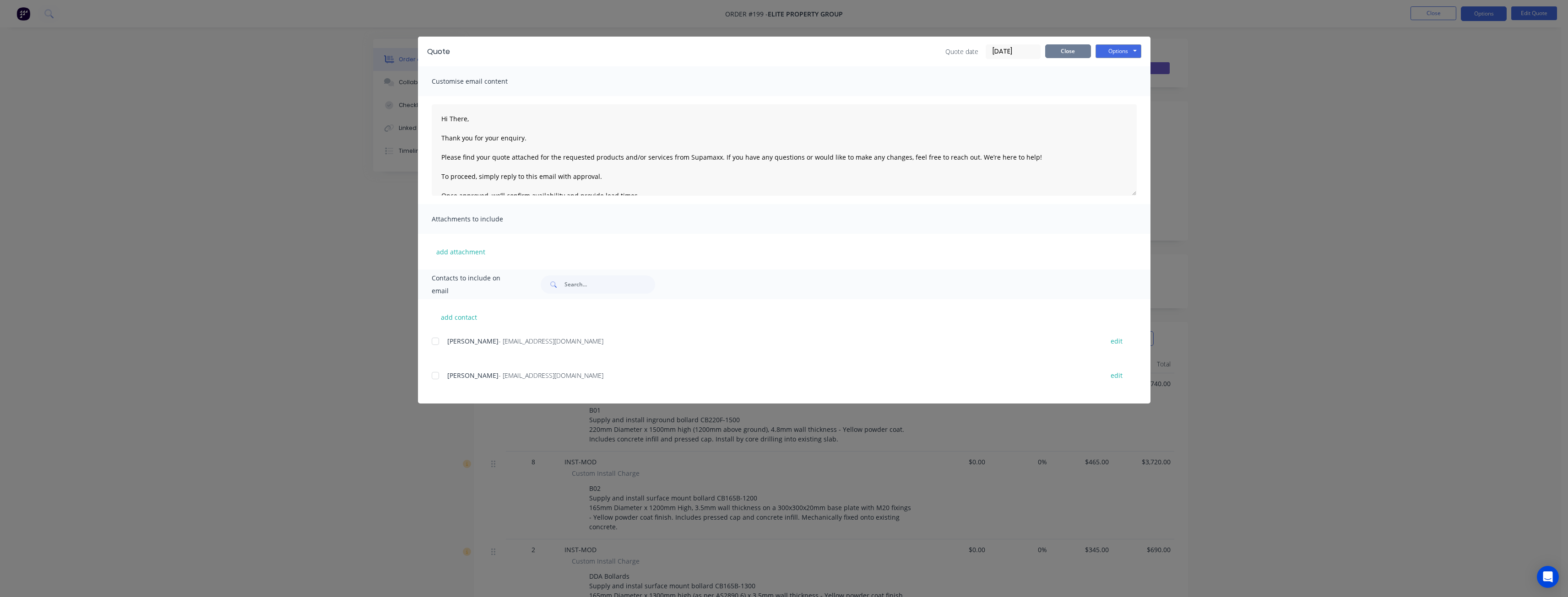
click at [1063, 50] on button "Close" at bounding box center [1068, 52] width 46 height 14
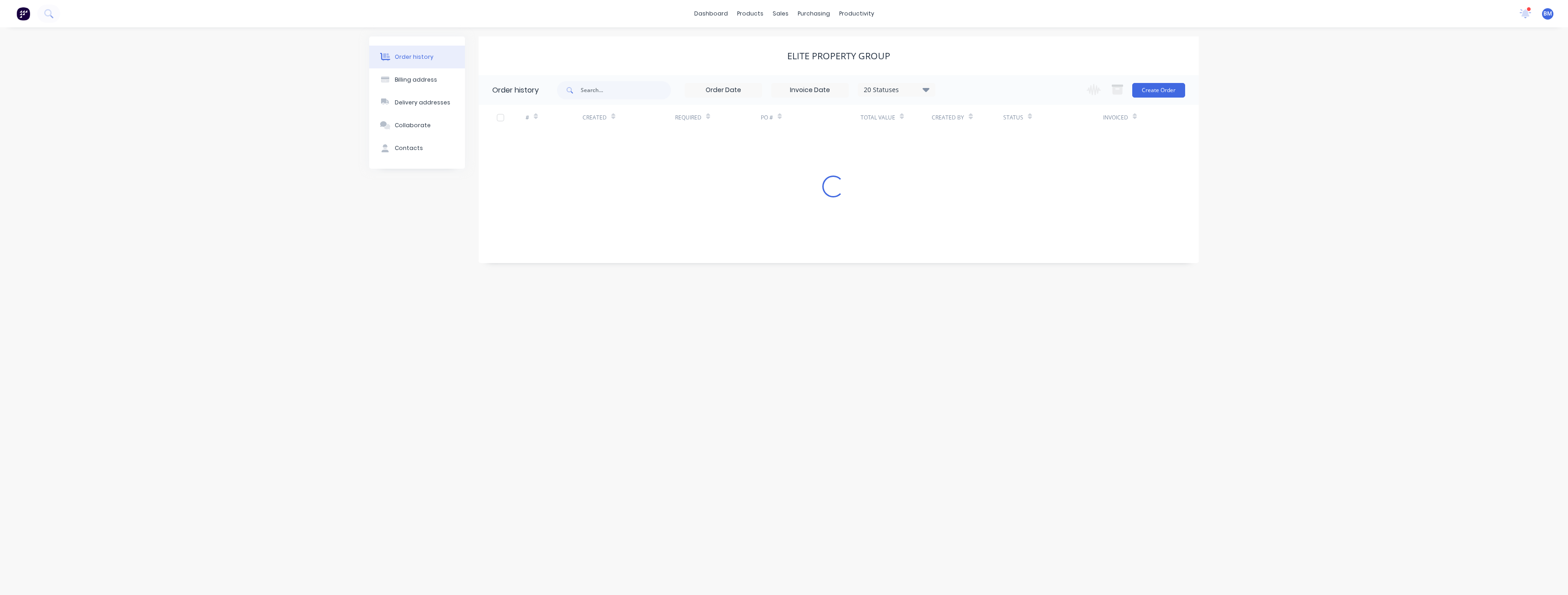
click at [204, 162] on div "Order history Billing address Delivery addresses Collaborate Contacts Elite Pro…" at bounding box center [784, 311] width 1568 height 568
click at [866, 60] on div "Planner" at bounding box center [869, 62] width 21 height 8
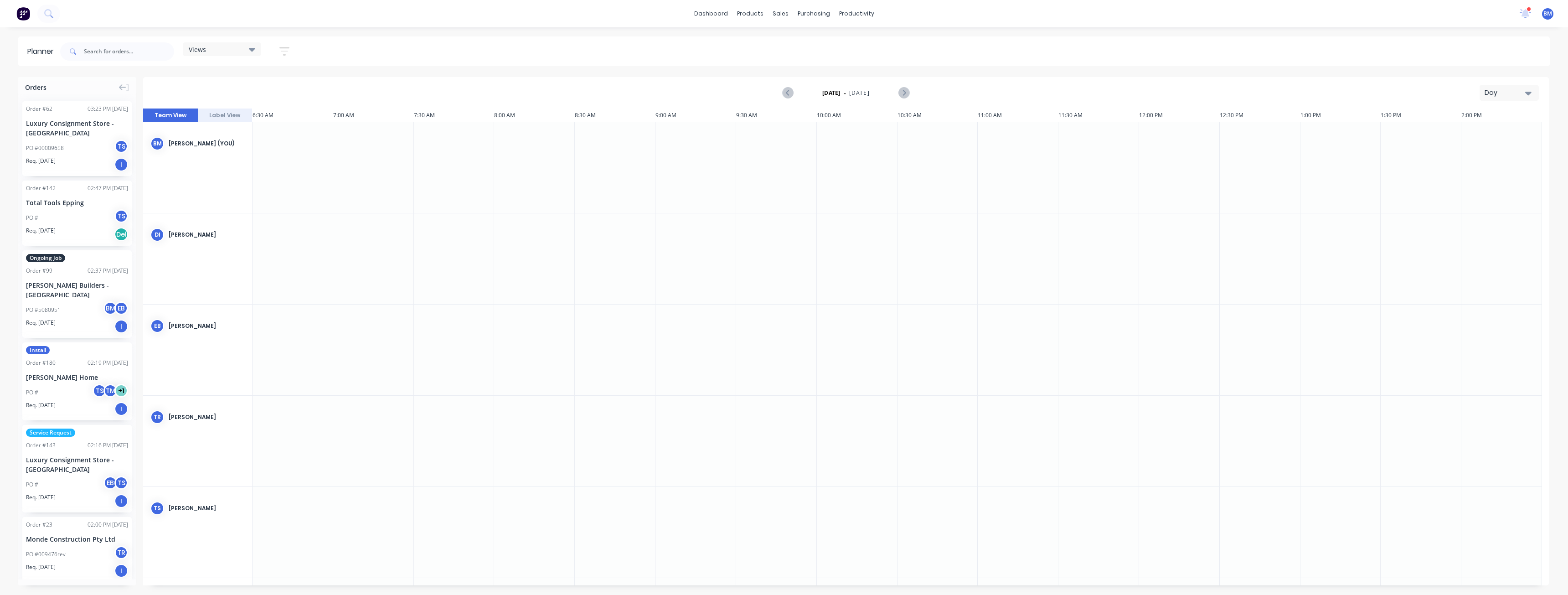
click at [1512, 92] on div "Day" at bounding box center [1505, 93] width 42 height 10
click at [1475, 151] on div "Month" at bounding box center [1493, 153] width 90 height 18
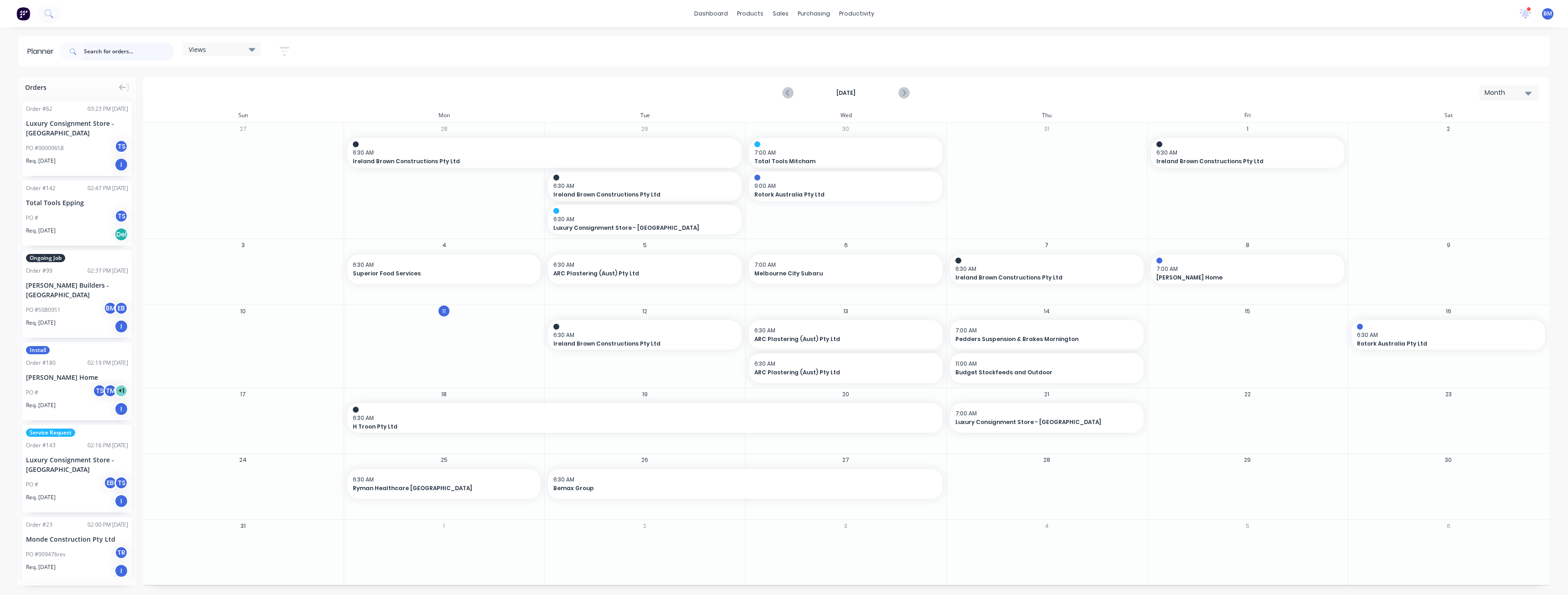
click at [97, 52] on input "text" at bounding box center [129, 51] width 90 height 18
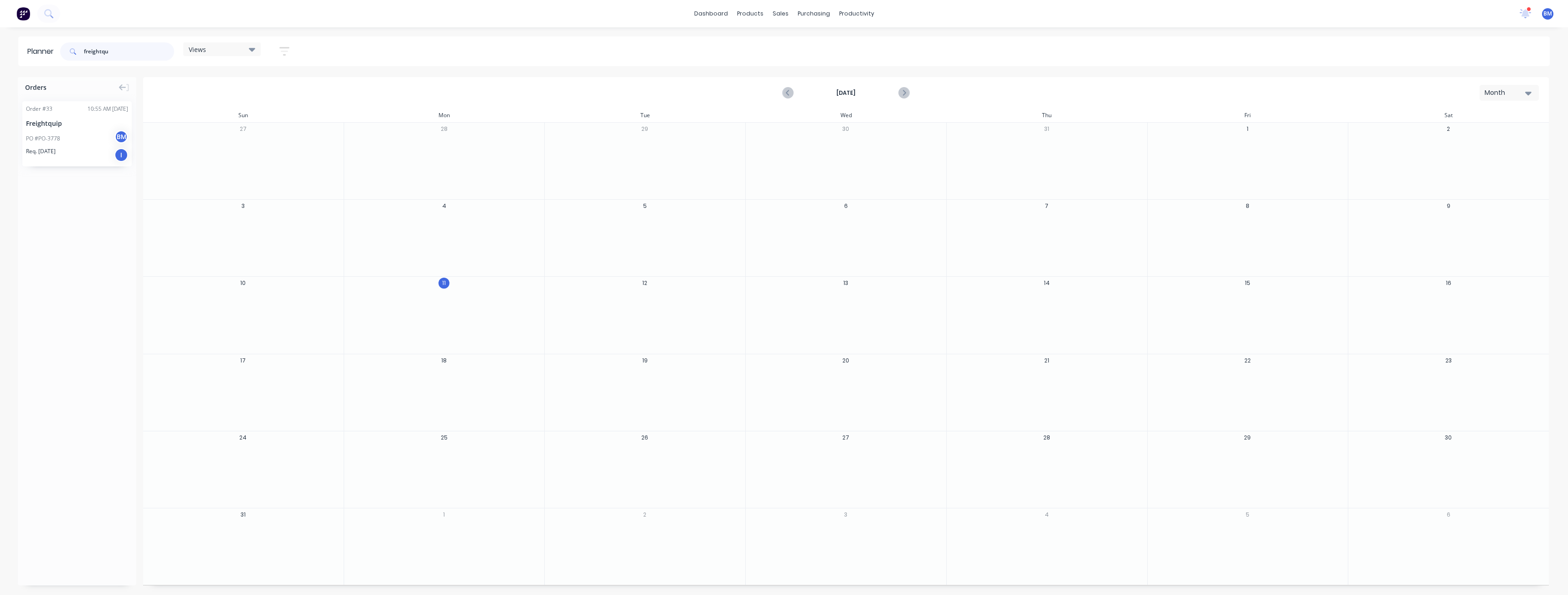
type input "freightqu"
drag, startPoint x: 81, startPoint y: 127, endPoint x: 443, endPoint y: 370, distance: 436.0
click at [102, 254] on div "Orders Order # 33 10:55 AM 09/07/25 Freightquip PO #PO-3778 BM Req. 02/07/25 I" at bounding box center [77, 331] width 118 height 509
click at [799, 40] on div "Sales Orders" at bounding box center [814, 44] width 38 height 8
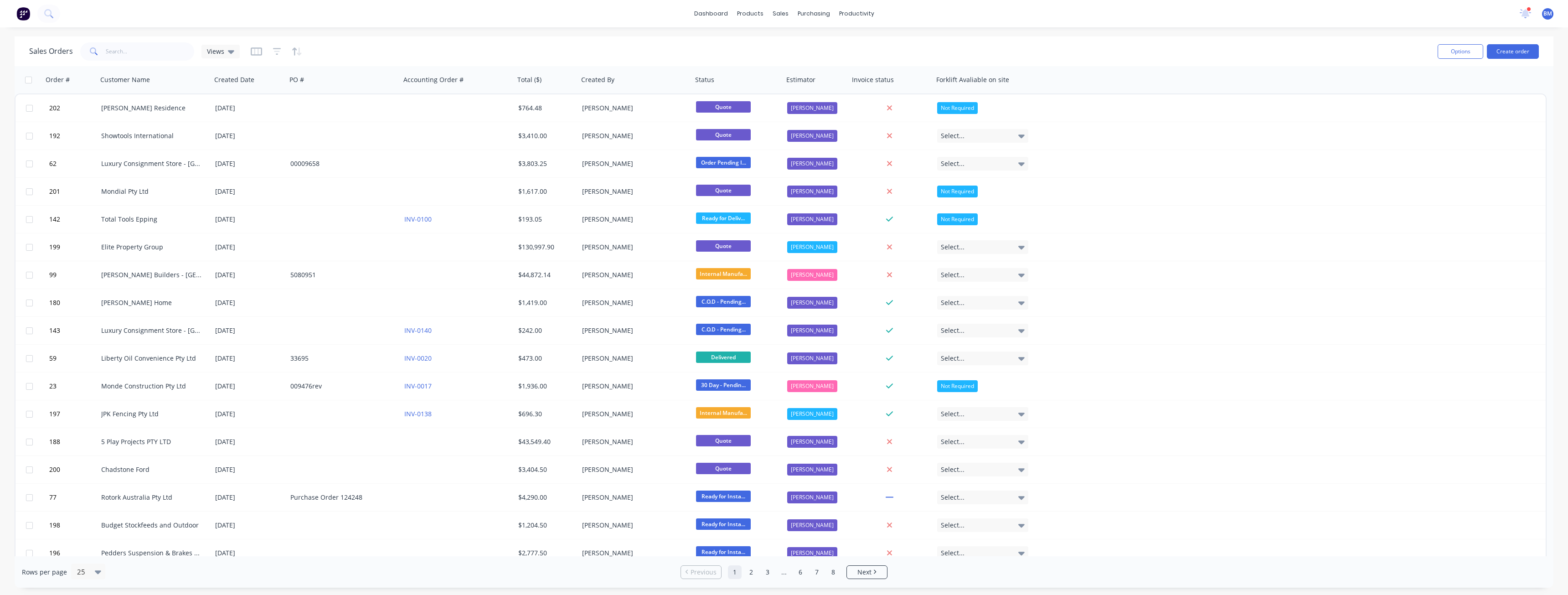
click at [561, 13] on div "dashboard products sales purchasing productivity dashboard products Product Cat…" at bounding box center [784, 14] width 1568 height 27
click at [807, 60] on div "Customers" at bounding box center [812, 62] width 33 height 8
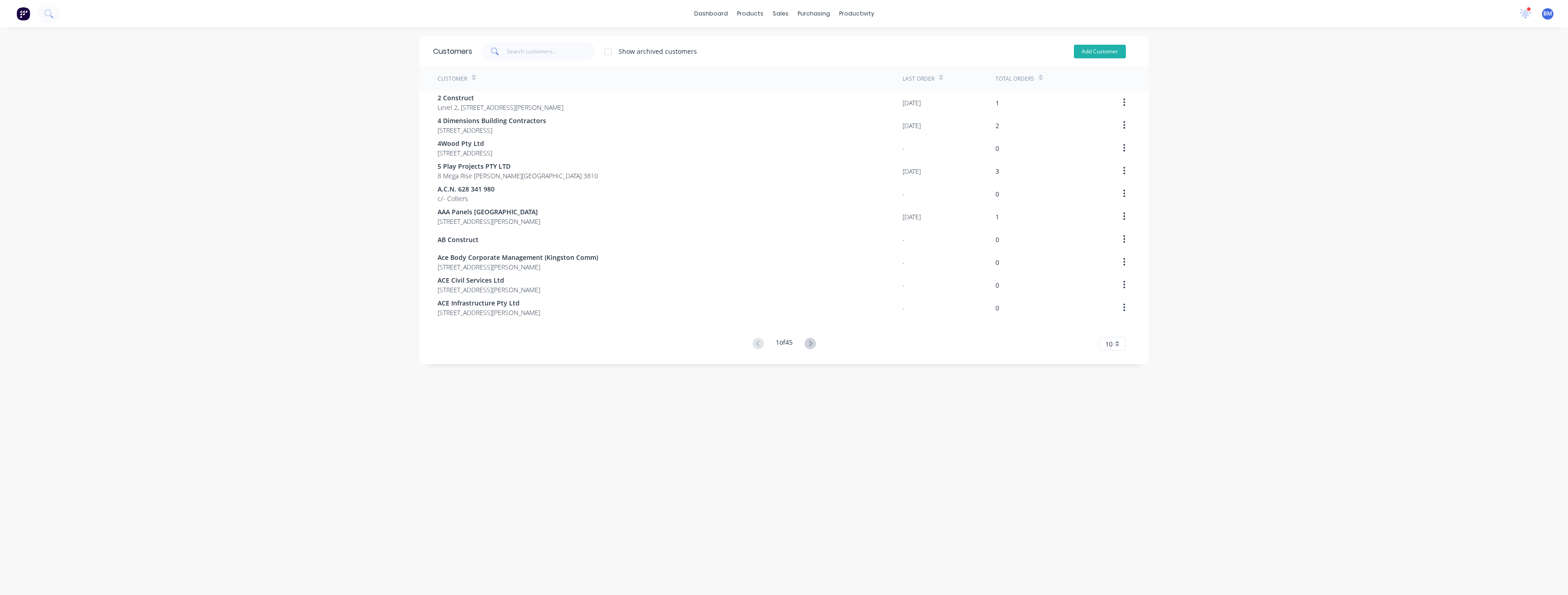
click at [1087, 47] on button "Add Customer" at bounding box center [1100, 51] width 52 height 14
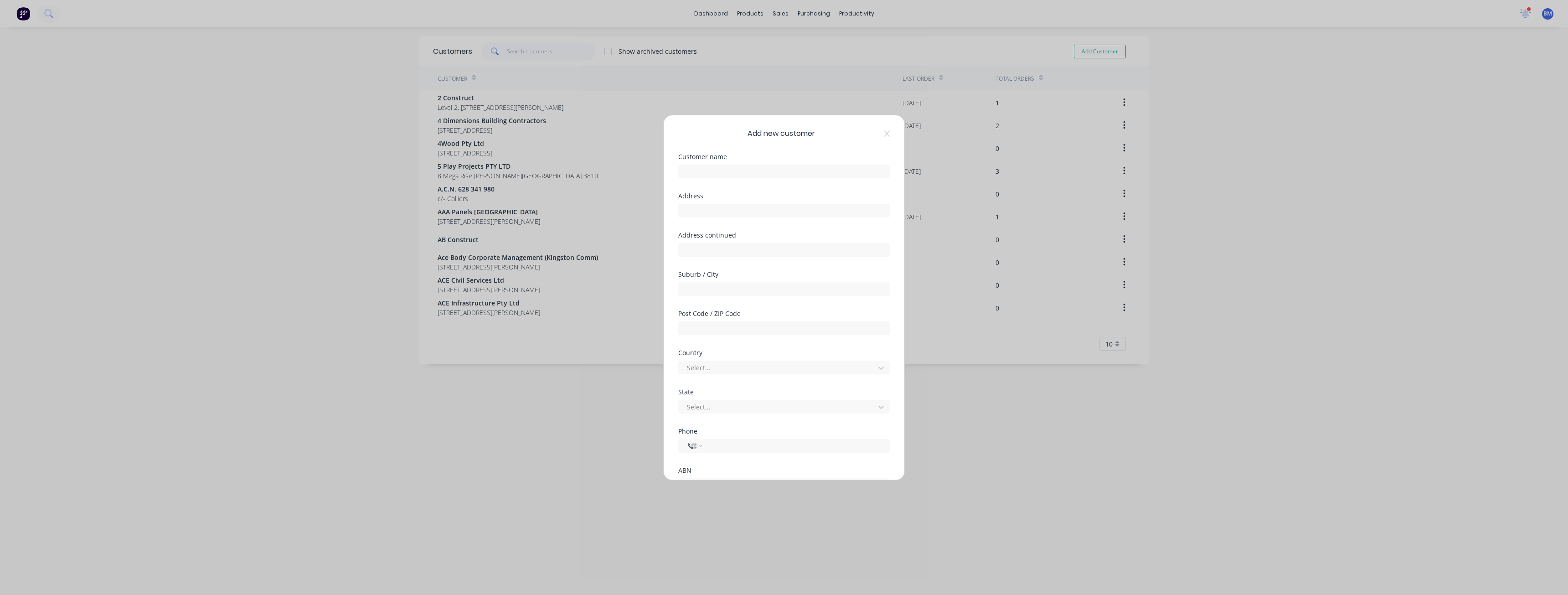
select select "AU"
click at [720, 172] on input "text" at bounding box center [784, 171] width 211 height 14
type input "Tandem Building Group"
click at [714, 210] on input "text" at bounding box center [784, 211] width 211 height 14
click at [728, 212] on input "text" at bounding box center [784, 211] width 211 height 14
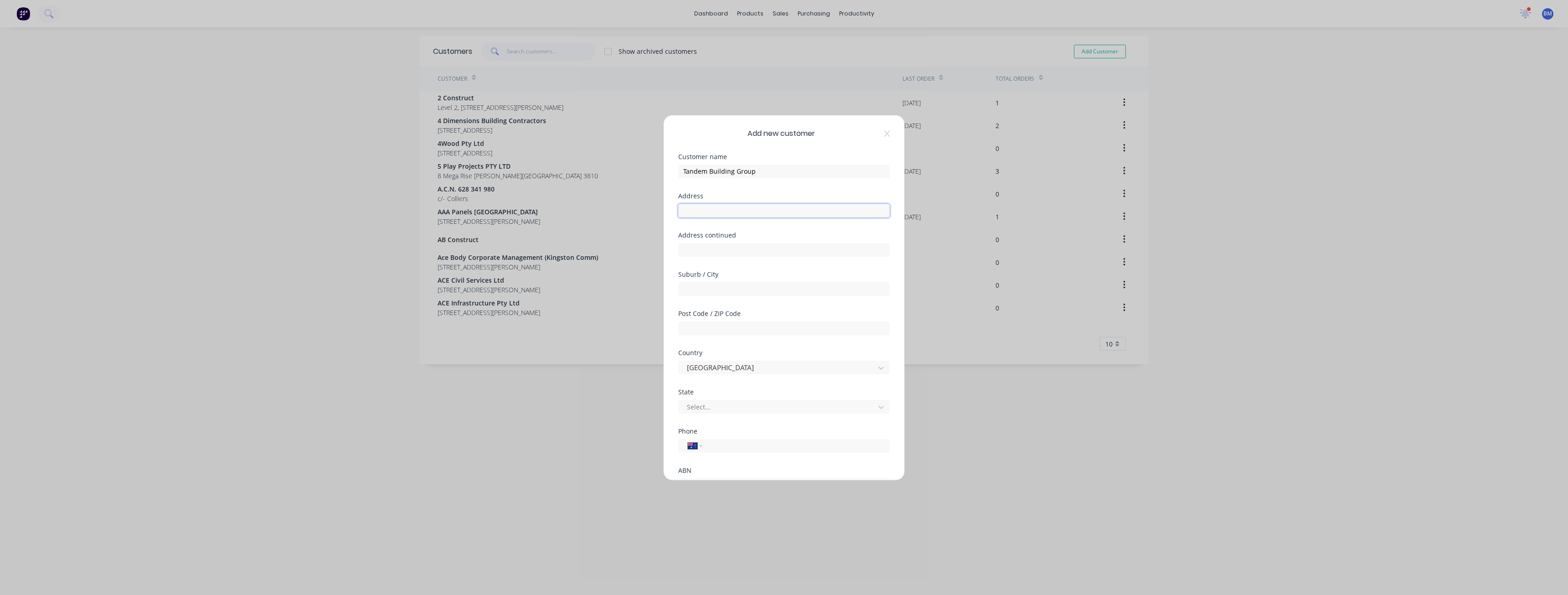
paste input "855 Princes Highway"
type input "855 Princes Highway"
click at [716, 247] on input "text" at bounding box center [784, 250] width 211 height 14
type input "Pakenham"
drag, startPoint x: 726, startPoint y: 246, endPoint x: 635, endPoint y: 257, distance: 91.7
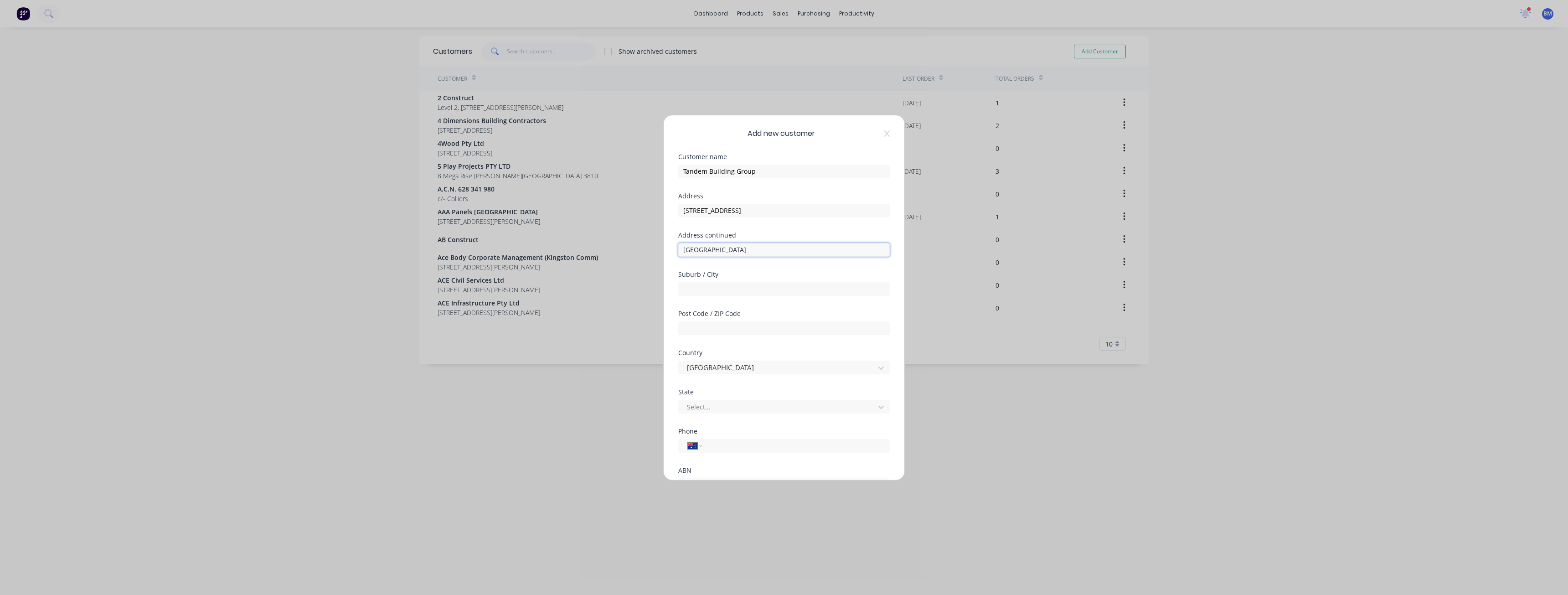
click at [635, 257] on div "Add new customer Customer name Tandem Building Group Address 855 Princes Highwa…" at bounding box center [784, 297] width 1568 height 595
click at [702, 290] on input "text" at bounding box center [784, 289] width 211 height 14
paste input "Pakenham"
type input "Pakenham"
click at [717, 402] on div at bounding box center [777, 407] width 184 height 12
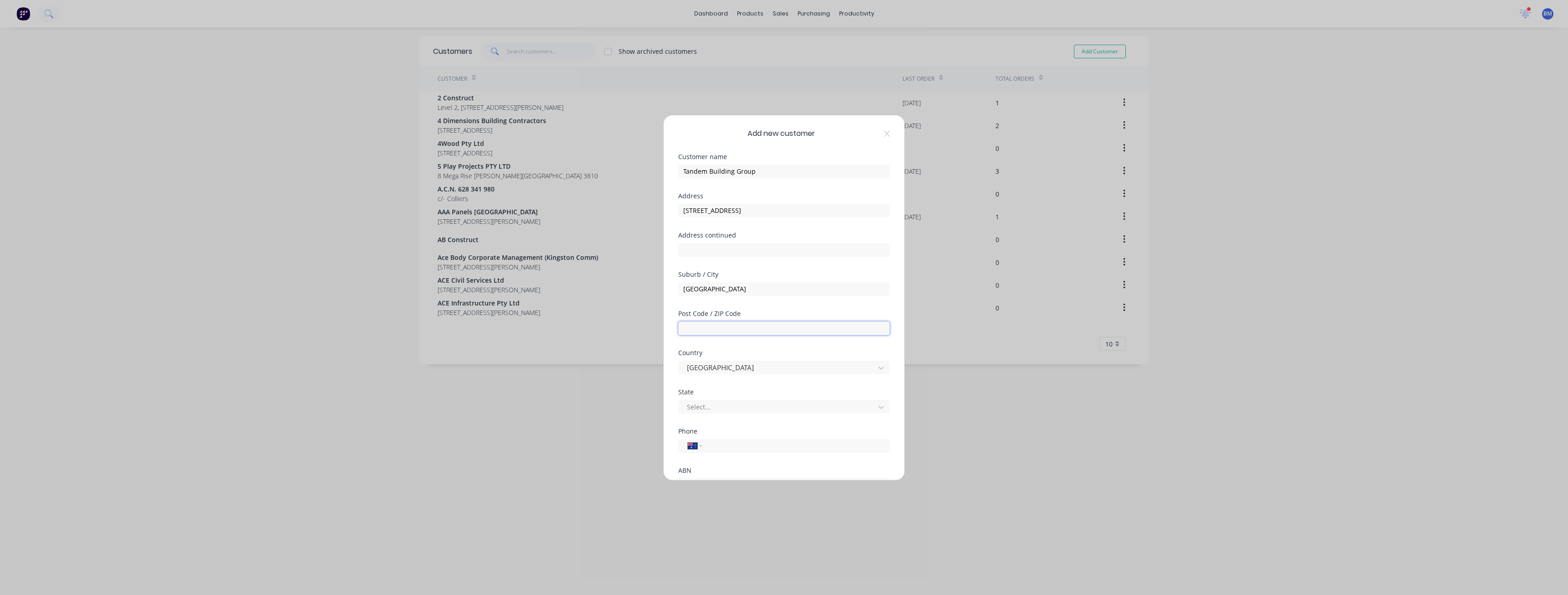
click at [712, 327] on input "text" at bounding box center [784, 329] width 211 height 14
type input "3810"
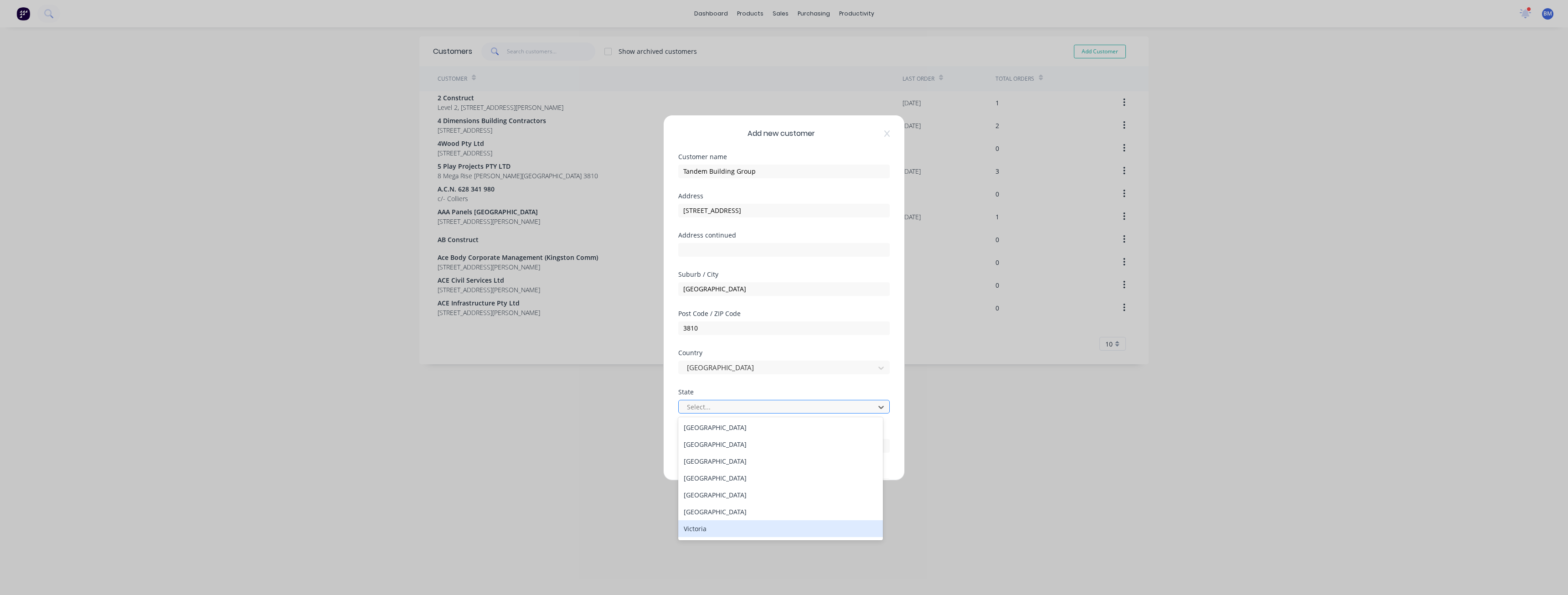
click at [693, 535] on div "Victoria" at bounding box center [780, 529] width 205 height 17
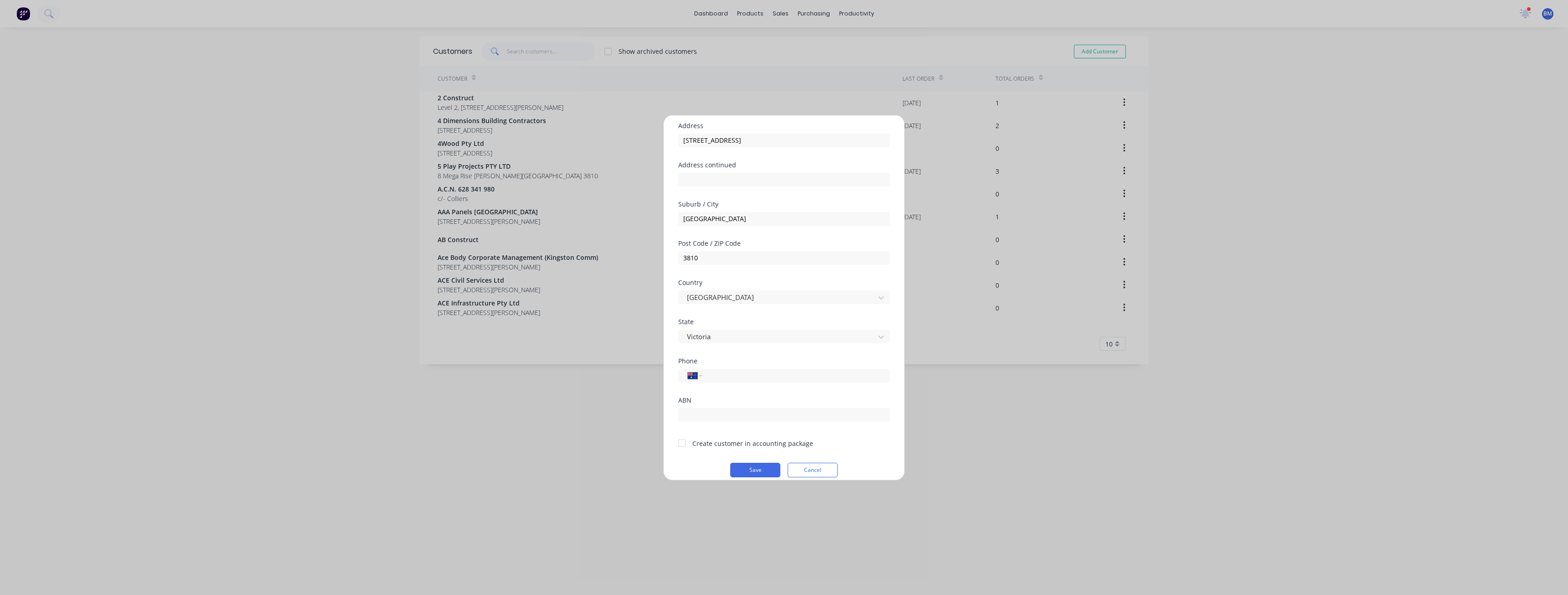
scroll to position [80, 0]
click at [732, 368] on input "tel" at bounding box center [794, 365] width 172 height 10
paste input "(03) 9827 4300"
type input "(03) 9827 4300"
click at [756, 385] on div "Phone International [GEOGRAPHIC_DATA] [GEOGRAPHIC_DATA] [GEOGRAPHIC_DATA] [GEOG…" at bounding box center [784, 367] width 211 height 39
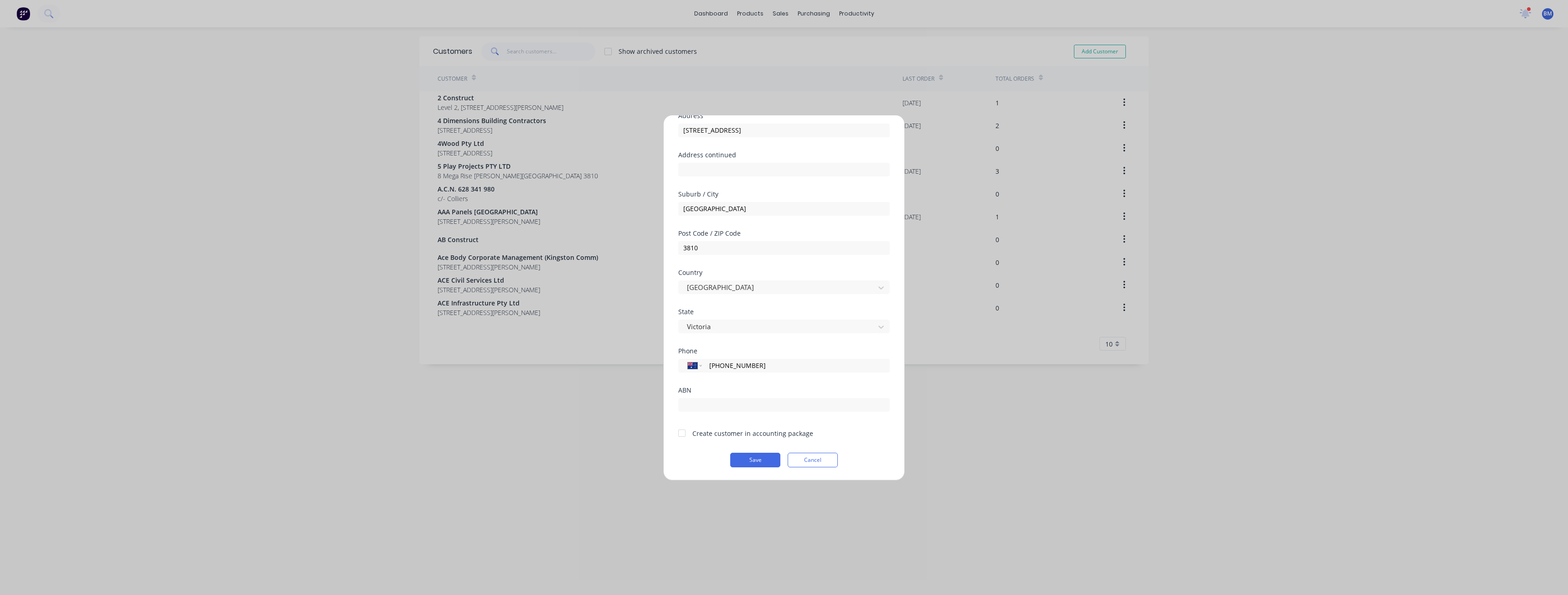
click at [682, 431] on div at bounding box center [682, 433] width 18 height 18
click at [714, 386] on div "Phone International [GEOGRAPHIC_DATA] [GEOGRAPHIC_DATA] [GEOGRAPHIC_DATA] [GEOG…" at bounding box center [784, 367] width 211 height 39
click at [707, 405] on input "text" at bounding box center [784, 405] width 211 height 14
drag, startPoint x: 707, startPoint y: 405, endPoint x: 710, endPoint y: 401, distance: 5.0
paste input "63 158 494 449"
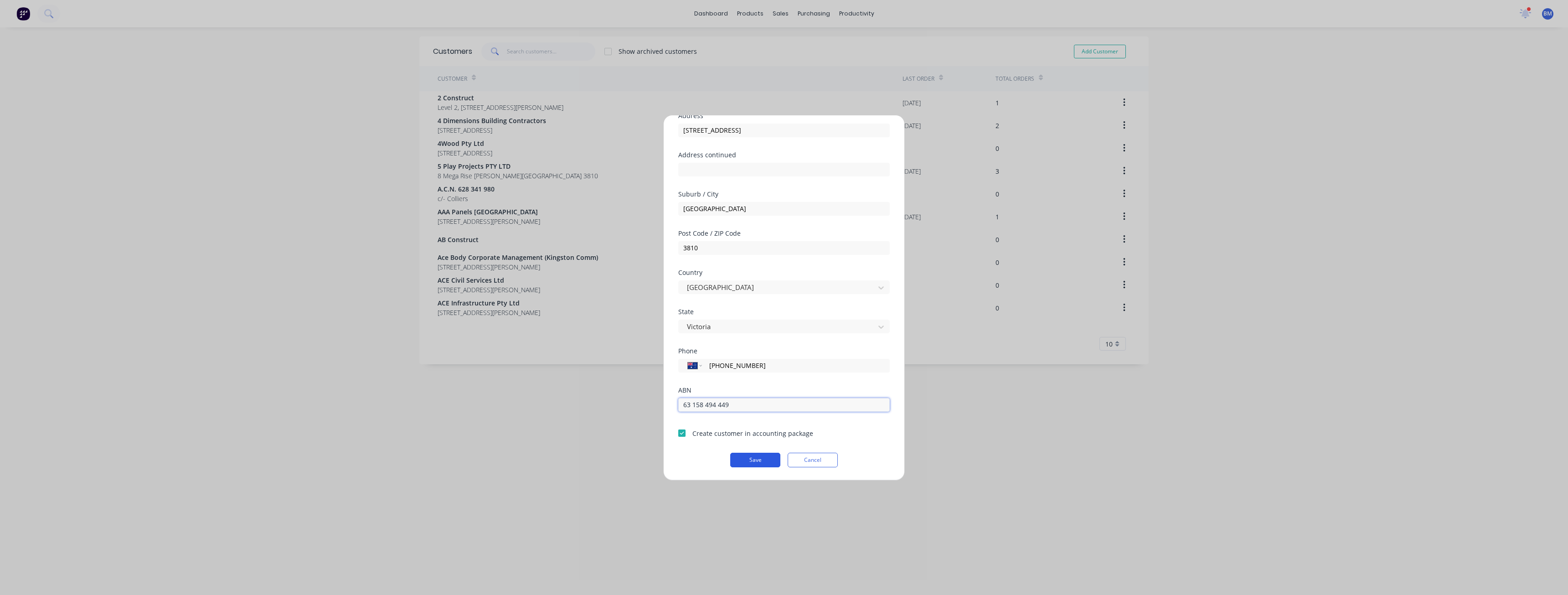
type input "63 158 494 449"
click at [751, 457] on button "Save" at bounding box center [755, 459] width 50 height 14
click at [810, 460] on button "Cancel" at bounding box center [812, 459] width 50 height 14
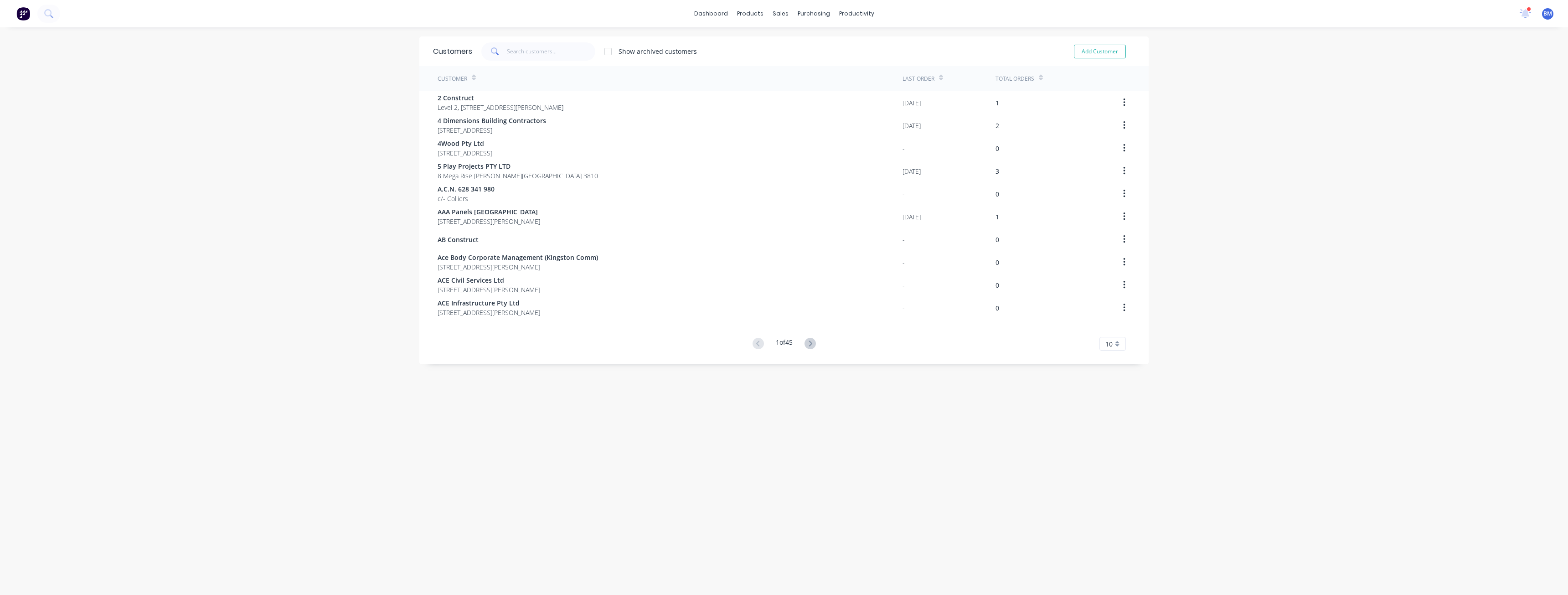
click at [444, 446] on div "Customers Show archived customers Add Customer Customer Last Order Total Orders…" at bounding box center [784, 320] width 730 height 568
click at [525, 50] on input "text" at bounding box center [552, 51] width 89 height 18
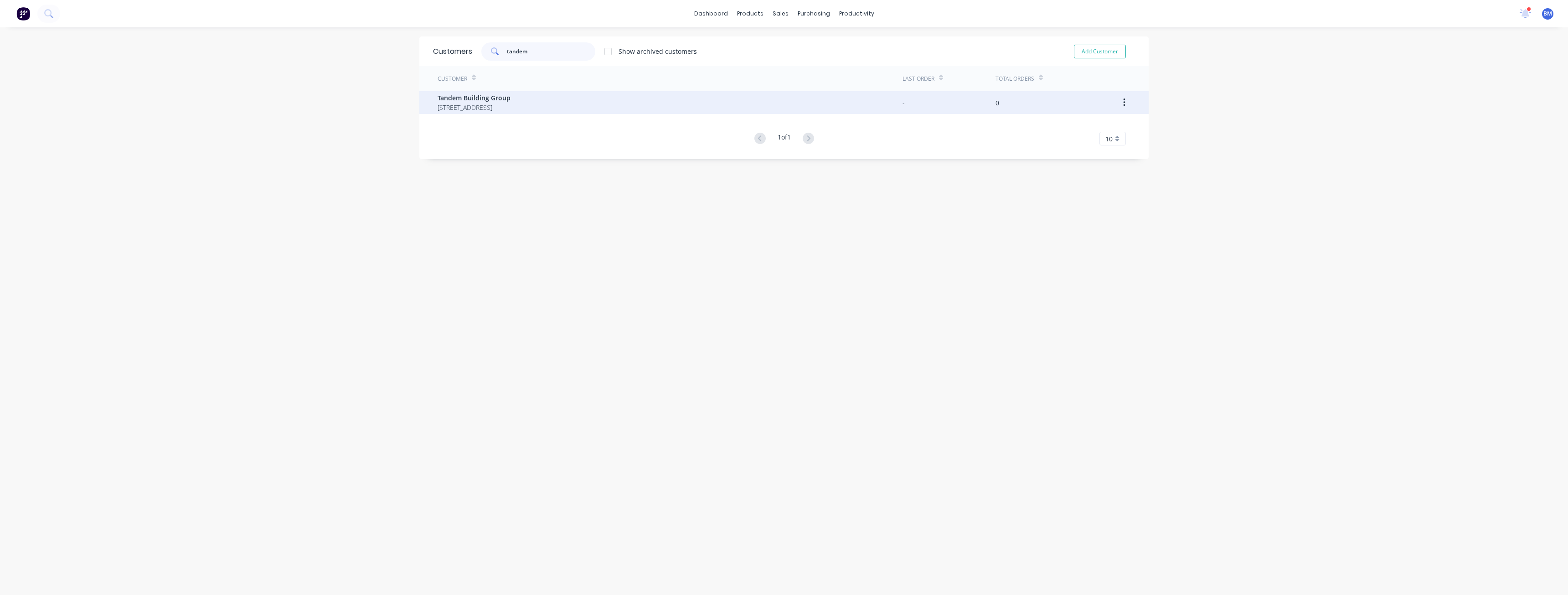
type input "tandem"
click at [511, 102] on span "Tandem Building Group" at bounding box center [474, 98] width 73 height 10
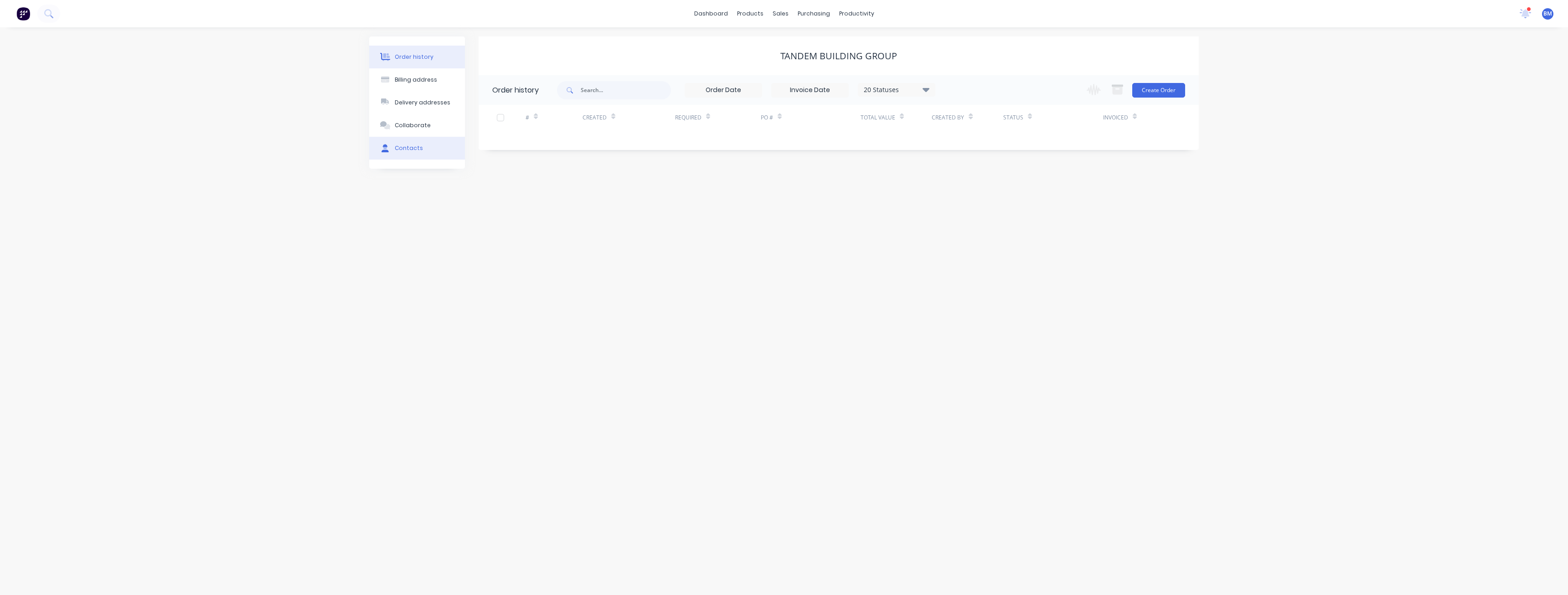
click at [420, 147] on button "Contacts" at bounding box center [417, 148] width 96 height 23
click at [487, 155] on icon "button" at bounding box center [489, 155] width 5 height 6
click at [487, 151] on button "button" at bounding box center [489, 156] width 12 height 12
click at [1166, 87] on button "Add contact" at bounding box center [1170, 90] width 42 height 14
select select "AU"
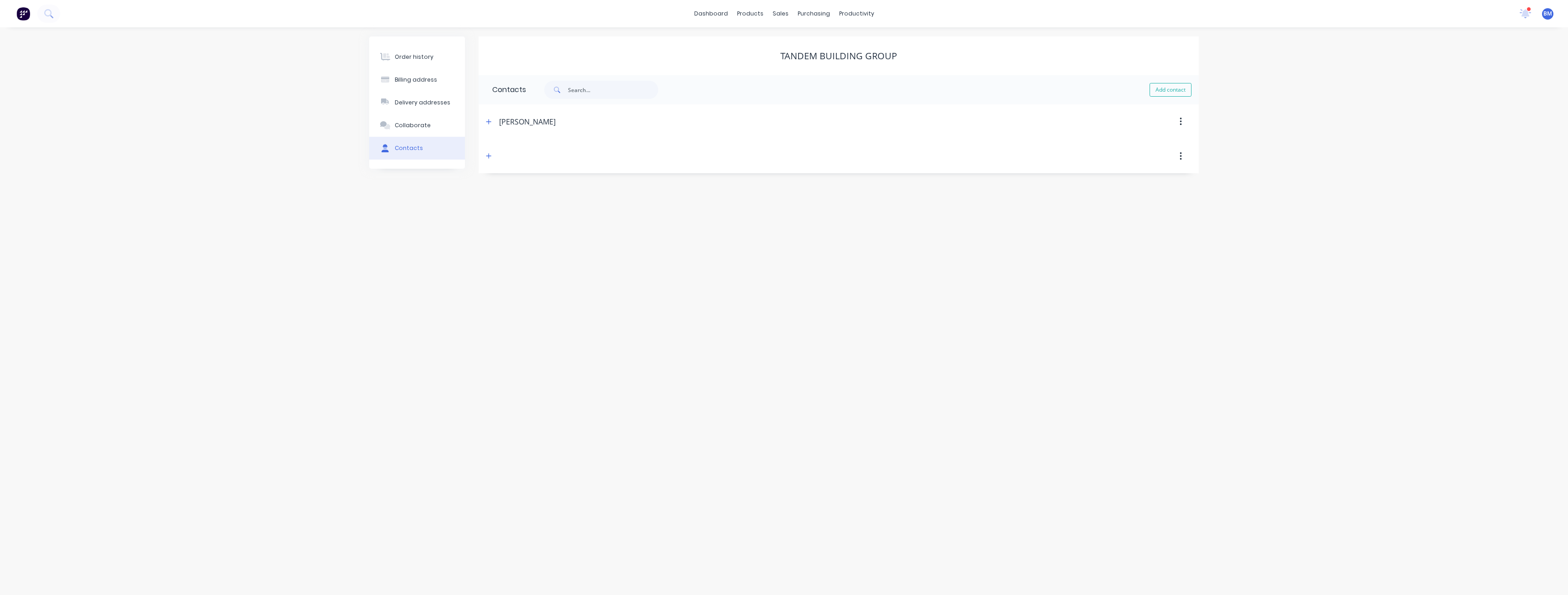
select select "AU"
click at [502, 151] on input "text" at bounding box center [567, 157] width 149 height 14
paste input "Tenniley Auwardt"
click at [777, 223] on div "Phone International [GEOGRAPHIC_DATA] [GEOGRAPHIC_DATA] [GEOGRAPHIC_DATA] [GEOG…" at bounding box center [838, 228] width 693 height 36
click at [511, 155] on input "Tenniley Auwardt" at bounding box center [567, 157] width 149 height 14
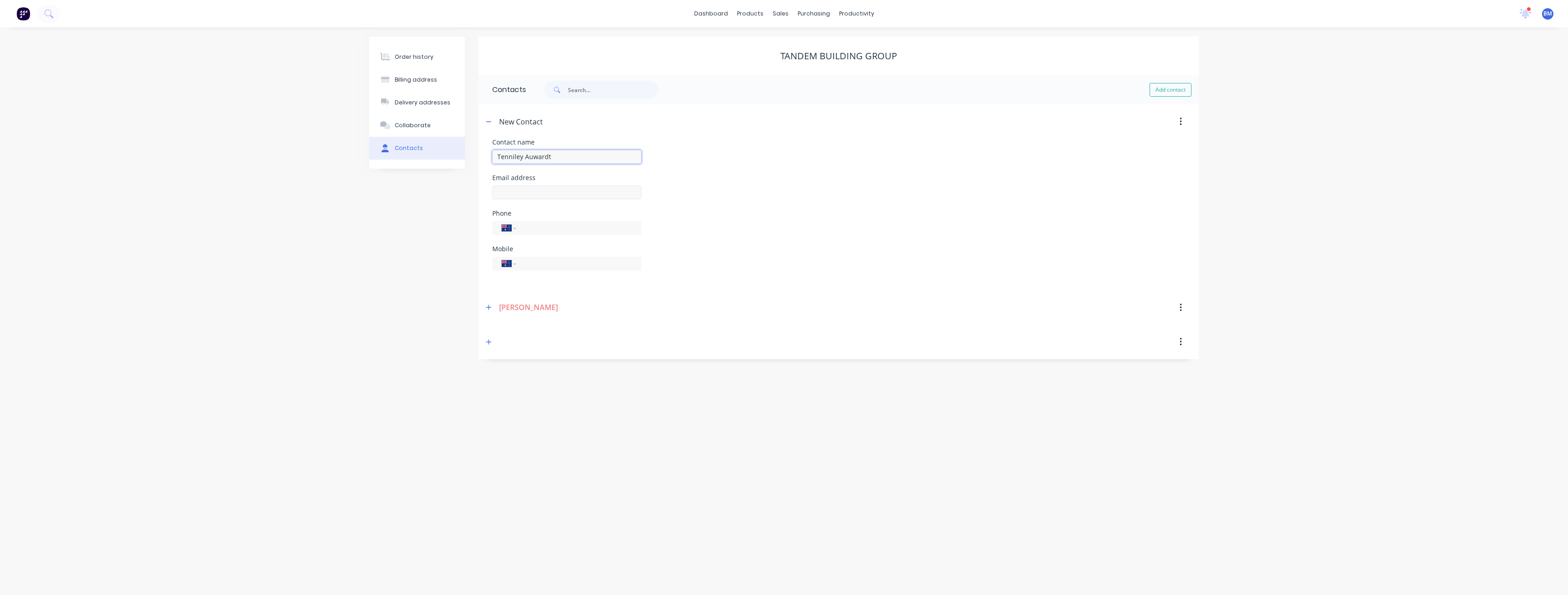
type input "Tenniley Auwardt"
click at [526, 192] on input "text" at bounding box center [567, 192] width 149 height 14
click at [736, 230] on div "Phone International [GEOGRAPHIC_DATA] [GEOGRAPHIC_DATA] [GEOGRAPHIC_DATA] [GEOG…" at bounding box center [838, 228] width 693 height 36
paste input "[EMAIL_ADDRESS][DOMAIN_NAME]"
type input "[EMAIL_ADDRESS][DOMAIN_NAME]"
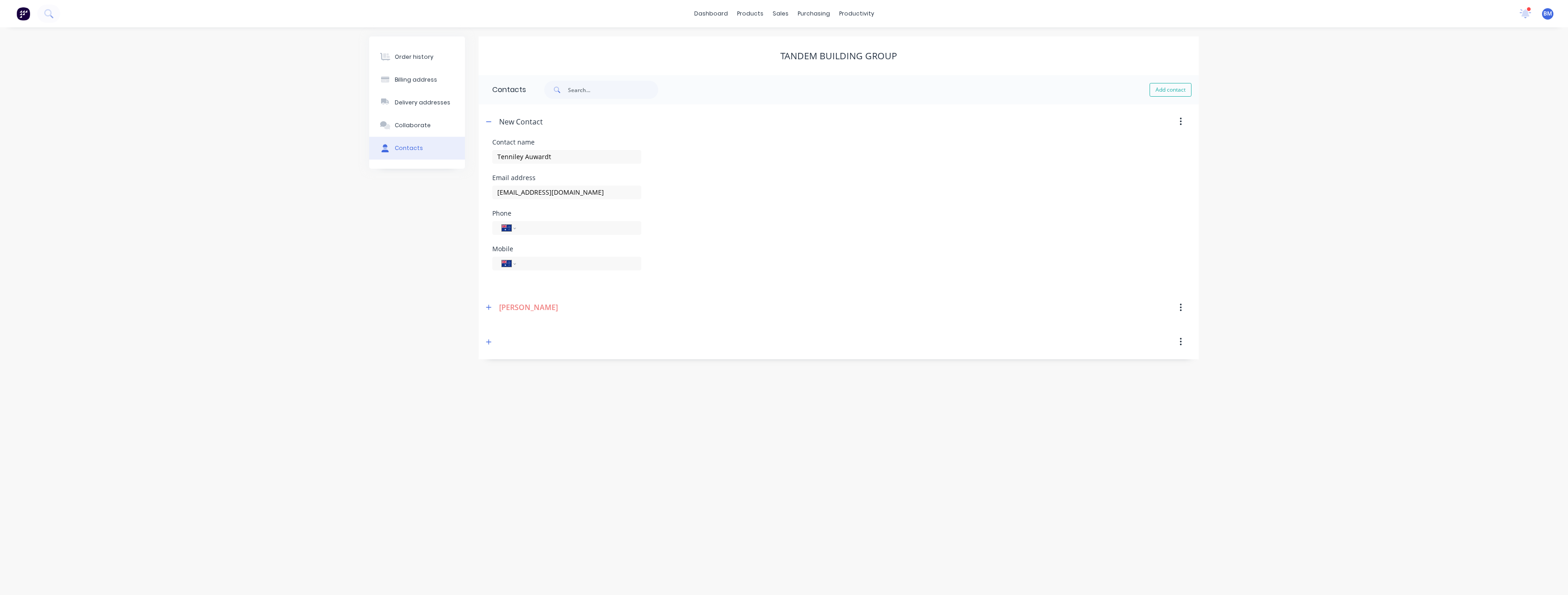
click at [817, 164] on div "Contact name [PERSON_NAME]" at bounding box center [838, 157] width 693 height 36
paste input "0413 994 766"
type input "0413 994 766"
click at [708, 259] on div "Mobile International [GEOGRAPHIC_DATA] [GEOGRAPHIC_DATA] [GEOGRAPHIC_DATA] [GEO…" at bounding box center [838, 264] width 693 height 36
click at [817, 155] on div "Contact name [PERSON_NAME]" at bounding box center [838, 157] width 693 height 36
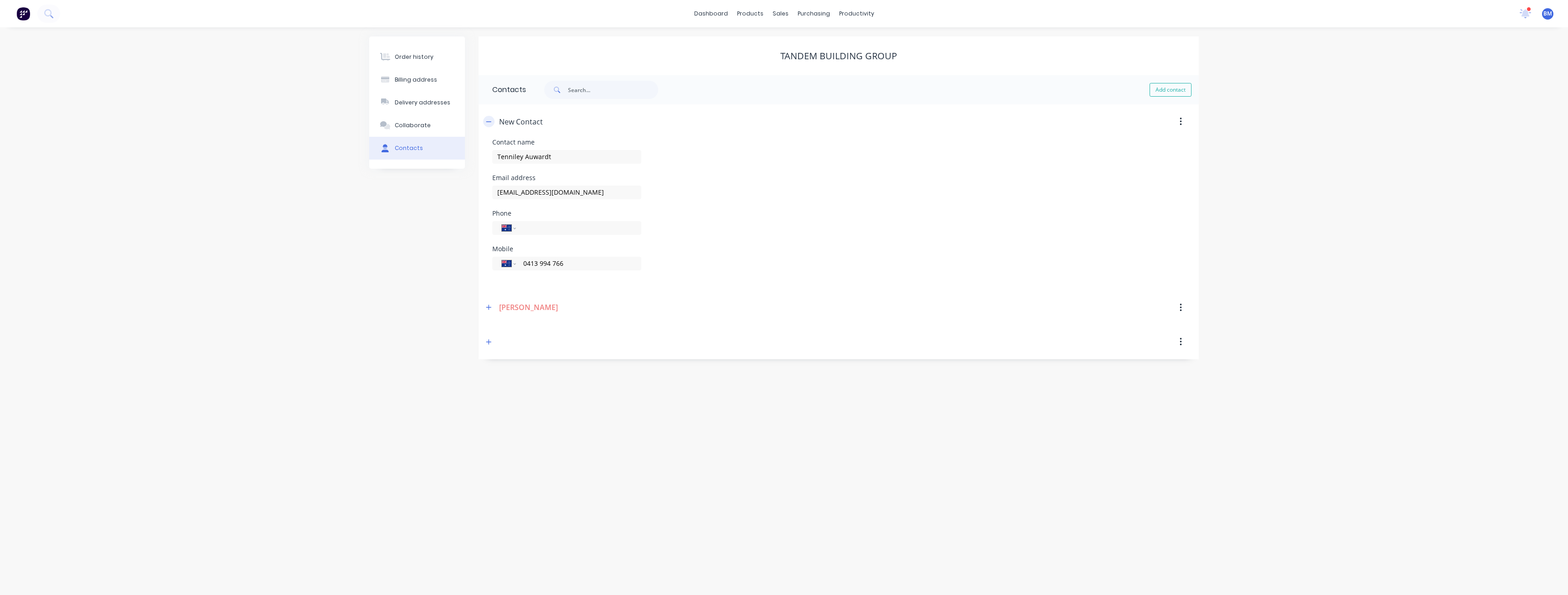
click at [491, 119] on icon "button" at bounding box center [489, 121] width 5 height 6
click at [493, 118] on button "button" at bounding box center [489, 121] width 12 height 12
click at [732, 159] on div "Contact name [PERSON_NAME]" at bounding box center [838, 157] width 693 height 36
click at [1170, 88] on button "Add contact" at bounding box center [1170, 90] width 42 height 14
select select "AU"
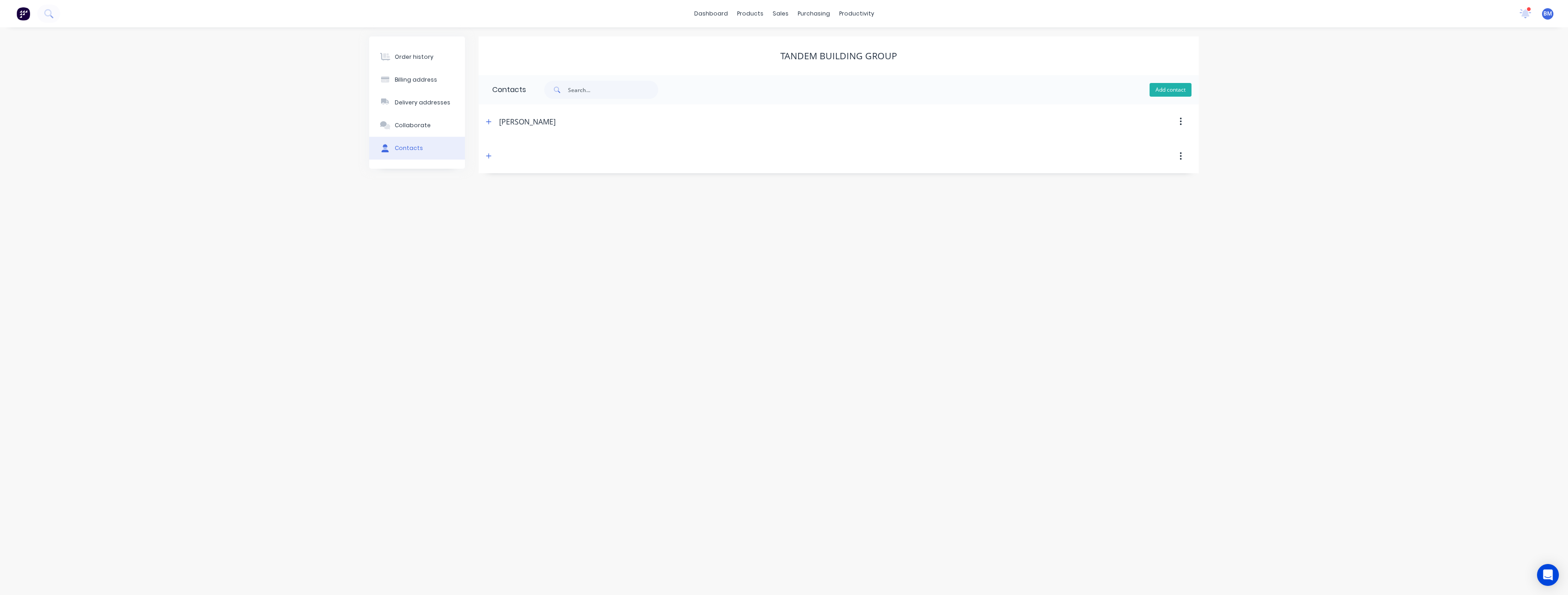
select select "AU"
click at [374, 204] on div "Order history Billing address Delivery addresses Collaborate Contacts" at bounding box center [417, 198] width 96 height 323
click at [516, 155] on input "text" at bounding box center [567, 157] width 149 height 14
paste input "Tenniley Auwardt"
click at [511, 156] on input "Tenniley Auwardt" at bounding box center [567, 157] width 149 height 14
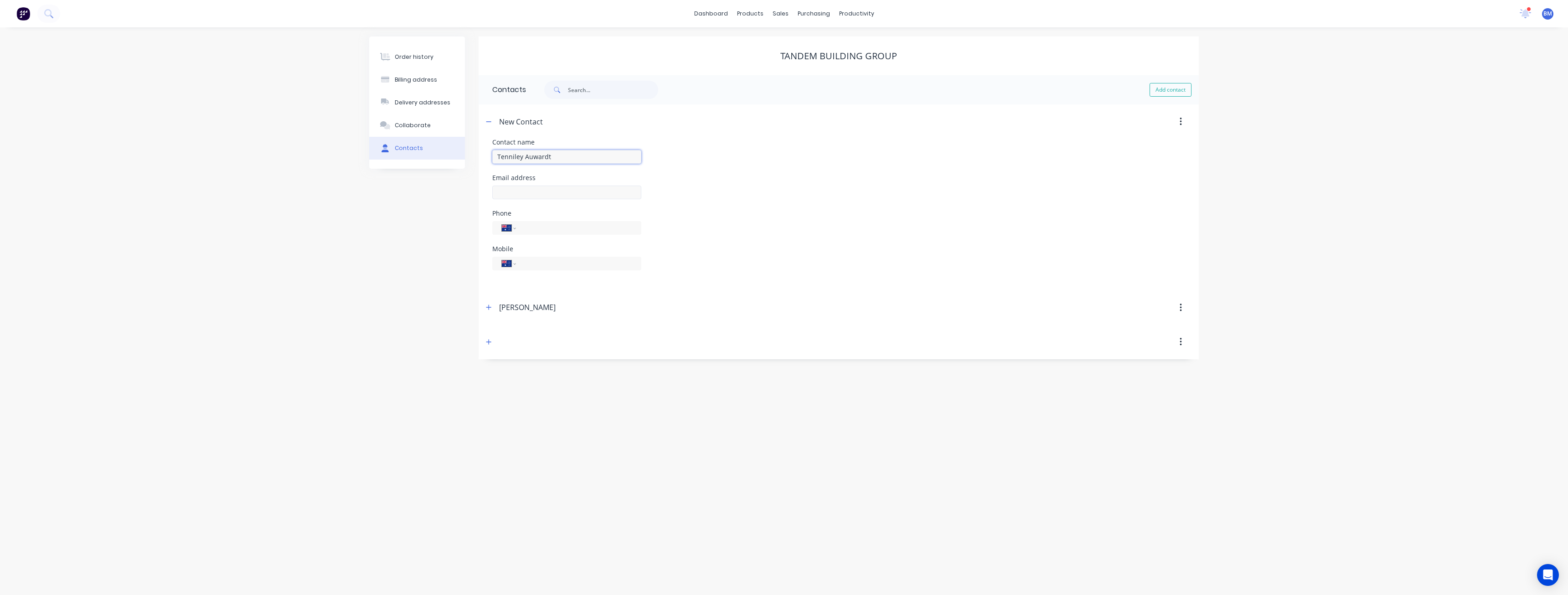
type input "Tenniley Auwardt"
click at [540, 194] on input "text" at bounding box center [567, 192] width 149 height 14
paste input "[EMAIL_ADDRESS][DOMAIN_NAME]"
type input "[EMAIL_ADDRESS][DOMAIN_NAME]"
click at [764, 240] on div "Phone International [GEOGRAPHIC_DATA] [GEOGRAPHIC_DATA] [GEOGRAPHIC_DATA] [GEOG…" at bounding box center [838, 228] width 693 height 36
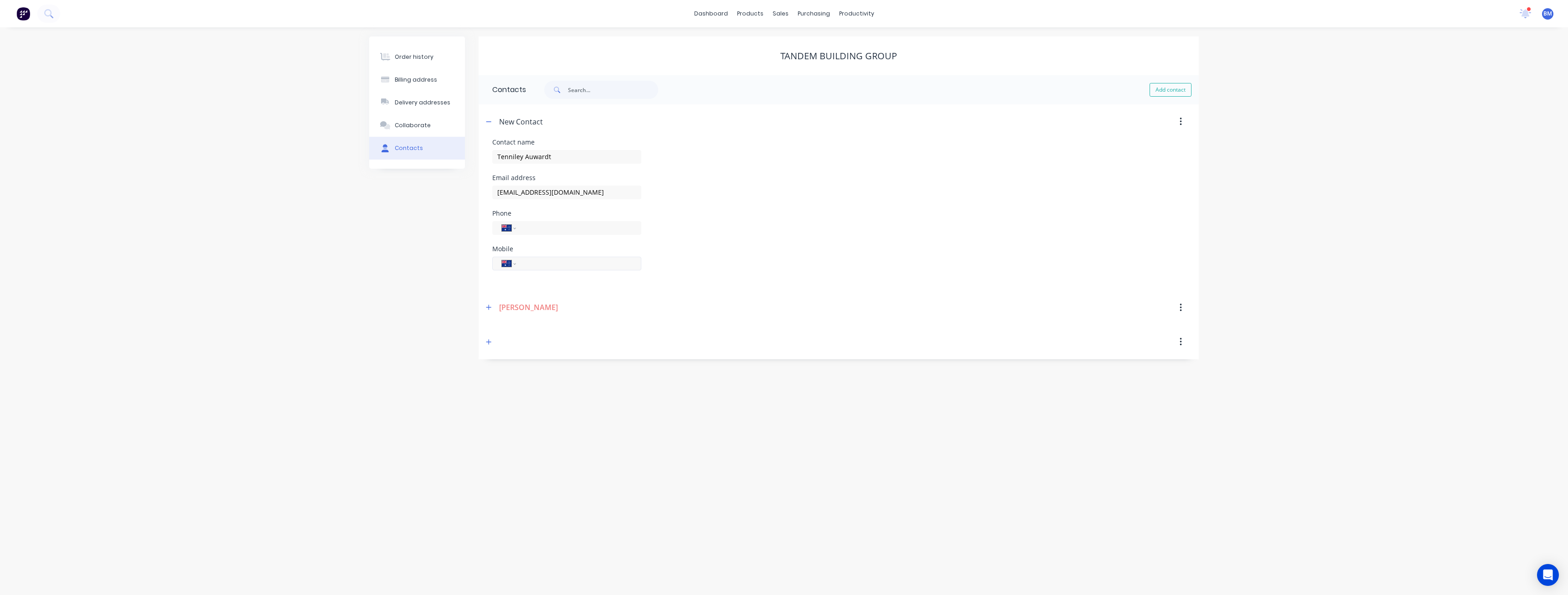
paste input "0413 994 766"
type input "0413 994 766"
click at [691, 270] on div "Mobile International [GEOGRAPHIC_DATA] [GEOGRAPHIC_DATA] [GEOGRAPHIC_DATA] [GEO…" at bounding box center [838, 264] width 693 height 36
click at [715, 157] on div "Contact name [PERSON_NAME]" at bounding box center [838, 157] width 693 height 36
click at [1182, 116] on button "button" at bounding box center [1181, 122] width 21 height 16
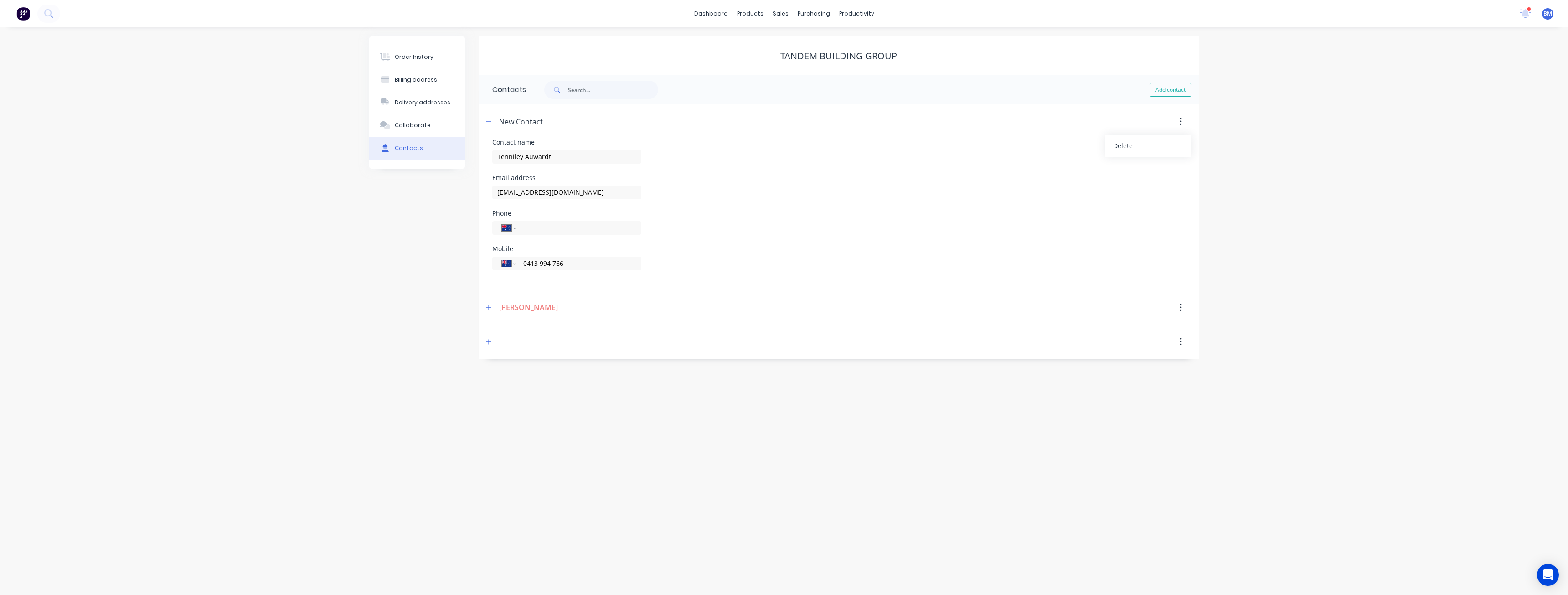
click at [926, 211] on div "Phone International [GEOGRAPHIC_DATA] [GEOGRAPHIC_DATA] [GEOGRAPHIC_DATA] [GEOG…" at bounding box center [838, 228] width 693 height 36
click at [489, 340] on icon "button" at bounding box center [489, 342] width 5 height 5
click at [492, 340] on button "button" at bounding box center [489, 342] width 12 height 12
click at [488, 305] on icon "button" at bounding box center [489, 307] width 5 height 6
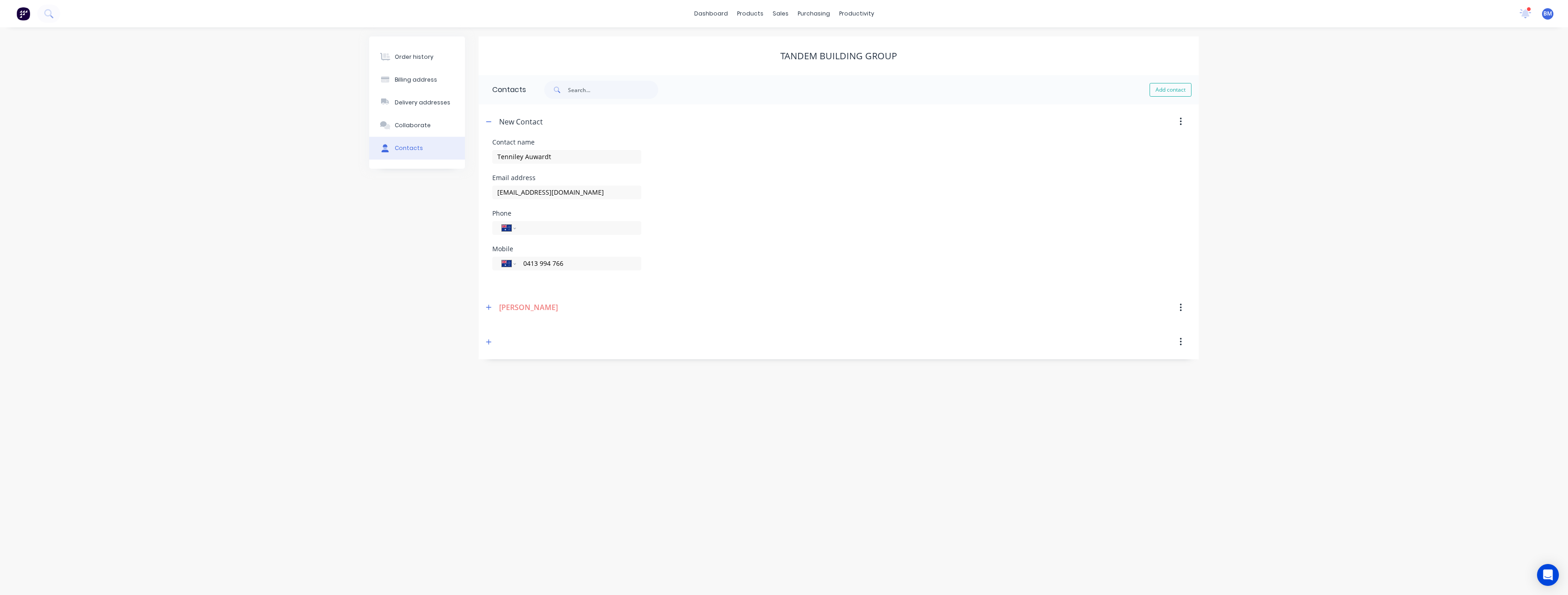
click at [1181, 338] on icon "button" at bounding box center [1181, 342] width 2 height 8
click at [1131, 365] on div "Delete" at bounding box center [1148, 366] width 70 height 13
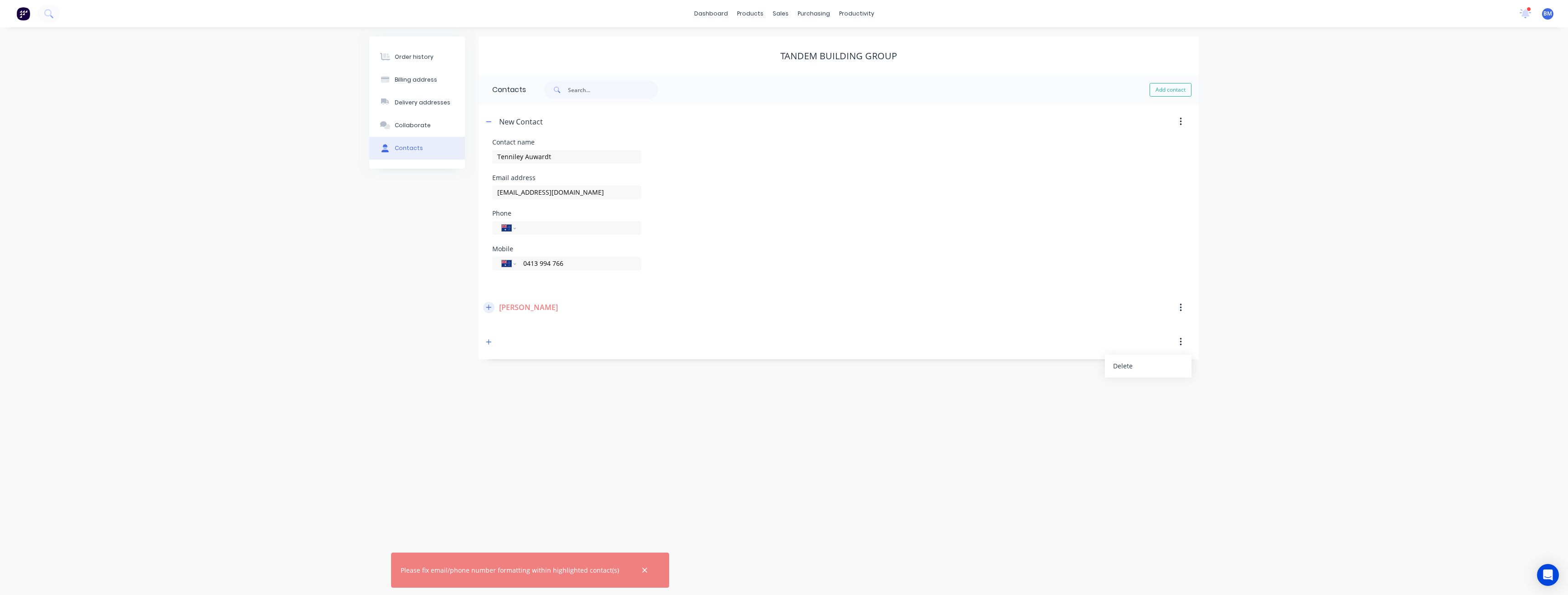
click at [493, 304] on button "button" at bounding box center [489, 307] width 12 height 12
click at [528, 412] on input "[PHONE_NUMBER]" at bounding box center [577, 414] width 110 height 10
click at [647, 420] on div "Phone International [GEOGRAPHIC_DATA] [GEOGRAPHIC_DATA] [GEOGRAPHIC_DATA] [GEOG…" at bounding box center [838, 417] width 693 height 42
click at [541, 410] on input "[PHONE_NUMBER]" at bounding box center [577, 414] width 110 height 10
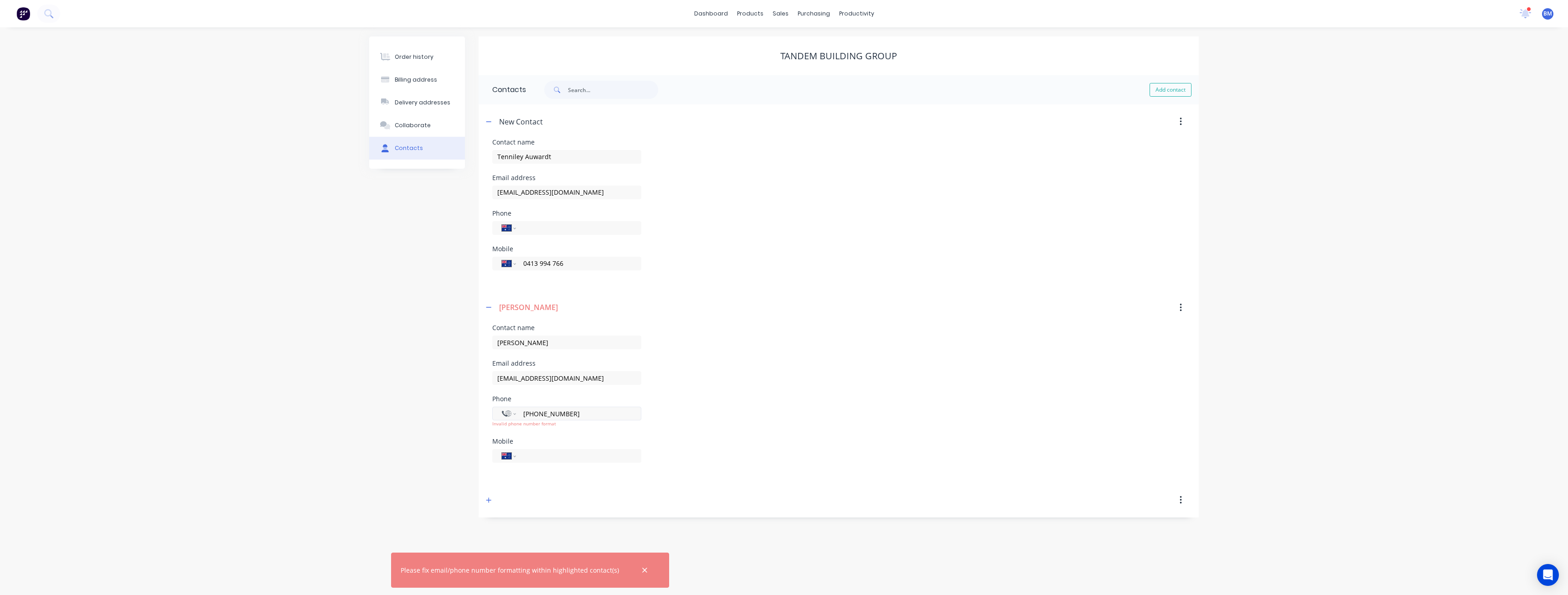
click at [528, 412] on input "[PHONE_NUMBER]" at bounding box center [577, 414] width 110 height 10
drag, startPoint x: 528, startPoint y: 412, endPoint x: 515, endPoint y: 411, distance: 13.0
click at [515, 411] on div "International [GEOGRAPHIC_DATA] [GEOGRAPHIC_DATA] [GEOGRAPHIC_DATA] [GEOGRAPHIC…" at bounding box center [567, 414] width 149 height 14
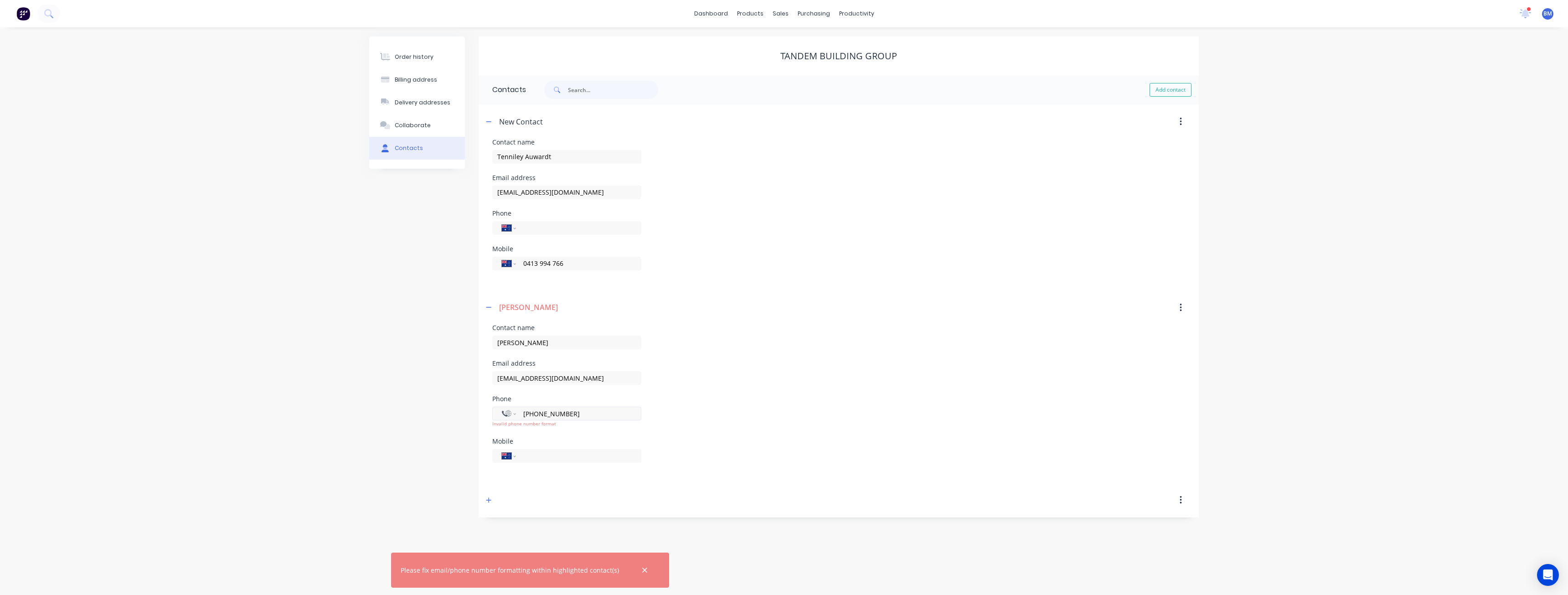
type input "[PHONE_NUMBER]"
drag, startPoint x: 570, startPoint y: 412, endPoint x: 528, endPoint y: 413, distance: 42.0
click at [528, 413] on input "[PHONE_NUMBER]" at bounding box center [577, 414] width 110 height 10
click at [522, 457] on div "International [GEOGRAPHIC_DATA] [GEOGRAPHIC_DATA] [GEOGRAPHIC_DATA] [GEOGRAPHIC…" at bounding box center [567, 453] width 149 height 27
drag, startPoint x: 522, startPoint y: 457, endPoint x: 526, endPoint y: 473, distance: 16.5
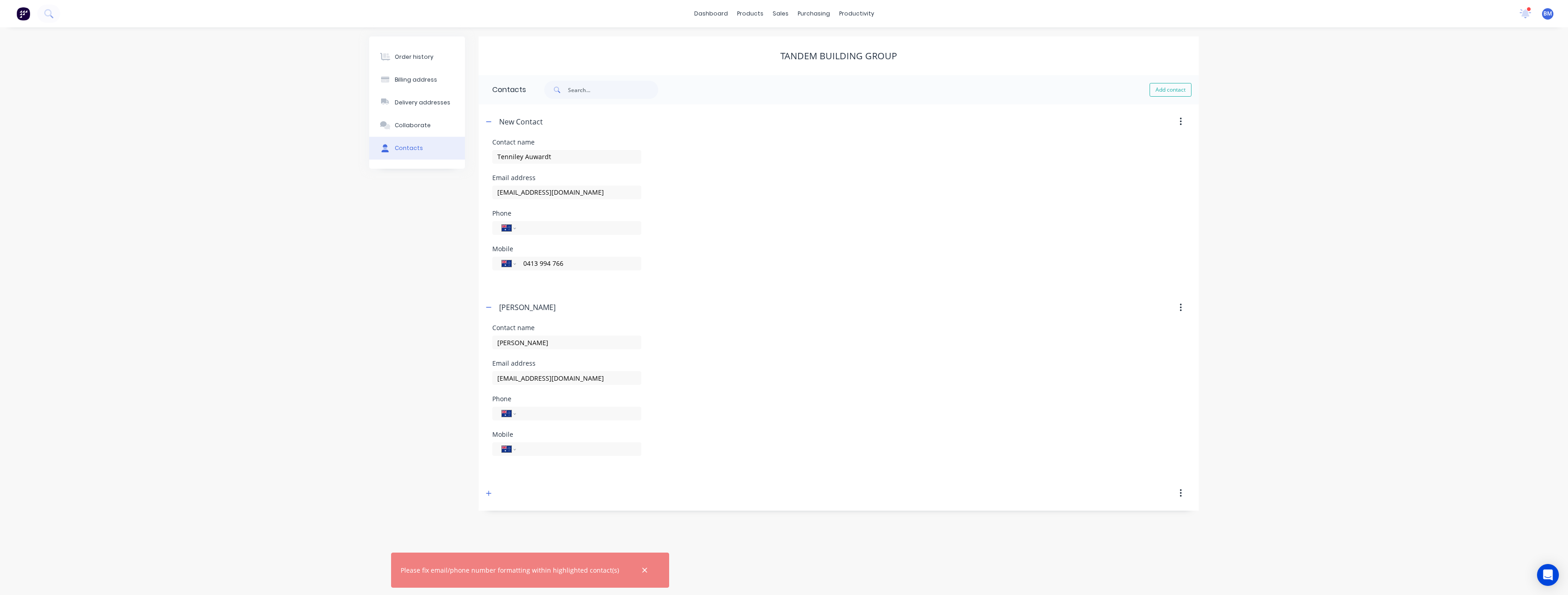
click at [526, 473] on form "Contact name [PERSON_NAME] Email address [EMAIL_ADDRESS][DOMAIN_NAME] Phone Int…" at bounding box center [838, 400] width 693 height 151
paste input "0404 695 520"
type input "0404 695 520"
click at [738, 419] on div "Phone International [GEOGRAPHIC_DATA] [GEOGRAPHIC_DATA] [GEOGRAPHIC_DATA] [GEOG…" at bounding box center [838, 414] width 693 height 36
click at [489, 307] on icon "button" at bounding box center [489, 307] width 5 height 6
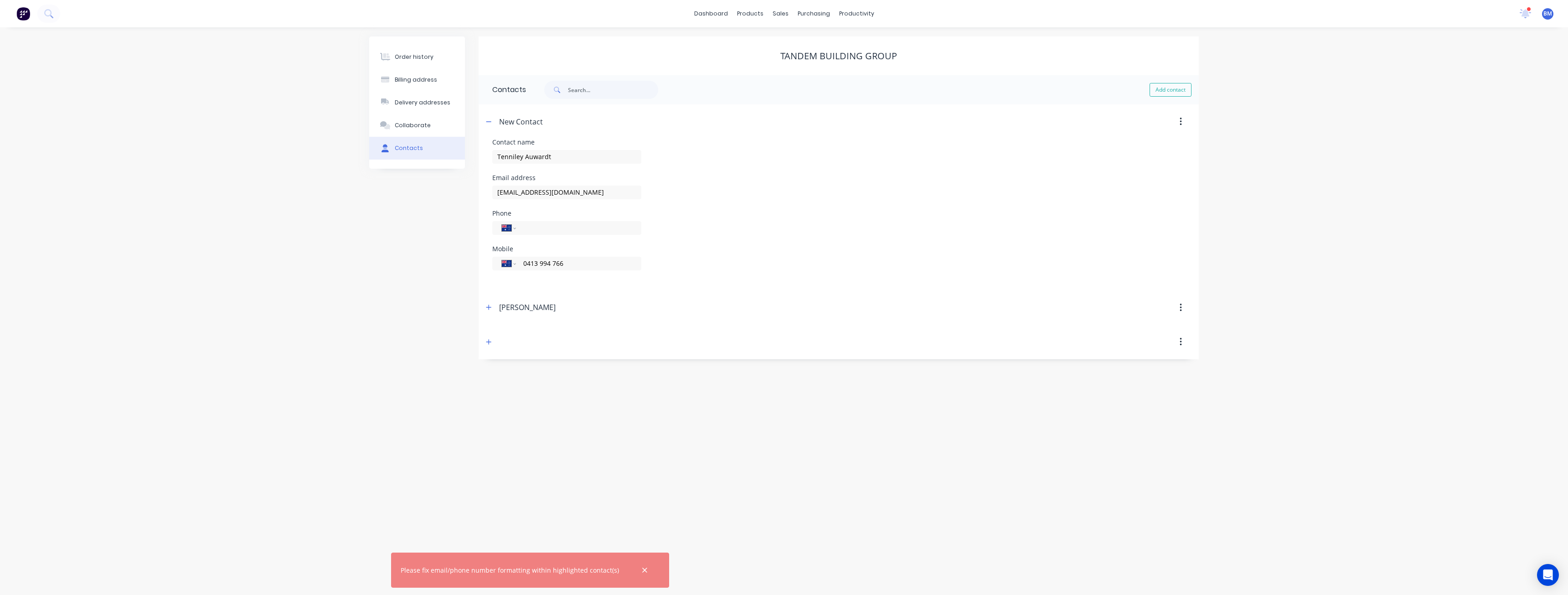
click at [900, 223] on div "Phone International [GEOGRAPHIC_DATA] [GEOGRAPHIC_DATA] [GEOGRAPHIC_DATA] [GEOG…" at bounding box center [838, 228] width 693 height 36
click at [642, 569] on icon "button" at bounding box center [644, 570] width 5 height 5
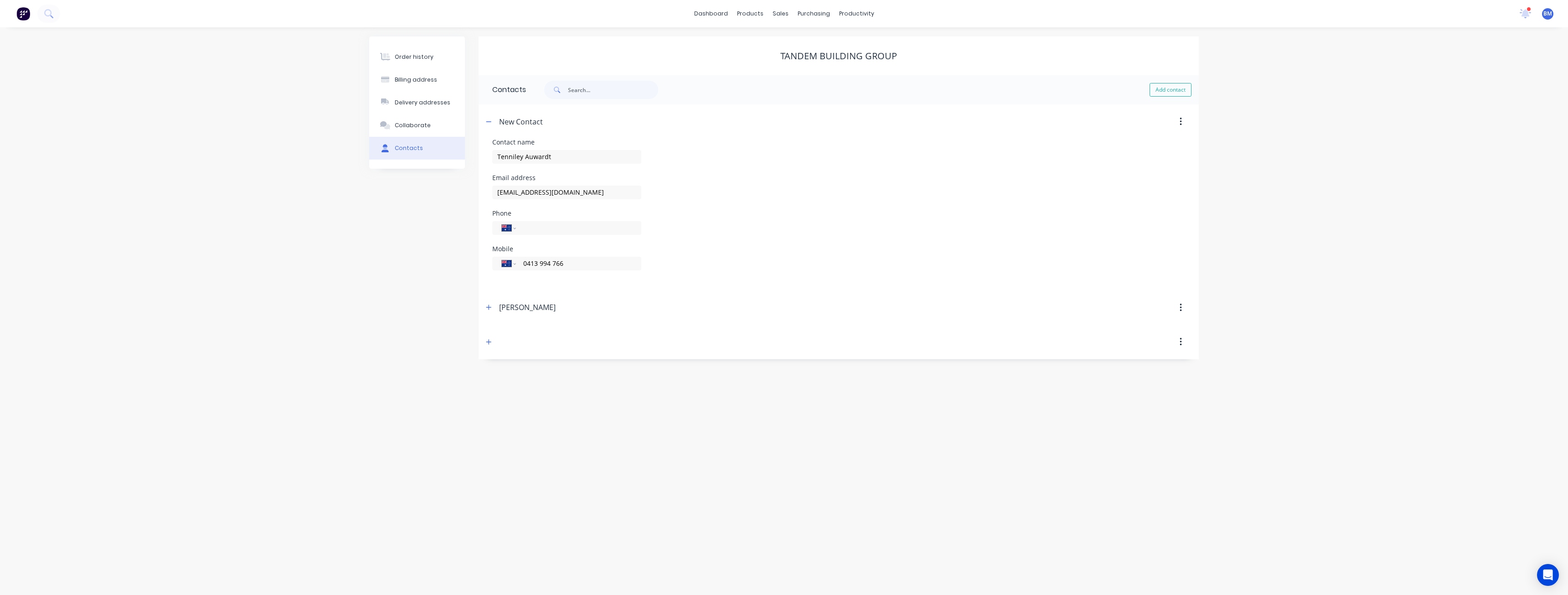
click at [671, 441] on div "Order history Billing address Delivery addresses Collaborate Contacts Tandem Bu…" at bounding box center [784, 311] width 1568 height 568
click at [786, 280] on div "Mobile International [GEOGRAPHIC_DATA] [GEOGRAPHIC_DATA] [GEOGRAPHIC_DATA] [GEO…" at bounding box center [838, 264] width 693 height 36
click at [804, 60] on div "Customers" at bounding box center [812, 62] width 33 height 8
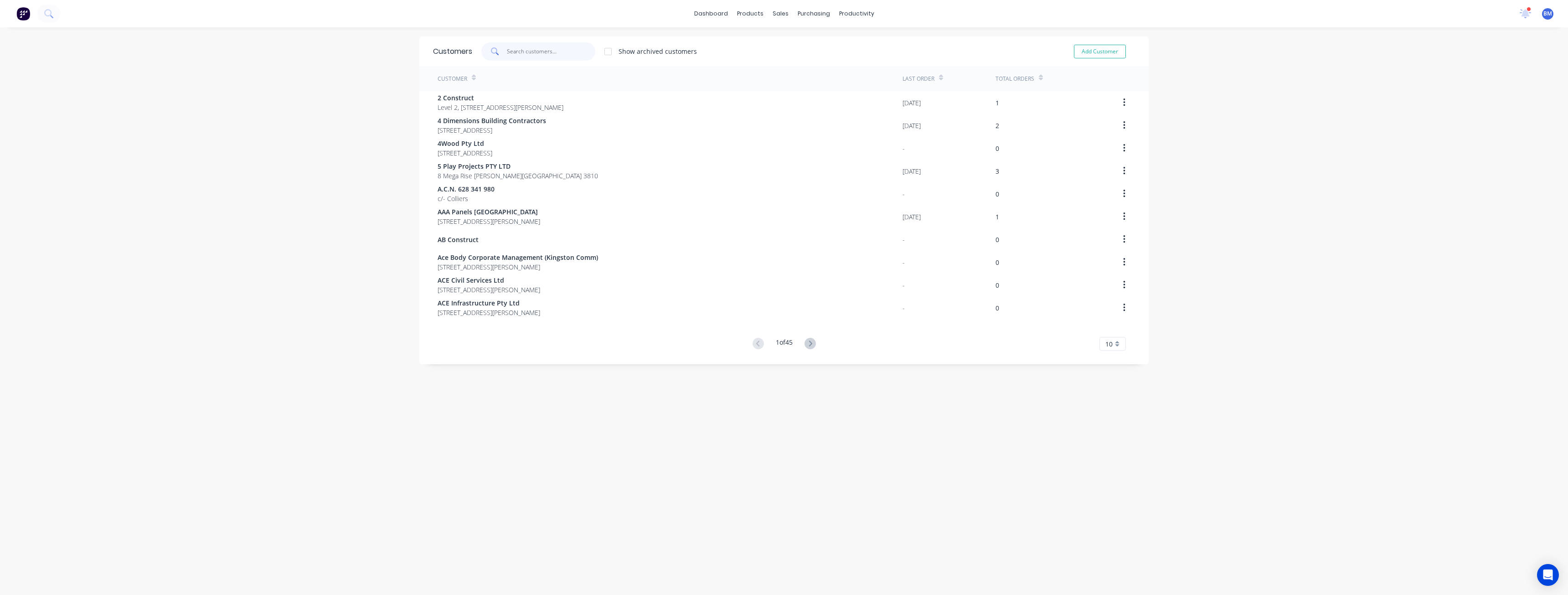
click at [524, 53] on input "text" at bounding box center [552, 51] width 89 height 18
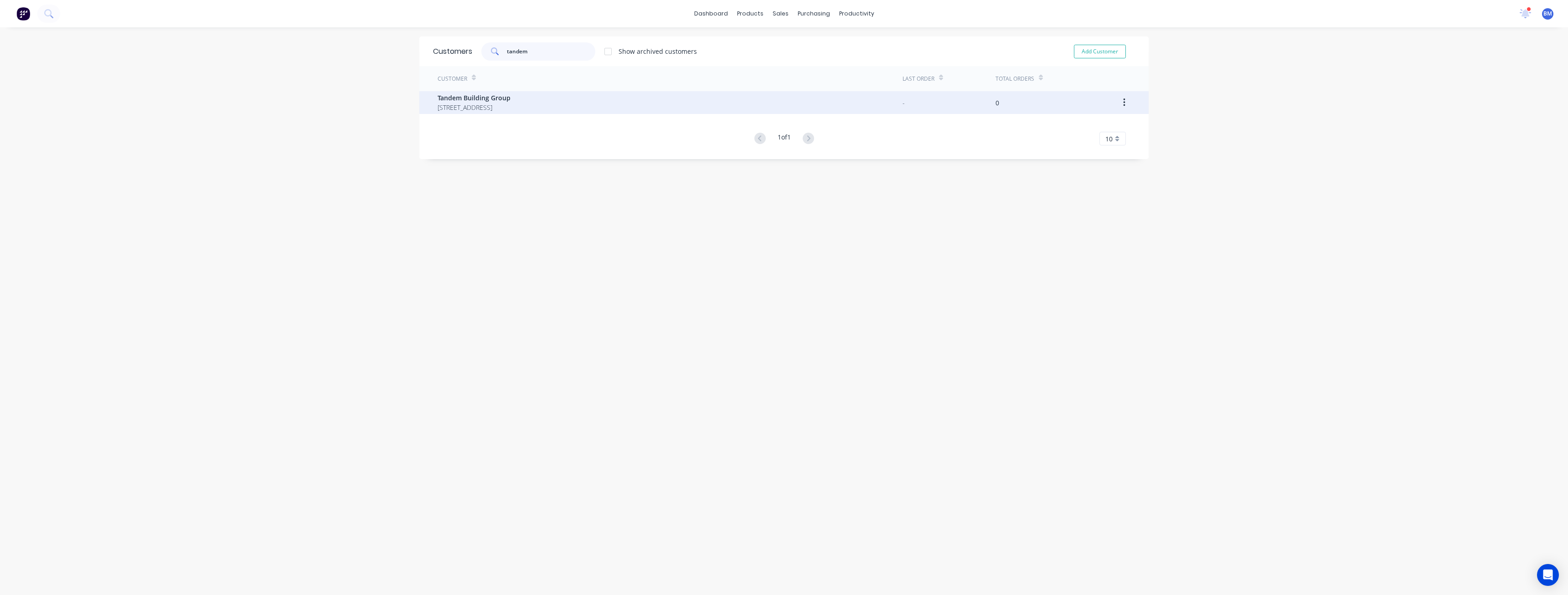
type input "tandem"
click at [511, 104] on span "[STREET_ADDRESS]" at bounding box center [474, 107] width 73 height 10
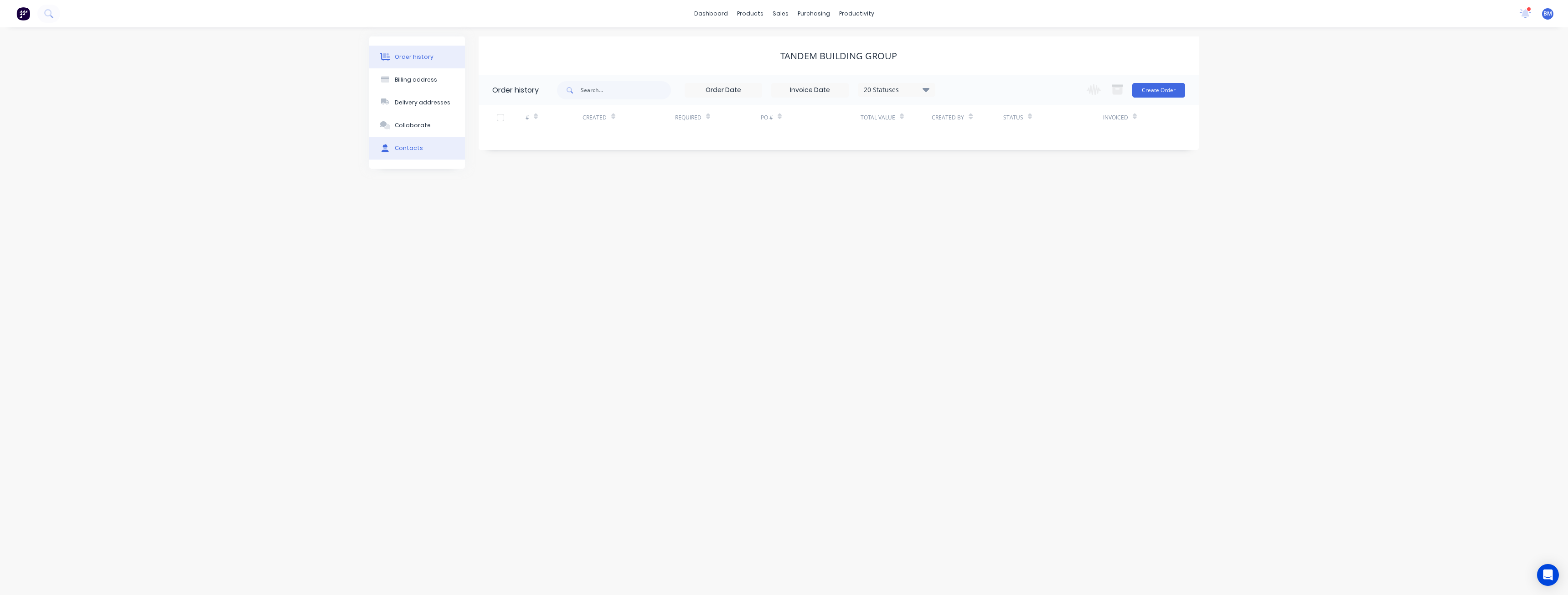
click at [417, 144] on button "Contacts" at bounding box center [417, 148] width 96 height 23
click at [489, 154] on icon "button" at bounding box center [489, 155] width 5 height 6
click at [489, 154] on icon "button" at bounding box center [489, 155] width 5 height 6
click at [489, 121] on icon "button" at bounding box center [489, 121] width 5 height 5
click at [492, 123] on button "button" at bounding box center [489, 121] width 12 height 12
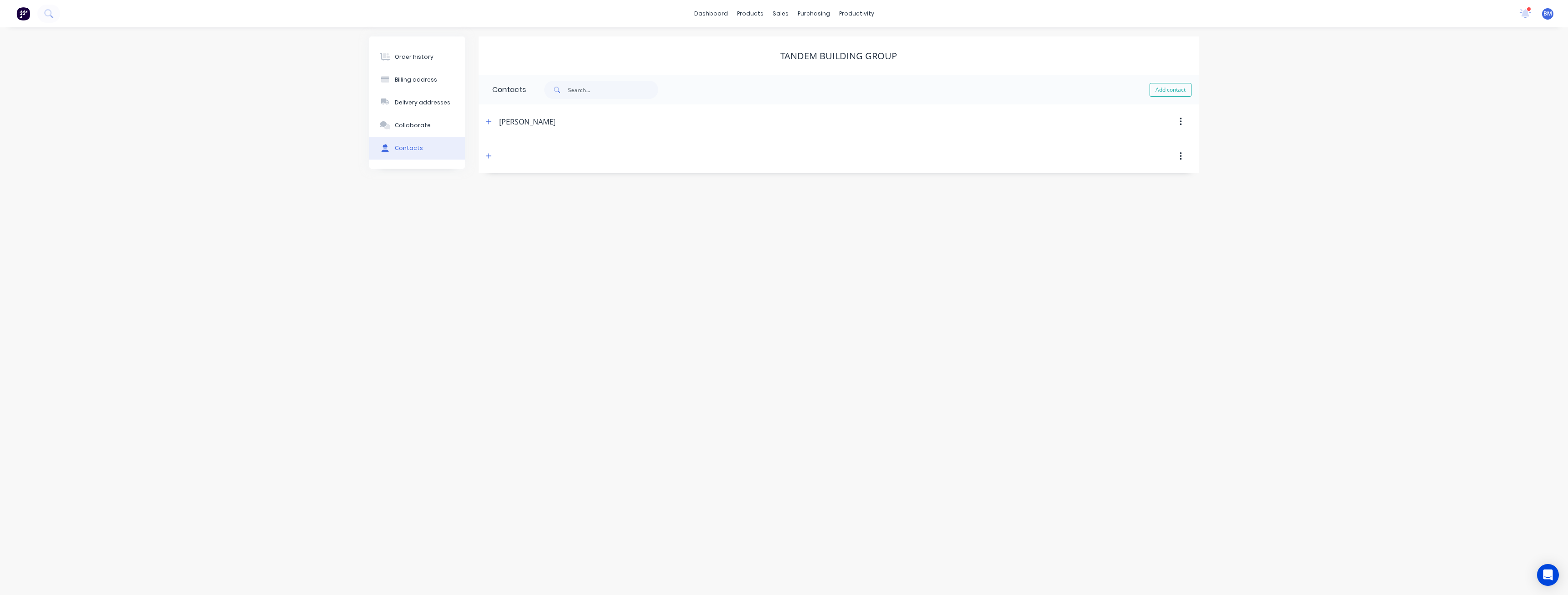
click at [1181, 151] on icon "button" at bounding box center [1181, 156] width 2 height 10
click at [1127, 177] on div "Delete" at bounding box center [1148, 180] width 70 height 13
click at [526, 567] on icon "button" at bounding box center [526, 570] width 6 height 8
click at [487, 152] on button "button" at bounding box center [489, 156] width 12 height 12
click at [1183, 154] on button "button" at bounding box center [1181, 156] width 21 height 16
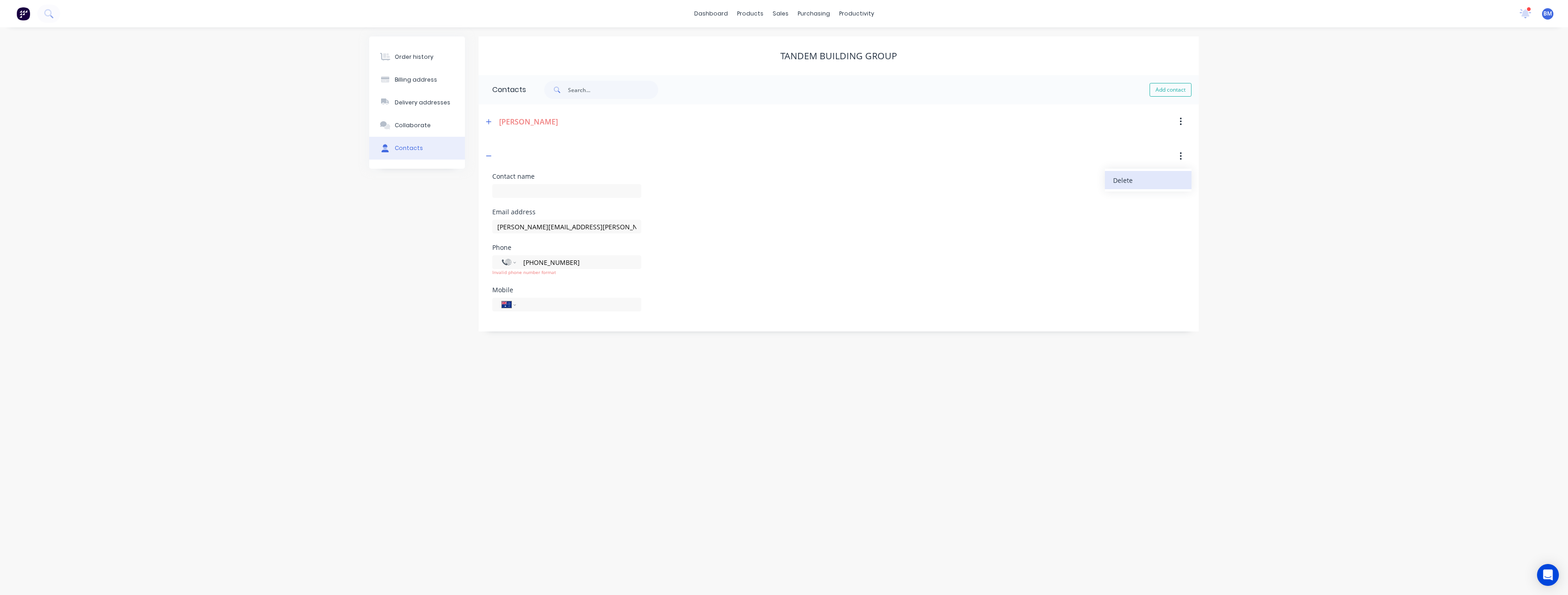
click at [1116, 182] on div "Delete" at bounding box center [1148, 180] width 70 height 13
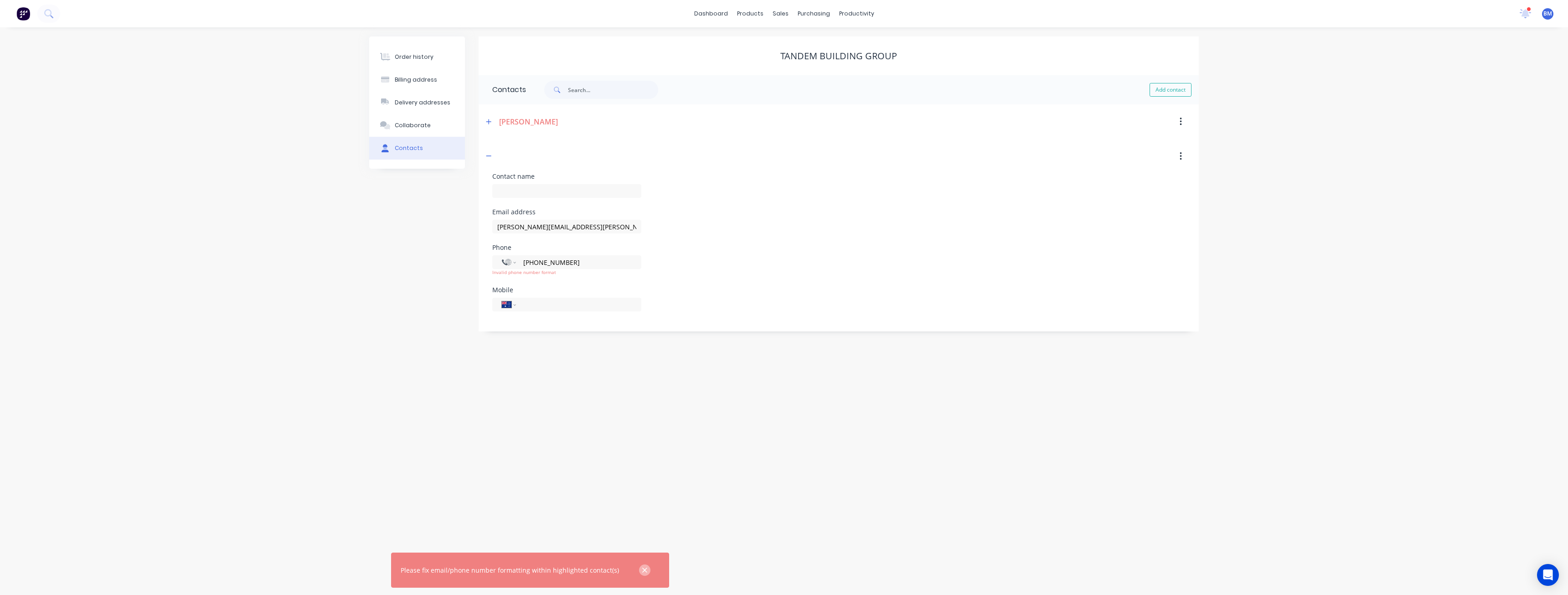
click at [639, 565] on button "button" at bounding box center [645, 570] width 12 height 12
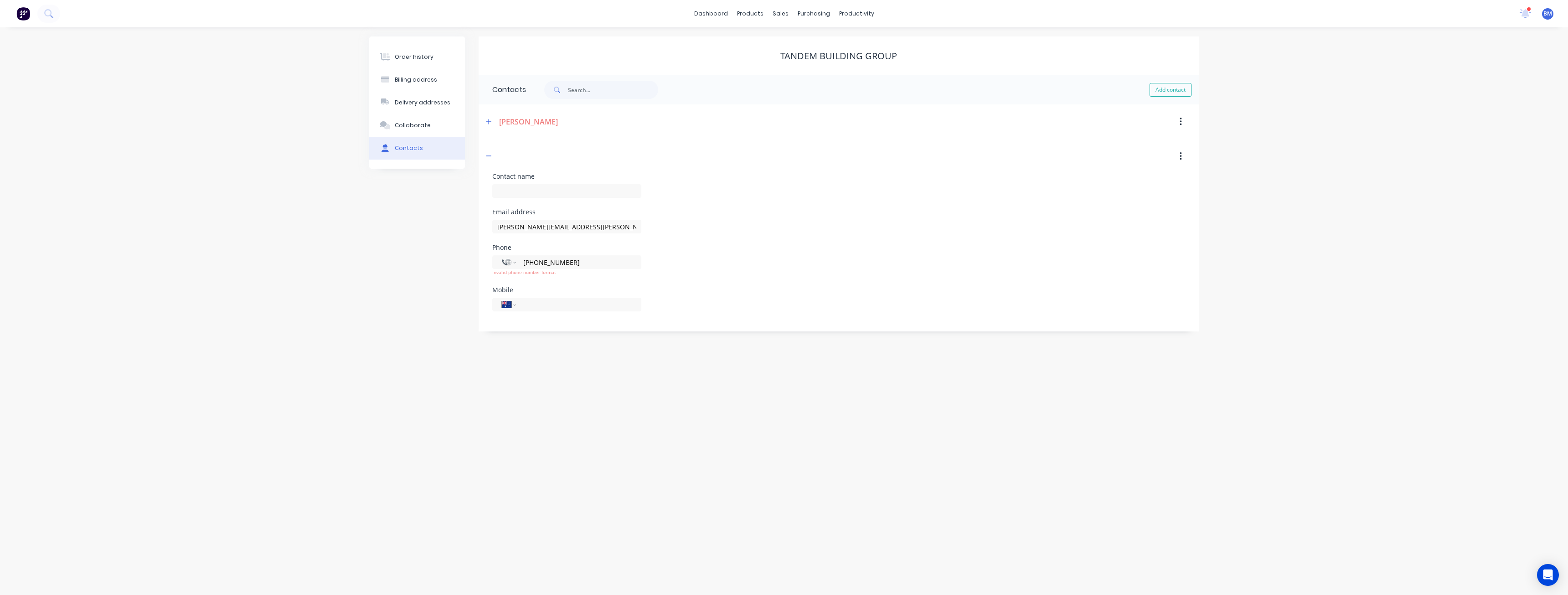
click at [845, 454] on div "Order history Billing address Delivery addresses Collaborate Contacts Tandem Bu…" at bounding box center [784, 311] width 1568 height 568
drag, startPoint x: 568, startPoint y: 263, endPoint x: 528, endPoint y: 259, distance: 40.2
click at [528, 259] on input "[PHONE_NUMBER]" at bounding box center [577, 262] width 110 height 10
click at [540, 309] on div "International [GEOGRAPHIC_DATA] [GEOGRAPHIC_DATA] [GEOGRAPHIC_DATA] [GEOGRAPHIC…" at bounding box center [567, 302] width 149 height 27
drag, startPoint x: 540, startPoint y: 309, endPoint x: 532, endPoint y: 294, distance: 17.0
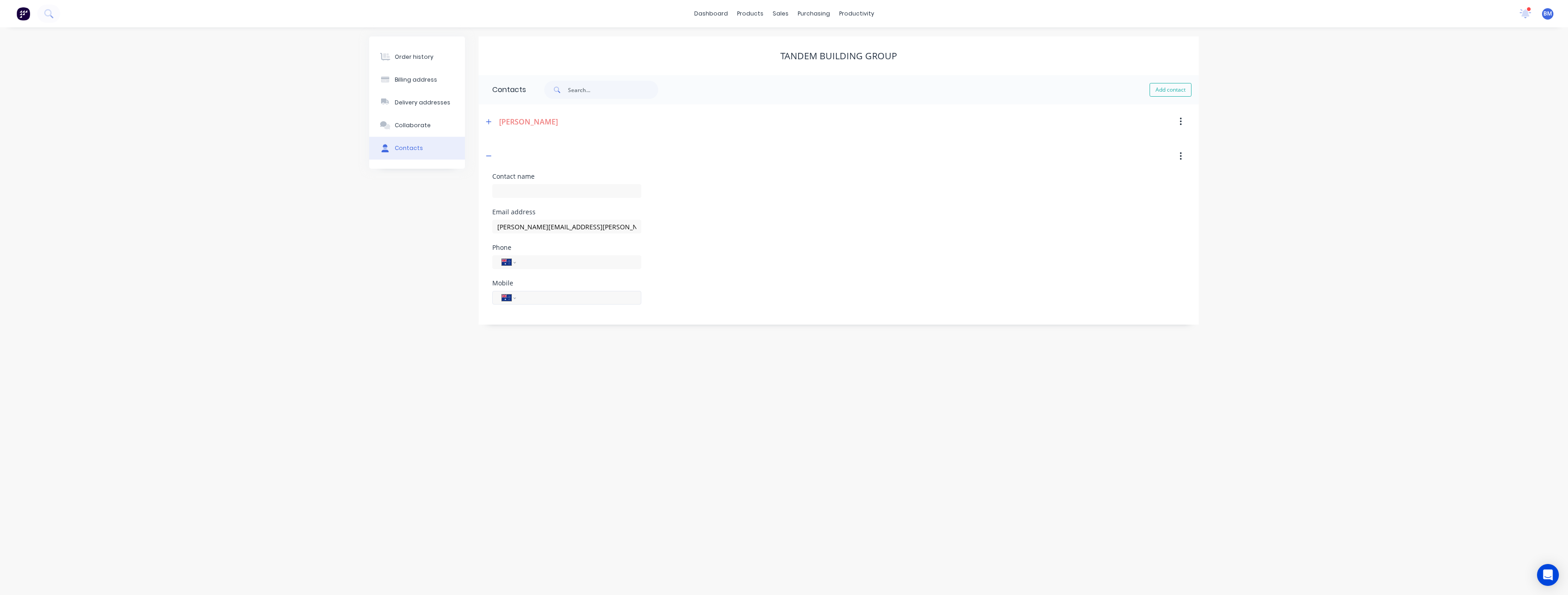
paste input "0404 695 520"
type input "0404 695 520"
click at [712, 286] on div "Mobile International [GEOGRAPHIC_DATA] [GEOGRAPHIC_DATA] [GEOGRAPHIC_DATA] [GEO…" at bounding box center [838, 298] width 693 height 36
click at [762, 225] on div "Email address nick.taylor@tandembuilding.com.au" at bounding box center [838, 227] width 693 height 36
click at [0, 0] on input "text" at bounding box center [0, 0] width 0 height 0
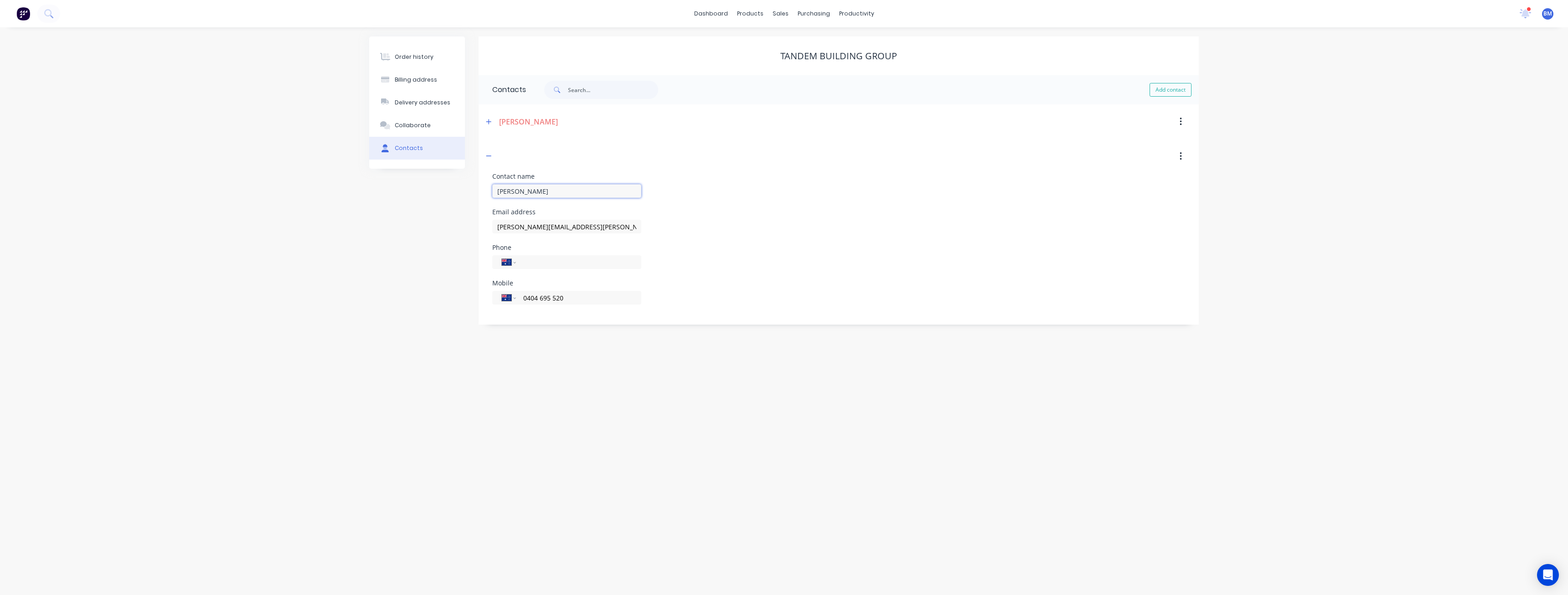
type input "[PERSON_NAME]"
click at [745, 215] on div "Email address nick.taylor@tandembuilding.com.au" at bounding box center [838, 227] width 693 height 36
click at [486, 157] on icon "button" at bounding box center [489, 155] width 5 height 6
click at [489, 122] on icon "button" at bounding box center [489, 121] width 5 height 5
drag, startPoint x: 570, startPoint y: 227, endPoint x: 528, endPoint y: 223, distance: 42.2
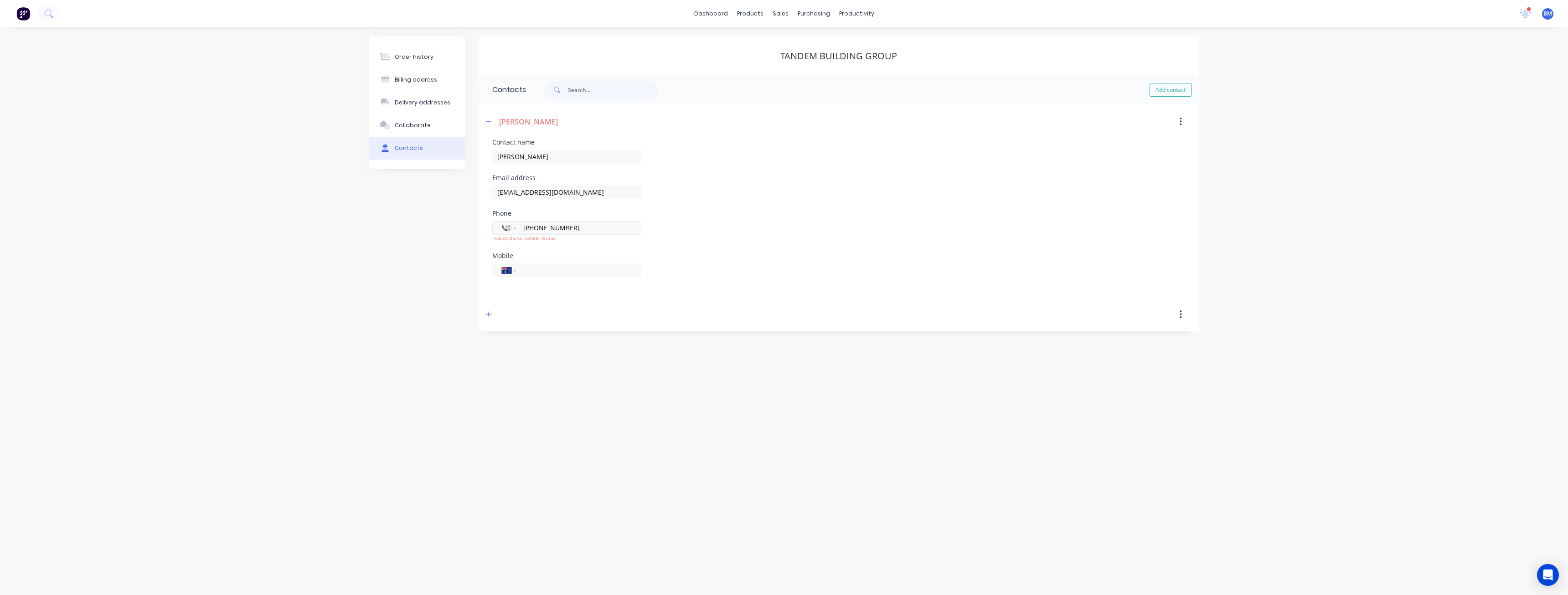
click at [528, 223] on input "[PHONE_NUMBER]" at bounding box center [577, 227] width 110 height 10
click at [543, 268] on input "tel" at bounding box center [577, 270] width 110 height 10
paste input "0404 695 520"
type input "0404 695 520"
click at [727, 246] on div "Mobile International [GEOGRAPHIC_DATA] [GEOGRAPHIC_DATA] [GEOGRAPHIC_DATA] [GEO…" at bounding box center [838, 264] width 693 height 36
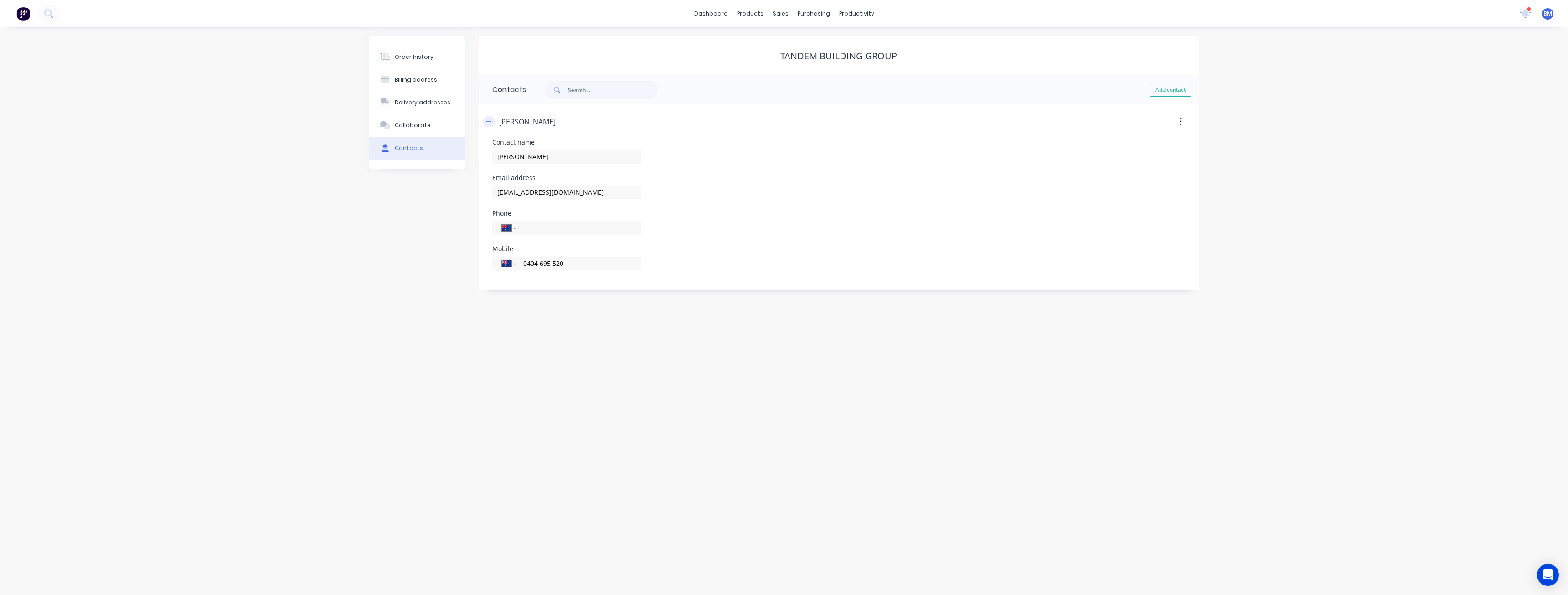
click at [487, 119] on icon "button" at bounding box center [489, 121] width 5 height 6
click at [598, 203] on div "Order history Billing address Delivery addresses Collaborate Contacts Tandem Bu…" at bounding box center [784, 311] width 1568 height 568
click at [1166, 89] on button "Add contact" at bounding box center [1170, 90] width 42 height 14
select select "AU"
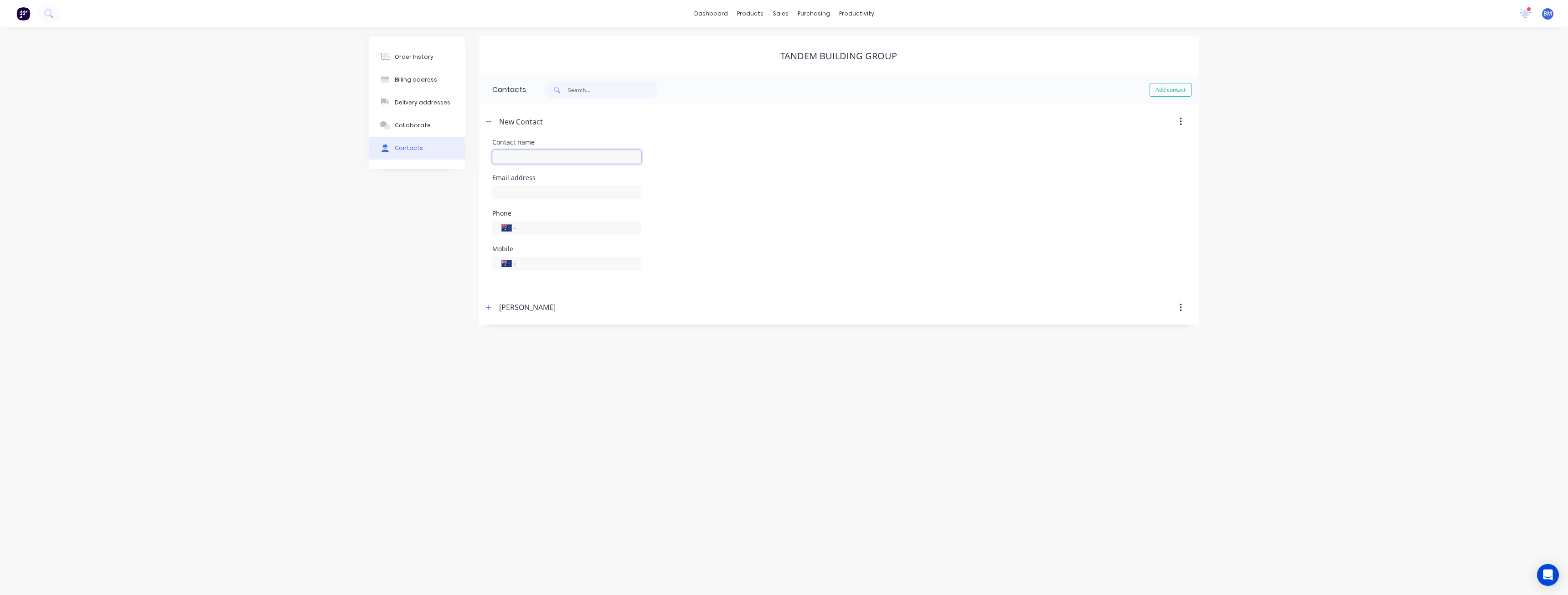
click at [518, 156] on input "text" at bounding box center [567, 157] width 149 height 14
paste input "Tenniley Auwardt"
click at [511, 155] on input "Tenniley Auwardt" at bounding box center [567, 157] width 149 height 14
type input "Tenniley Auwardt"
select select "AU"
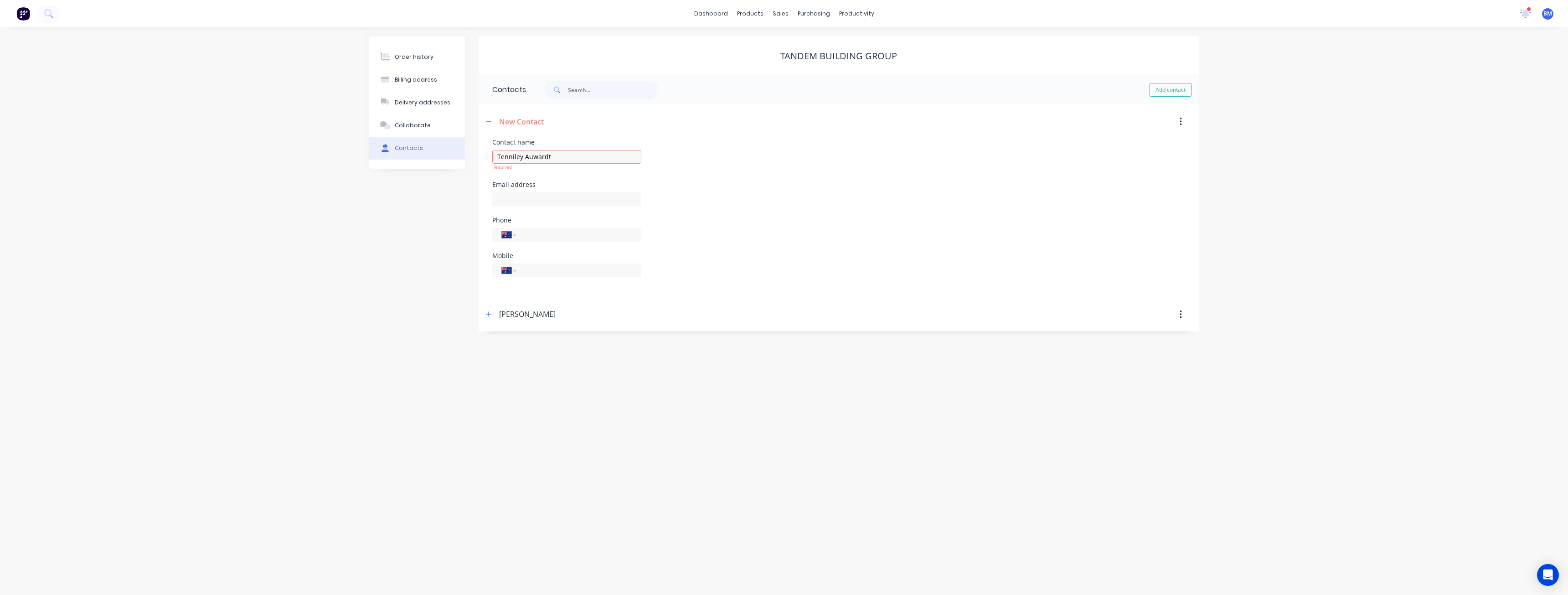
select select "AU"
paste input "[EMAIL_ADDRESS][DOMAIN_NAME]"
type input "[EMAIL_ADDRESS][DOMAIN_NAME]"
click at [686, 227] on div "Phone International [GEOGRAPHIC_DATA] [GEOGRAPHIC_DATA] [GEOGRAPHIC_DATA] [GEOG…" at bounding box center [838, 228] width 693 height 36
paste input "0413 994 766"
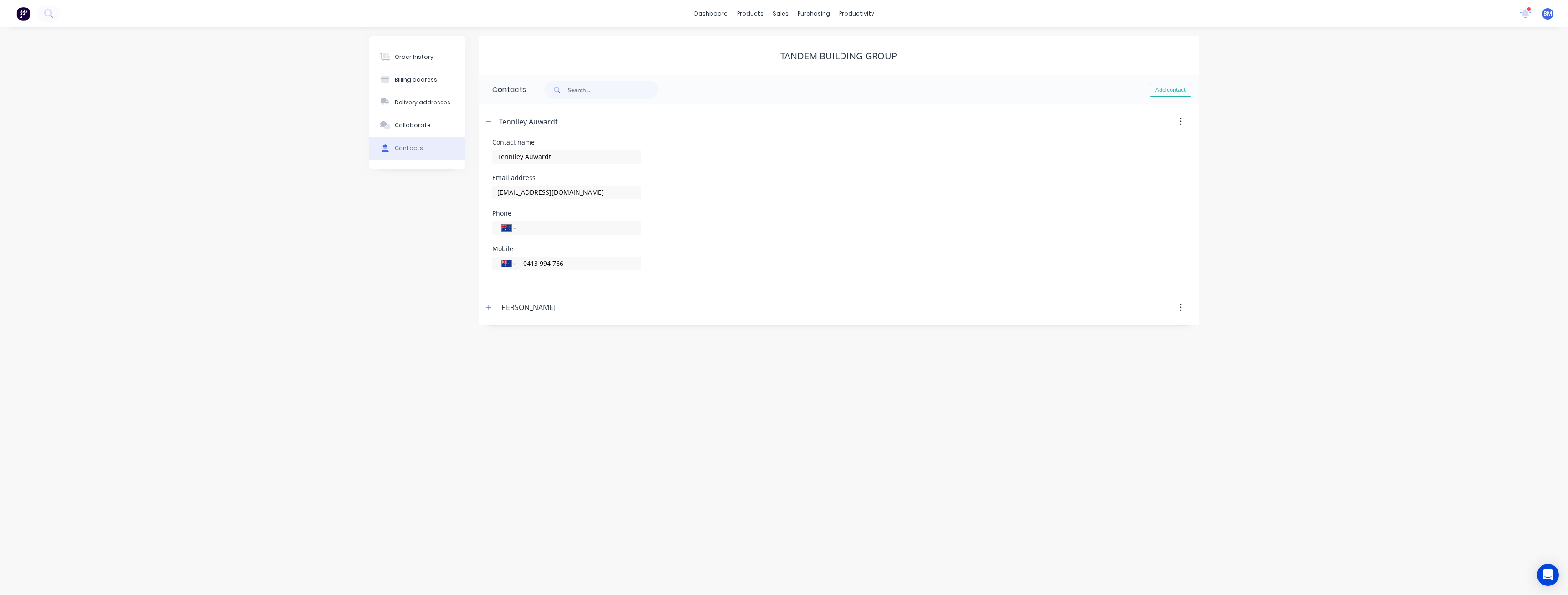
type input "0413 994 766"
click at [668, 288] on form "Contact name Tenniley Auwardt Email address tenniley.auwardt@tandembuilding.com…" at bounding box center [838, 214] width 693 height 151
click at [491, 121] on icon "button" at bounding box center [489, 121] width 5 height 6
click at [289, 211] on div "Order history Billing address Delivery addresses Collaborate Contacts Tandem Bu…" at bounding box center [784, 311] width 1568 height 568
click at [410, 49] on button "Order history" at bounding box center [417, 57] width 96 height 23
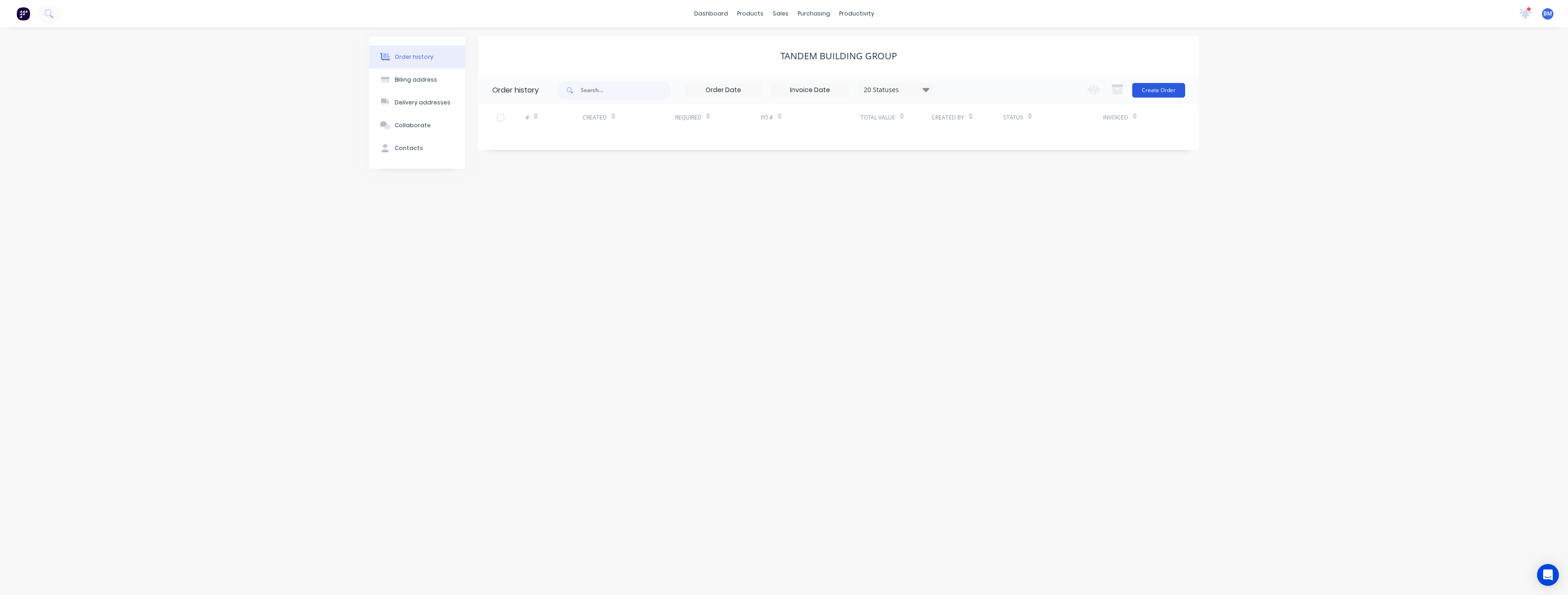
click at [1157, 90] on button "Create Order" at bounding box center [1158, 90] width 53 height 14
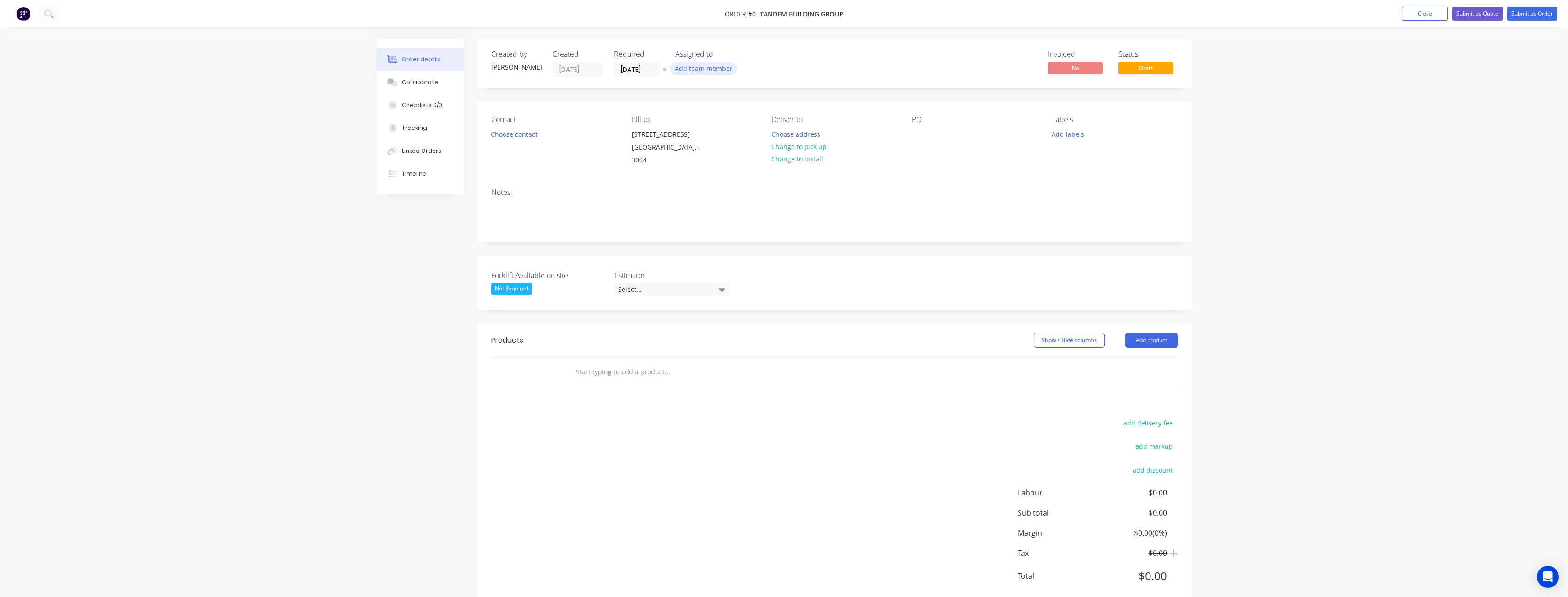
click at [693, 67] on button "Add team member" at bounding box center [703, 69] width 67 height 12
click at [688, 115] on div at bounding box center [690, 120] width 19 height 19
click at [525, 130] on div "Order details Collaborate Checklists 0/0 Tracking Linked Orders Timeline Order …" at bounding box center [784, 330] width 833 height 582
click at [720, 286] on icon at bounding box center [722, 289] width 6 height 10
click at [642, 324] on div "[PERSON_NAME]" at bounding box center [646, 327] width 50 height 12
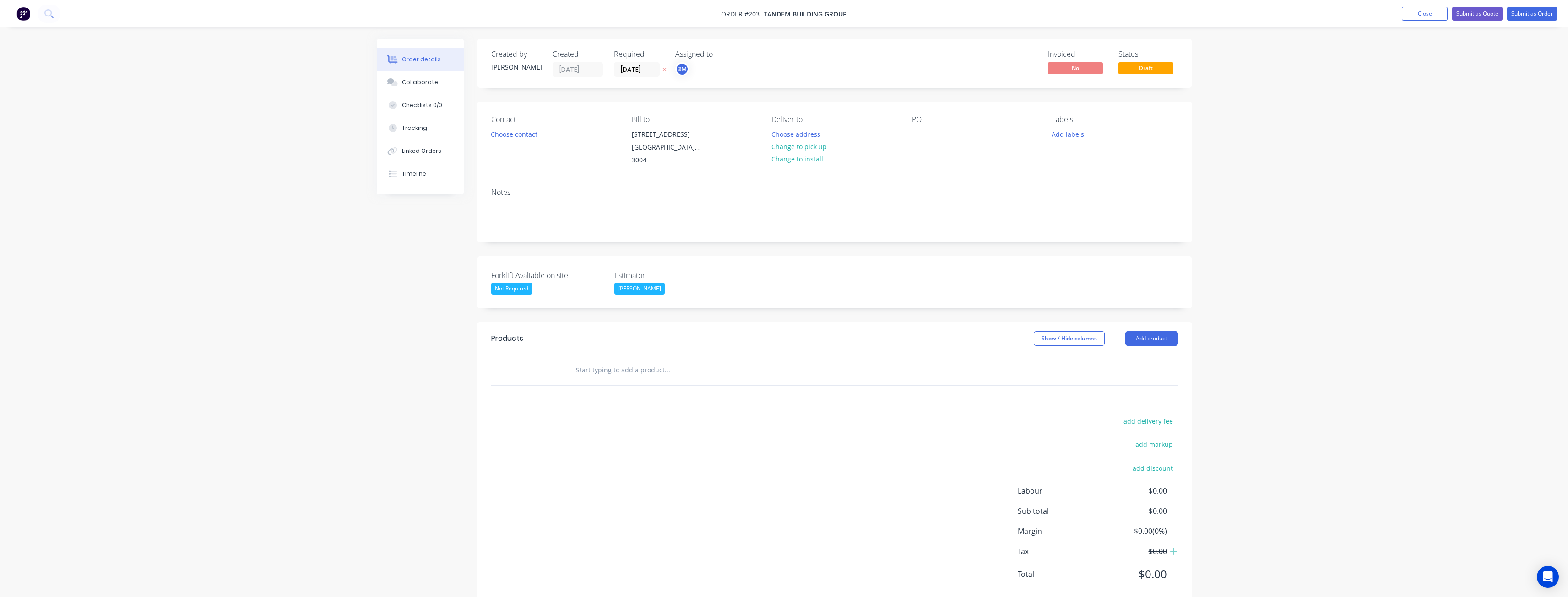
click at [577, 266] on div "Forklift Avaliable on site Not Required Estimator Budd Martin" at bounding box center [835, 282] width 714 height 52
click at [524, 131] on button "Choose contact" at bounding box center [514, 134] width 56 height 12
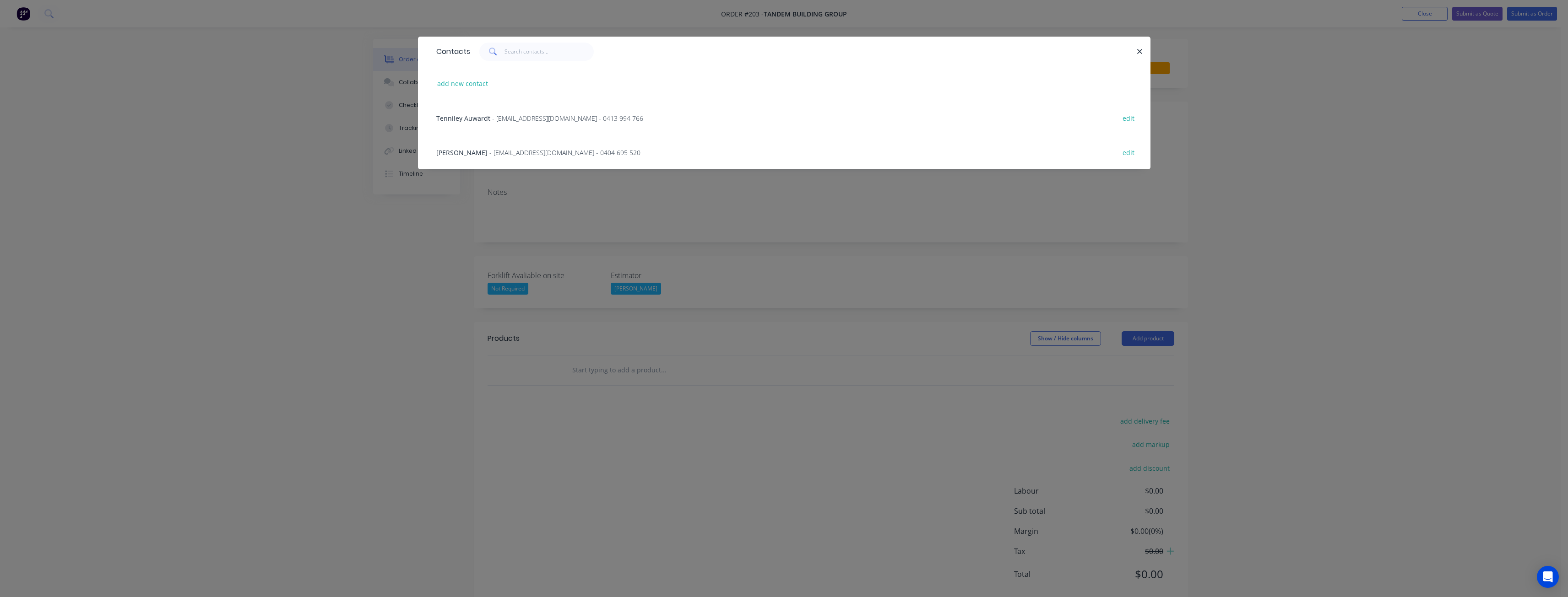
click at [454, 115] on span "Tenniley Auwardt" at bounding box center [463, 118] width 54 height 9
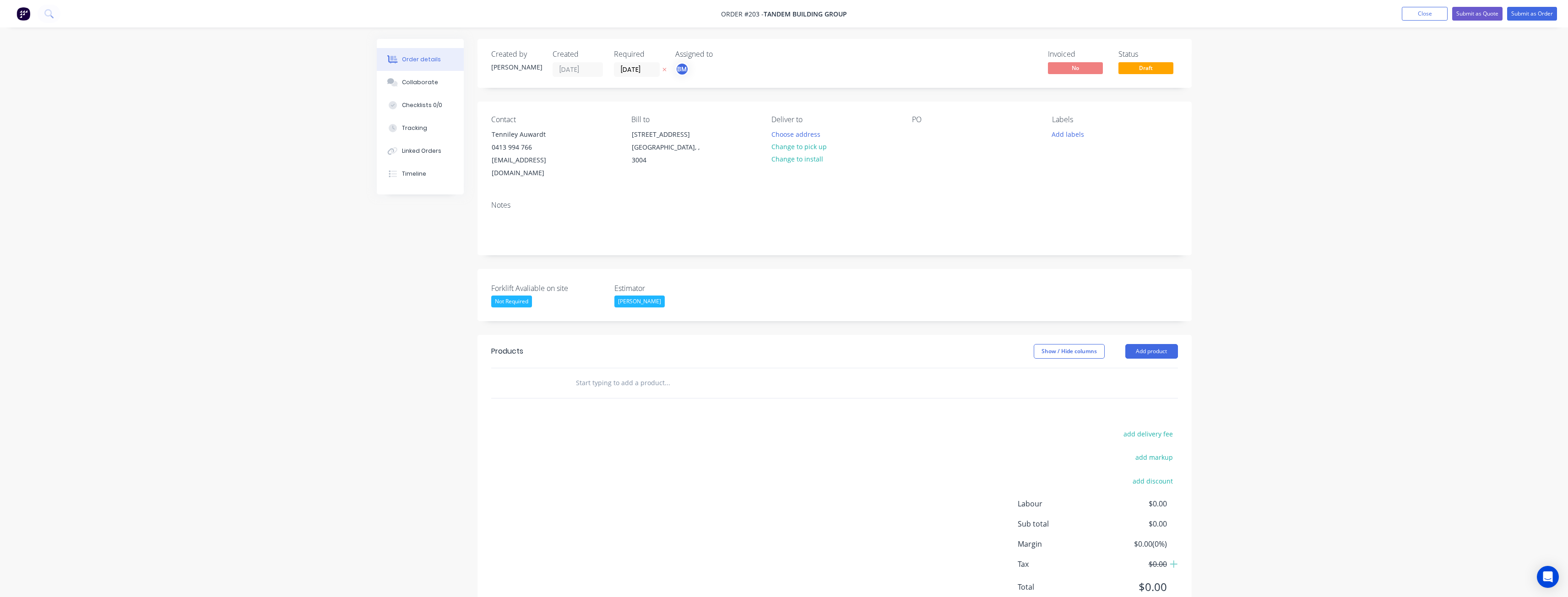
click at [428, 263] on div "Created by Budd Created 11/08/25 Required 11/08/25 Assigned to BM Invoiced No S…" at bounding box center [784, 335] width 815 height 593
click at [445, 249] on div "Created by Budd Created 11/08/25 Required 11/08/25 Assigned to BM Invoiced No S…" at bounding box center [784, 335] width 815 height 593
click at [434, 290] on div "Created by Budd Created 11/08/25 Required 11/08/25 Assigned to BM Invoiced No S…" at bounding box center [784, 335] width 815 height 593
click at [463, 293] on div "Created by Budd Created 11/08/25 Required 11/08/25 Assigned to BM Invoiced No S…" at bounding box center [784, 335] width 815 height 593
click at [302, 161] on div "Order details Collaborate Checklists 0/0 Tracking Linked Orders Timeline Order …" at bounding box center [784, 316] width 1568 height 632
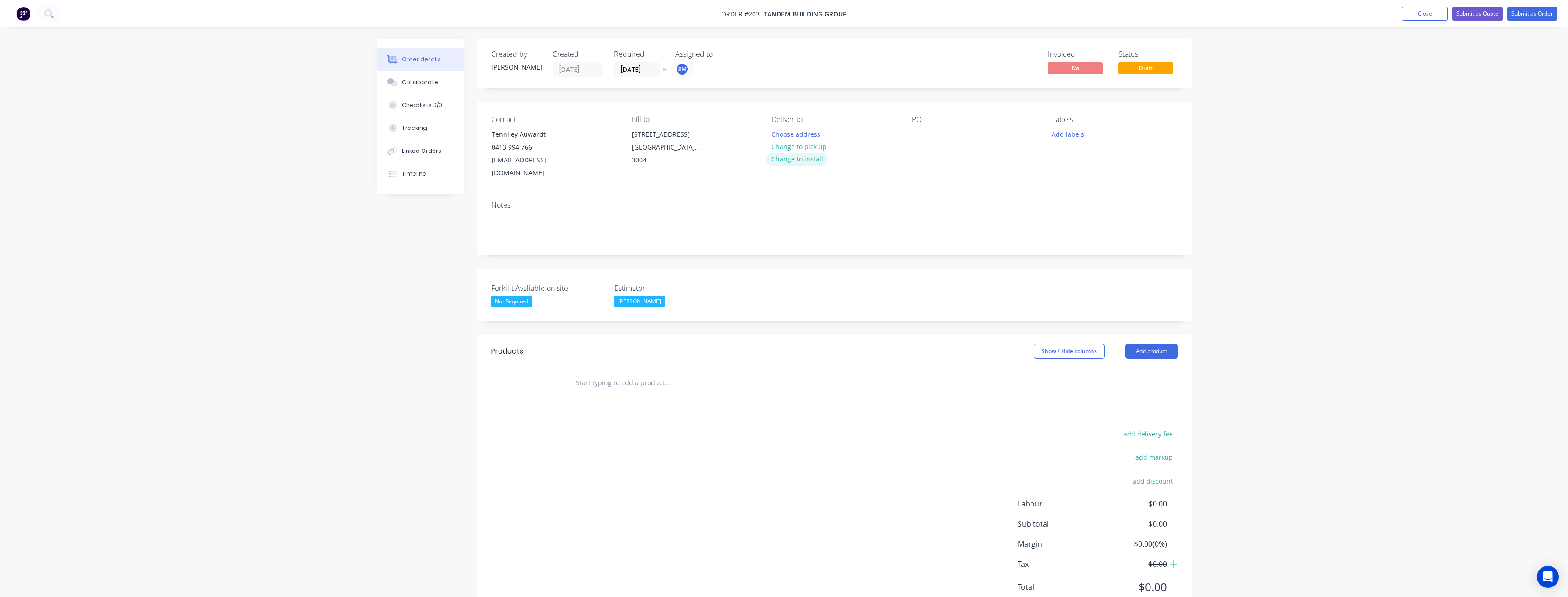
click at [806, 157] on button "Change to install" at bounding box center [797, 159] width 61 height 12
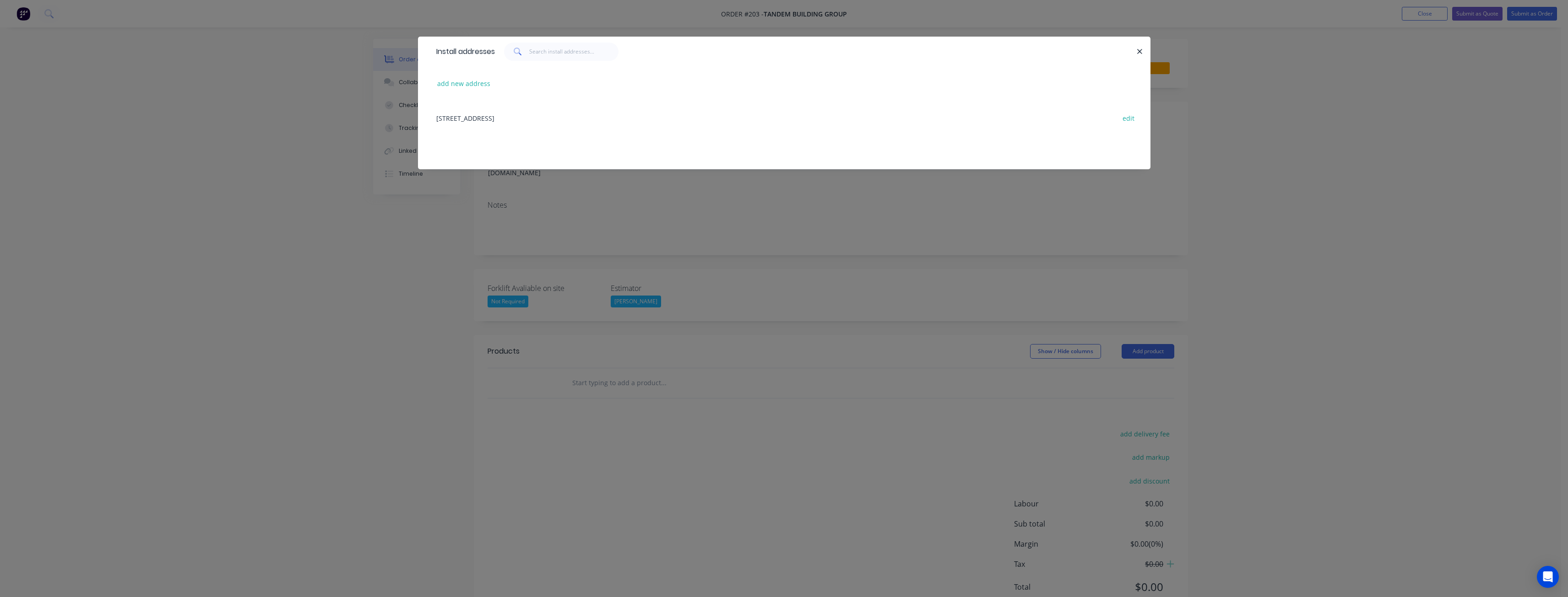
click at [552, 114] on div "Suite 2, Level 12, 636 St Kilda Rd, MELBOURNE, undefined, 3004 edit" at bounding box center [784, 118] width 705 height 34
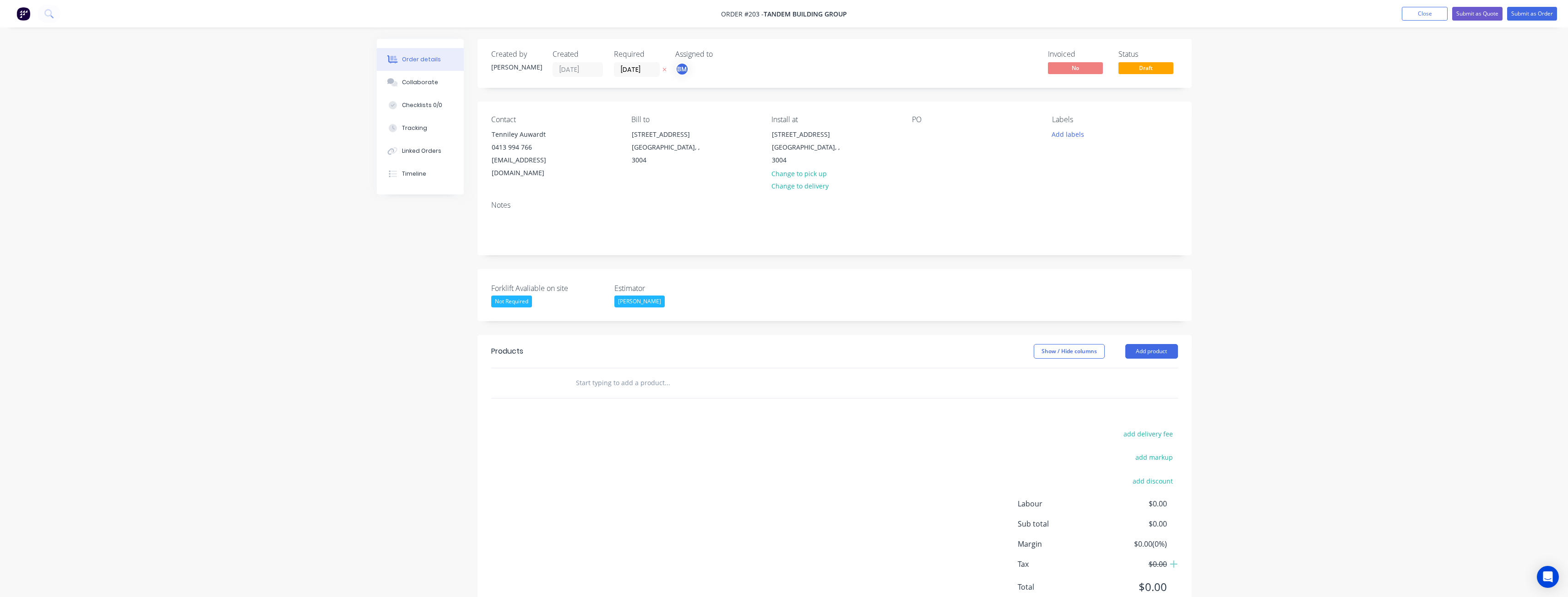
click at [194, 187] on div "Order details Collaborate Checklists 0/0 Tracking Linked Orders Timeline Order …" at bounding box center [784, 316] width 1568 height 632
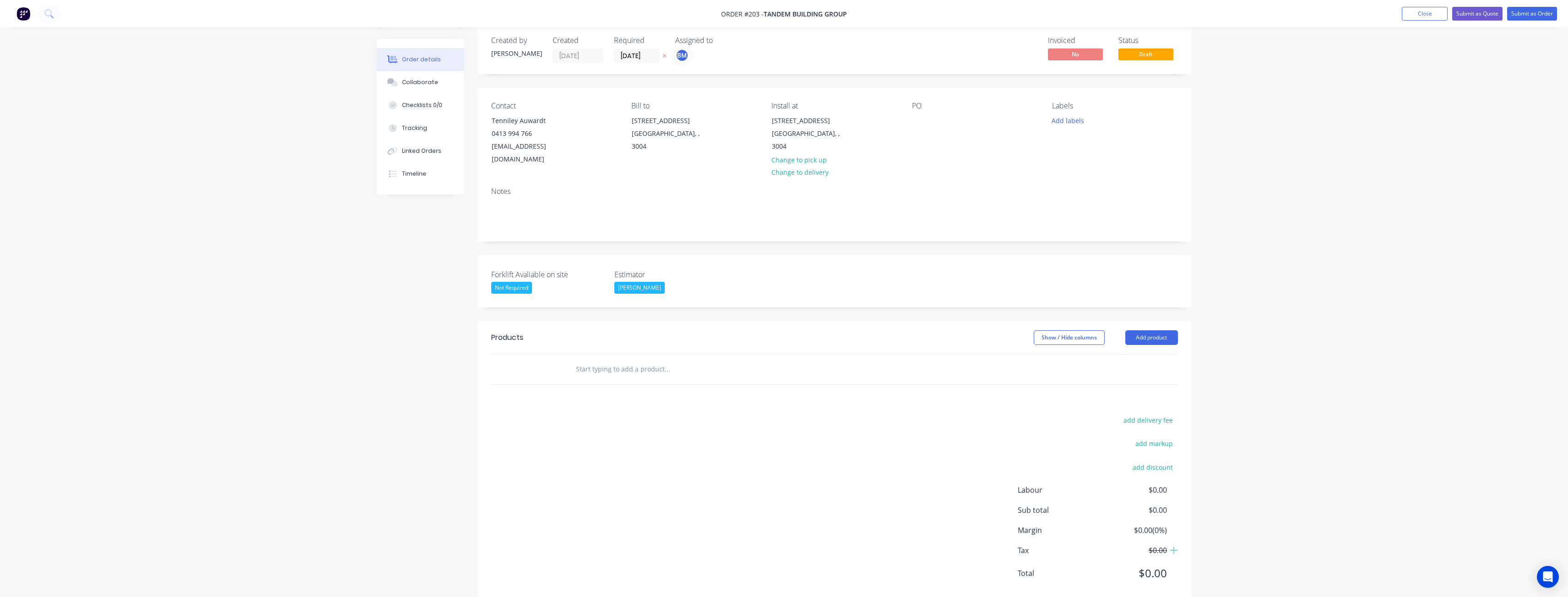
scroll to position [22, 0]
click at [206, 257] on div "Order details Collaborate Checklists 0/0 Tracking Linked Orders Timeline Order …" at bounding box center [784, 294] width 1568 height 632
click at [199, 221] on div "Order details Collaborate Checklists 0/0 Tracking Linked Orders Timeline Order …" at bounding box center [784, 294] width 1568 height 632
click at [634, 352] on input "text" at bounding box center [667, 361] width 183 height 19
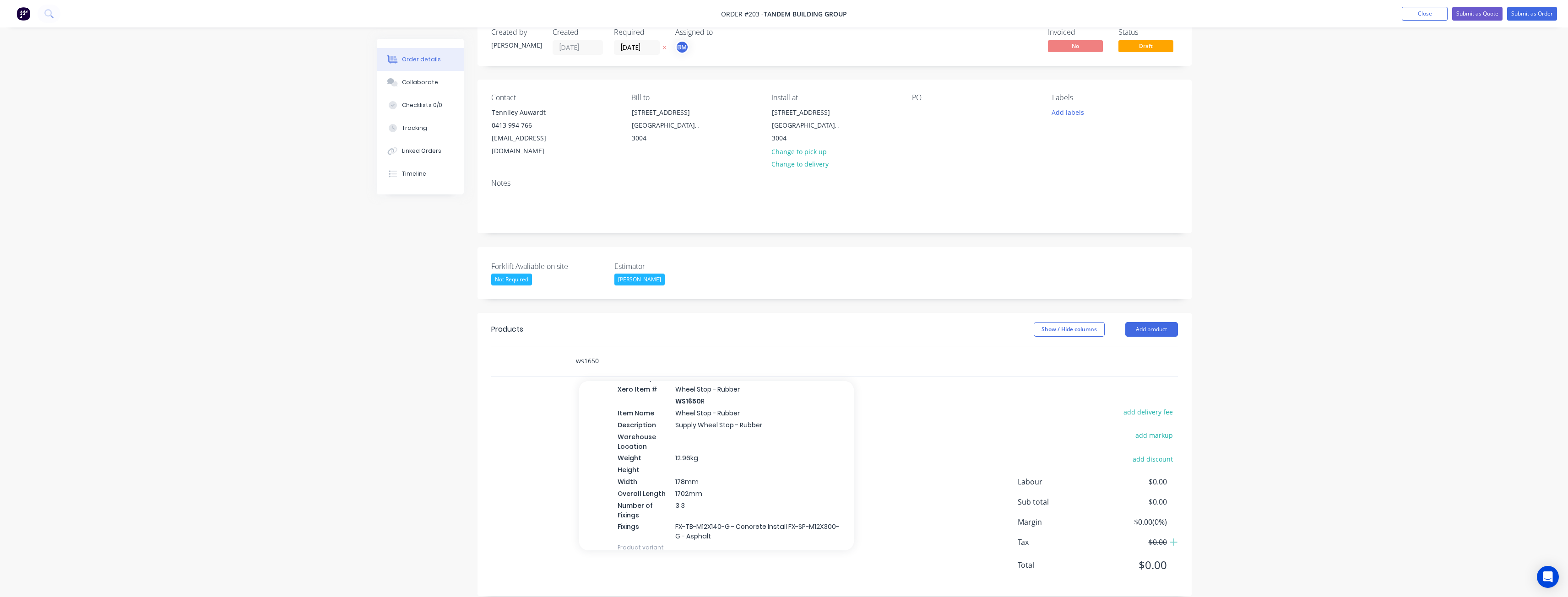
scroll to position [458, 0]
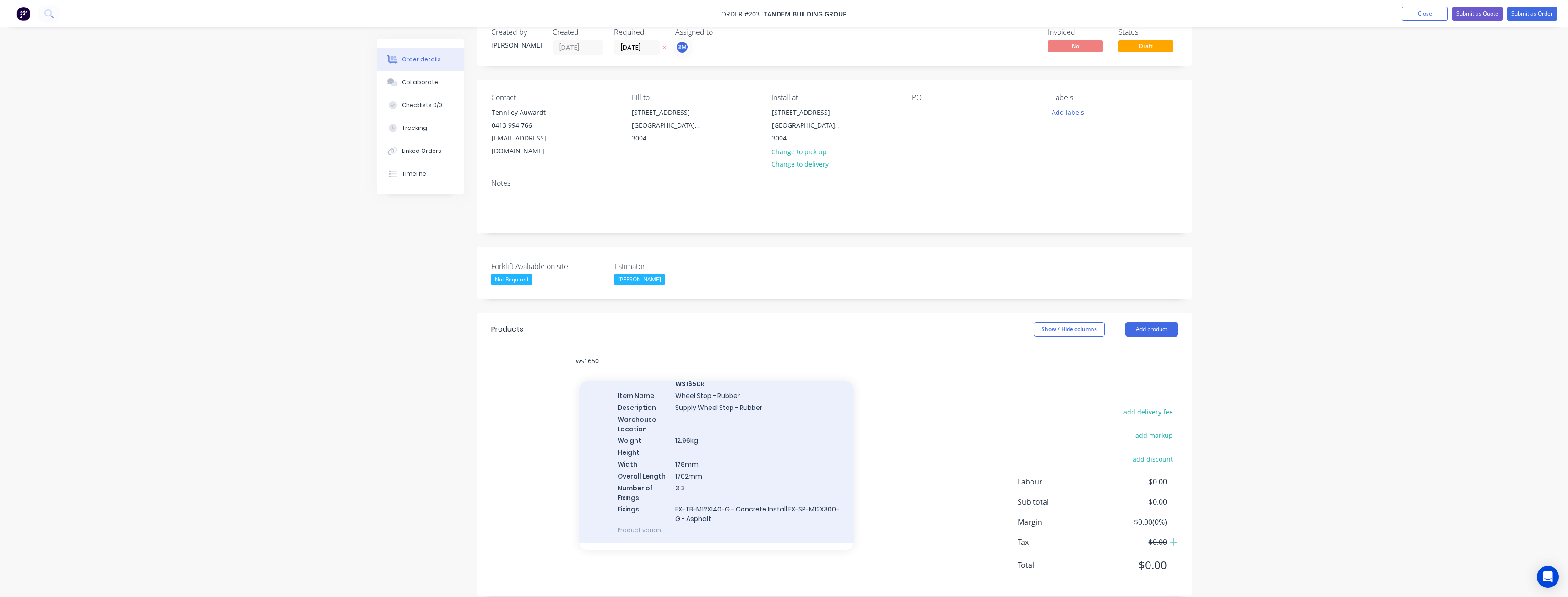
type input "ws1650"
click at [757, 421] on div "Wheel Stop Xero Item # Wheel Stop - Rubber WS1650 R Item Name Wheel Stop - Rubb…" at bounding box center [716, 445] width 275 height 197
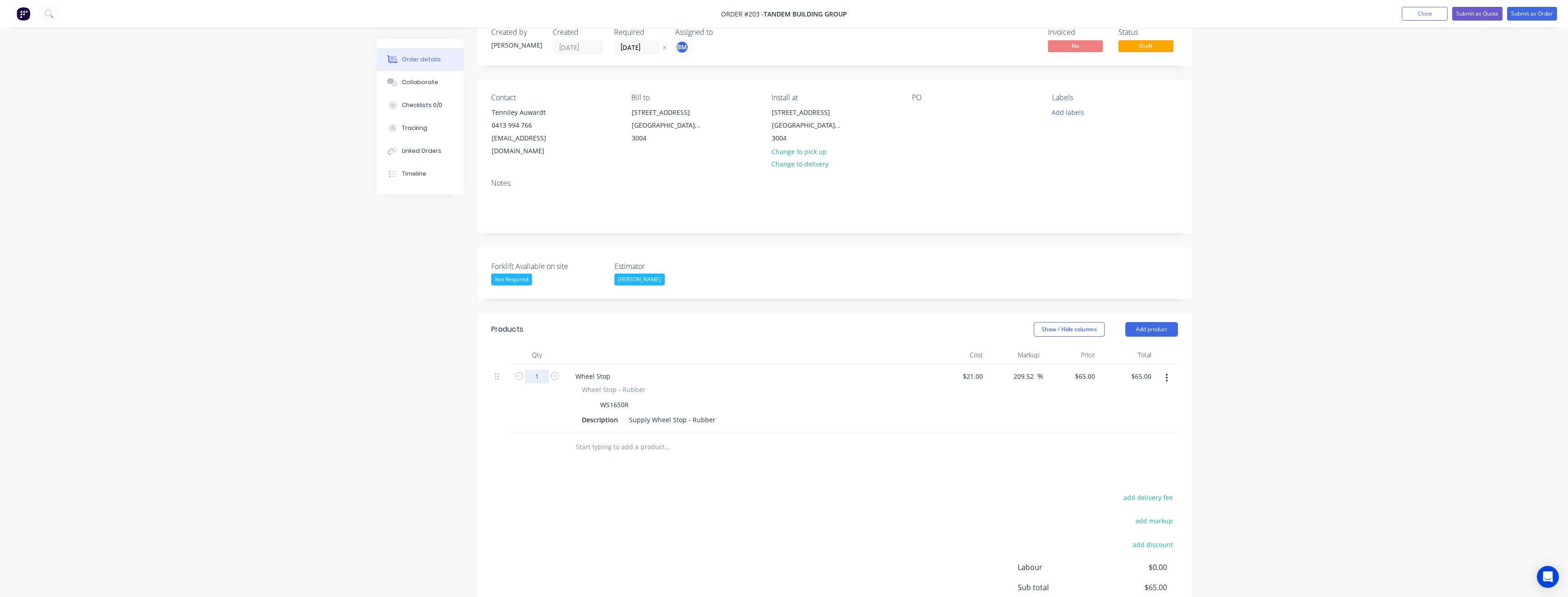
click at [540, 370] on input "1" at bounding box center [537, 376] width 24 height 14
type input "20"
type input "$1,300.00"
click at [504, 432] on div at bounding box center [500, 447] width 19 height 30
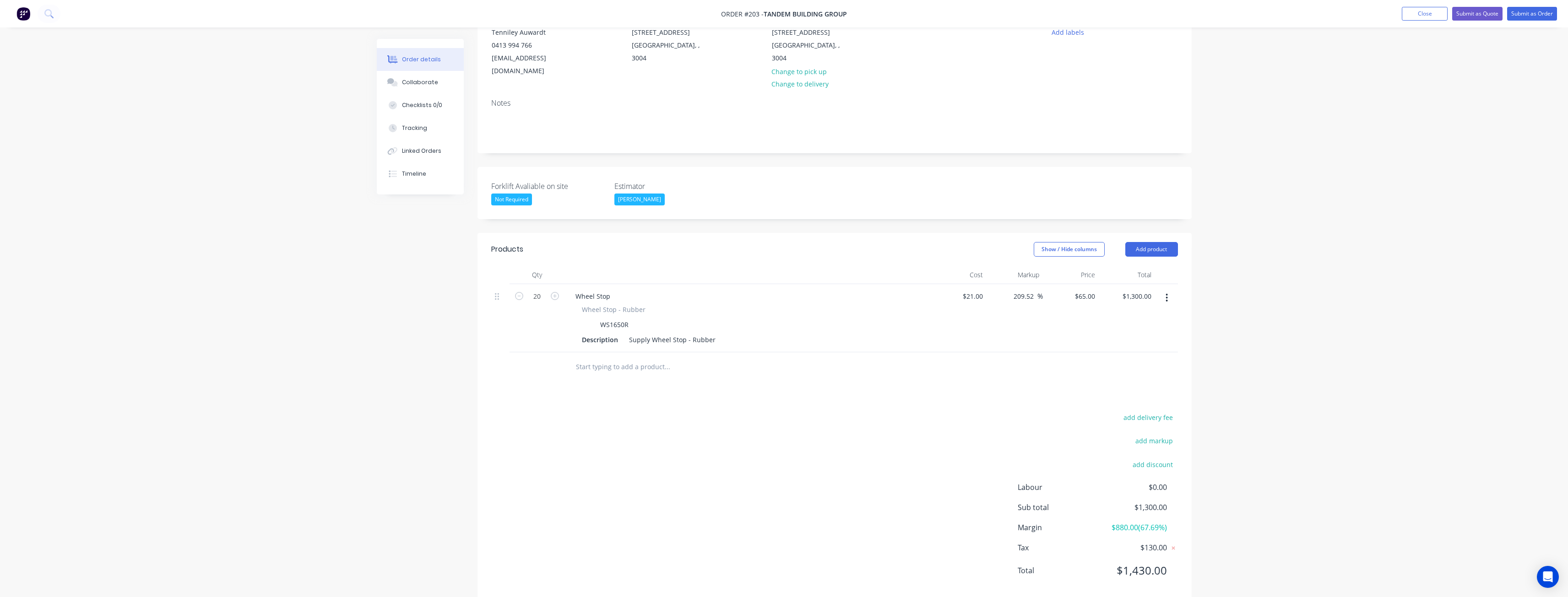
scroll to position [108, 0]
click at [595, 352] on input "text" at bounding box center [667, 361] width 183 height 19
click at [1152, 236] on button "Add product" at bounding box center [1151, 243] width 53 height 14
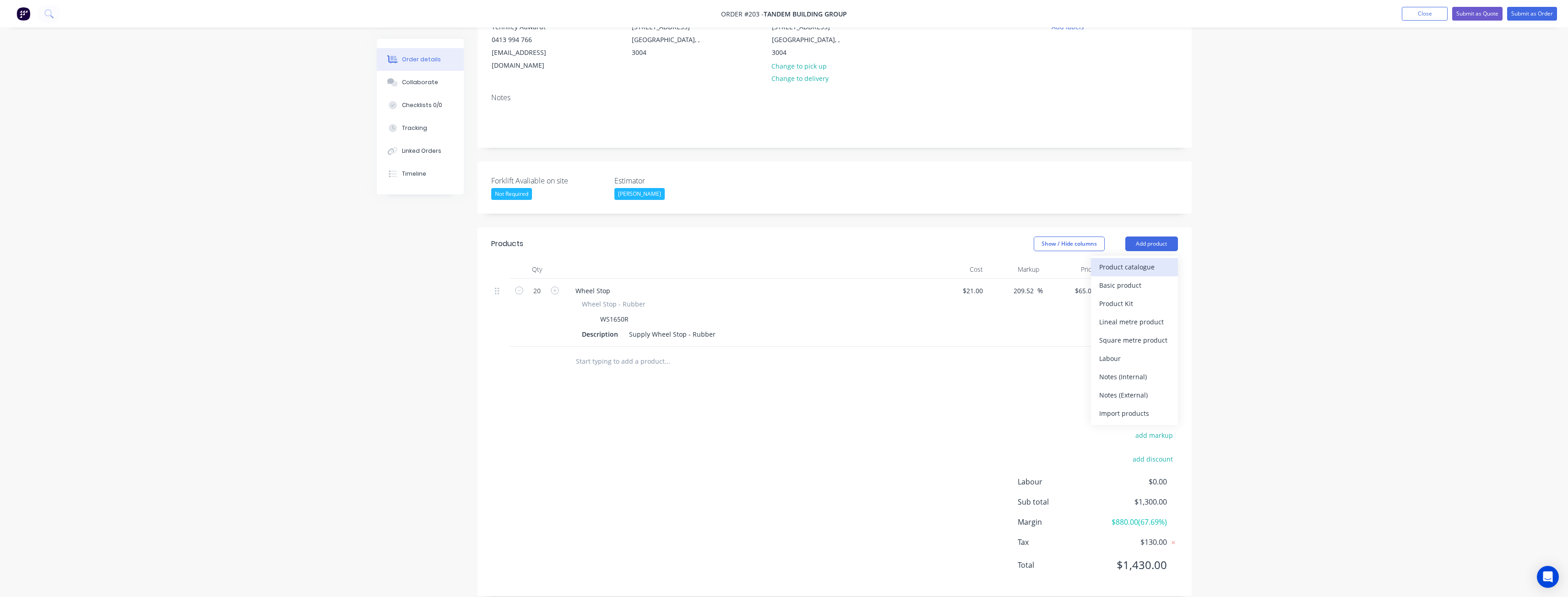
click at [1122, 260] on div "Product catalogue" at bounding box center [1134, 267] width 71 height 13
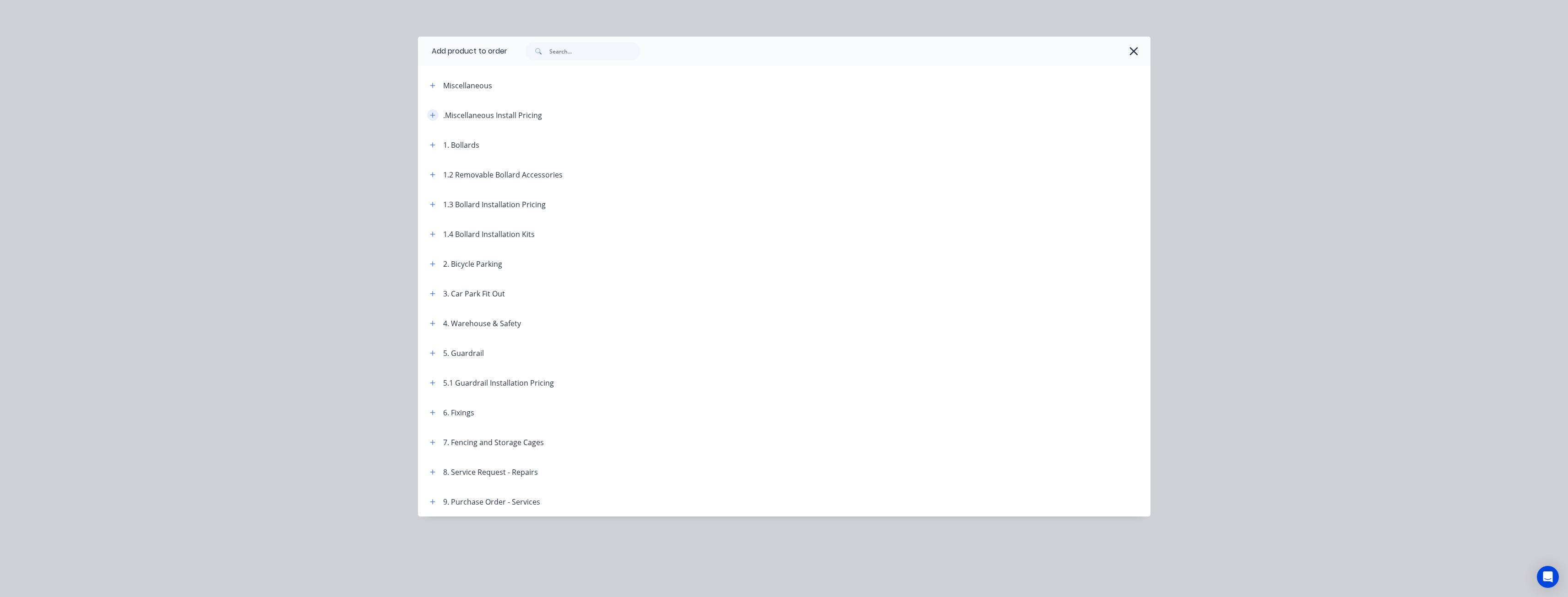
click at [432, 113] on icon "button" at bounding box center [432, 115] width 5 height 6
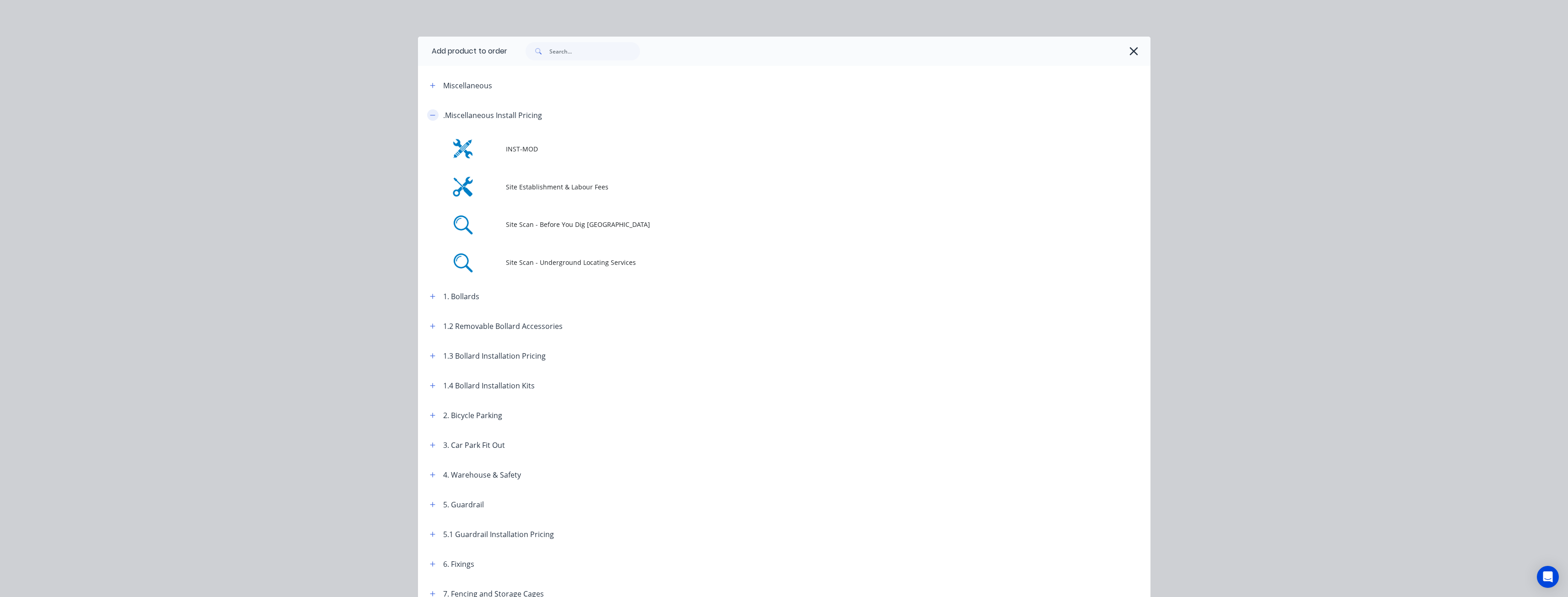
click at [432, 113] on icon "button" at bounding box center [432, 115] width 5 height 6
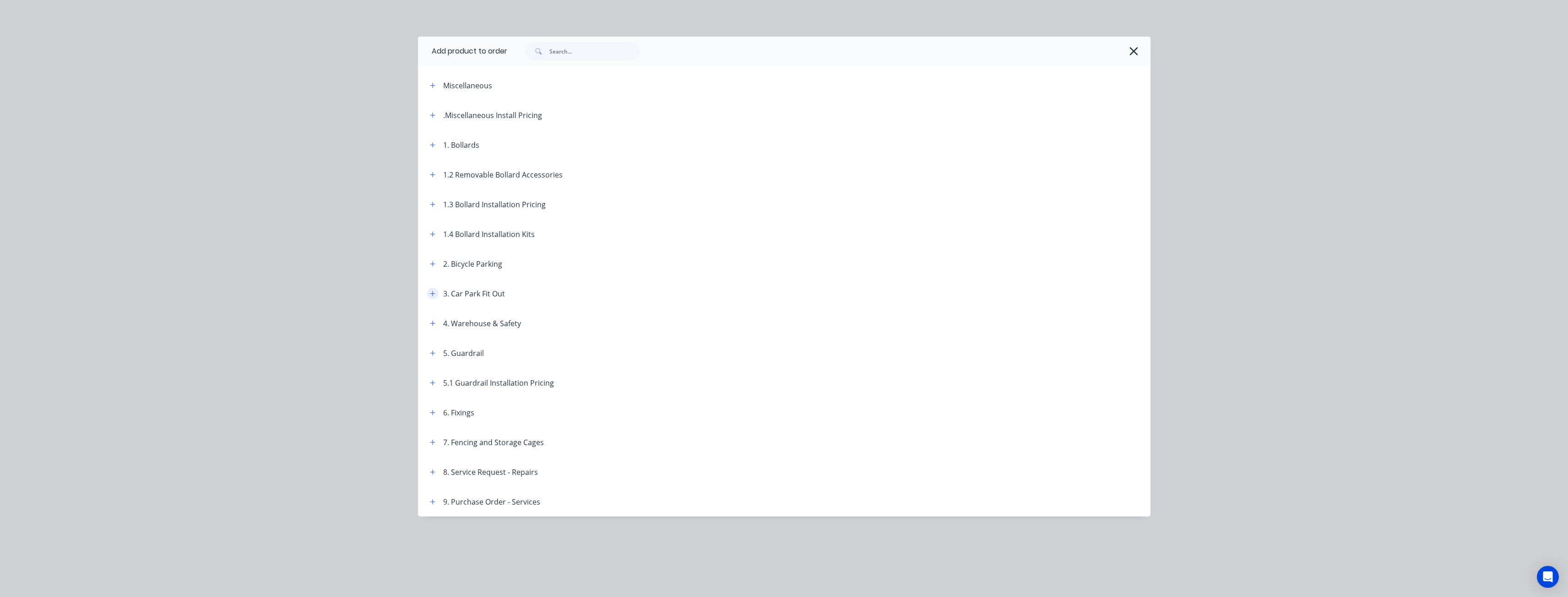
click at [433, 291] on icon "button" at bounding box center [432, 293] width 5 height 6
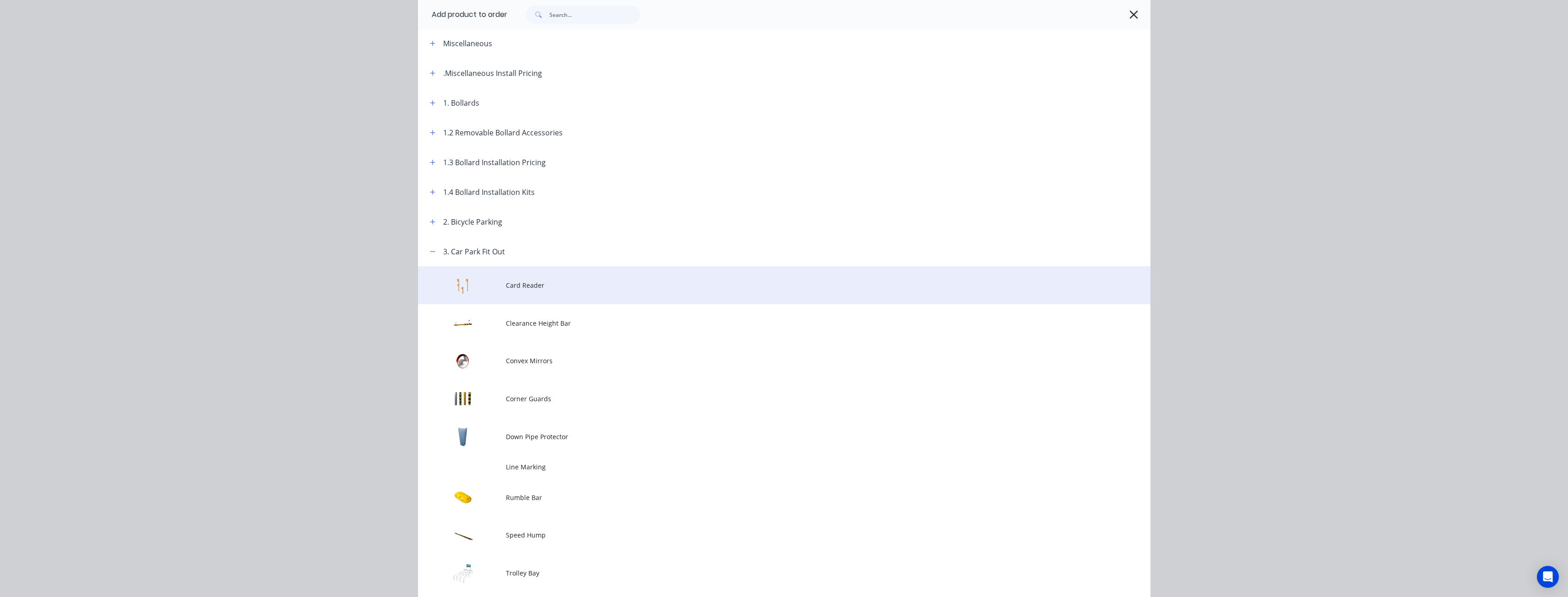
scroll to position [320, 0]
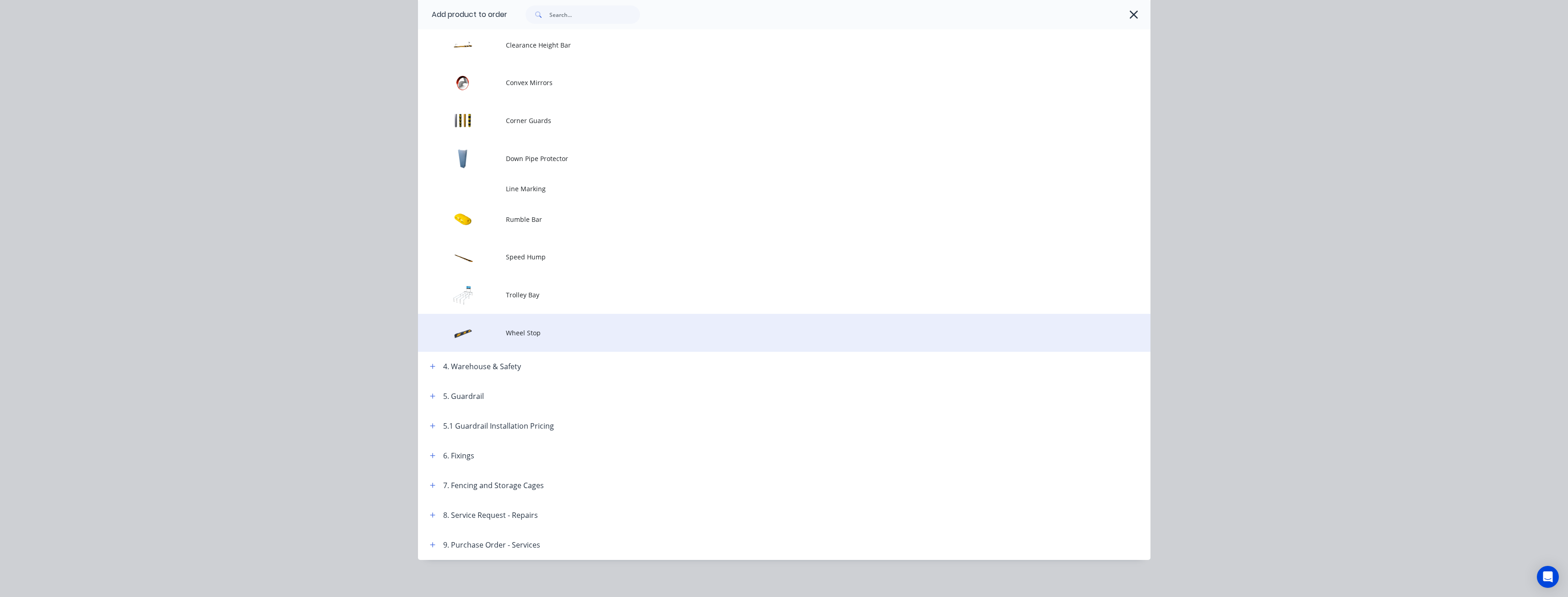
click at [527, 334] on span "Wheel Stop" at bounding box center [764, 333] width 516 height 10
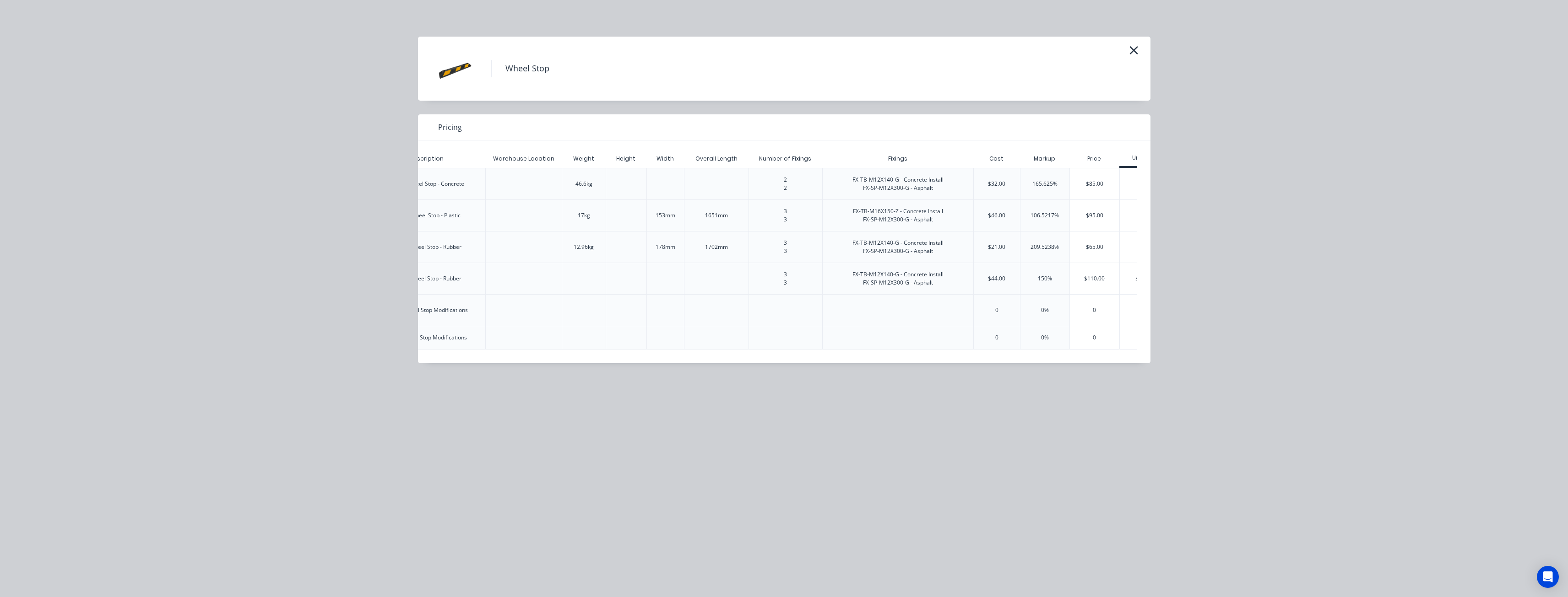
scroll to position [0, 341]
click at [1049, 333] on div "0" at bounding box center [1059, 337] width 49 height 23
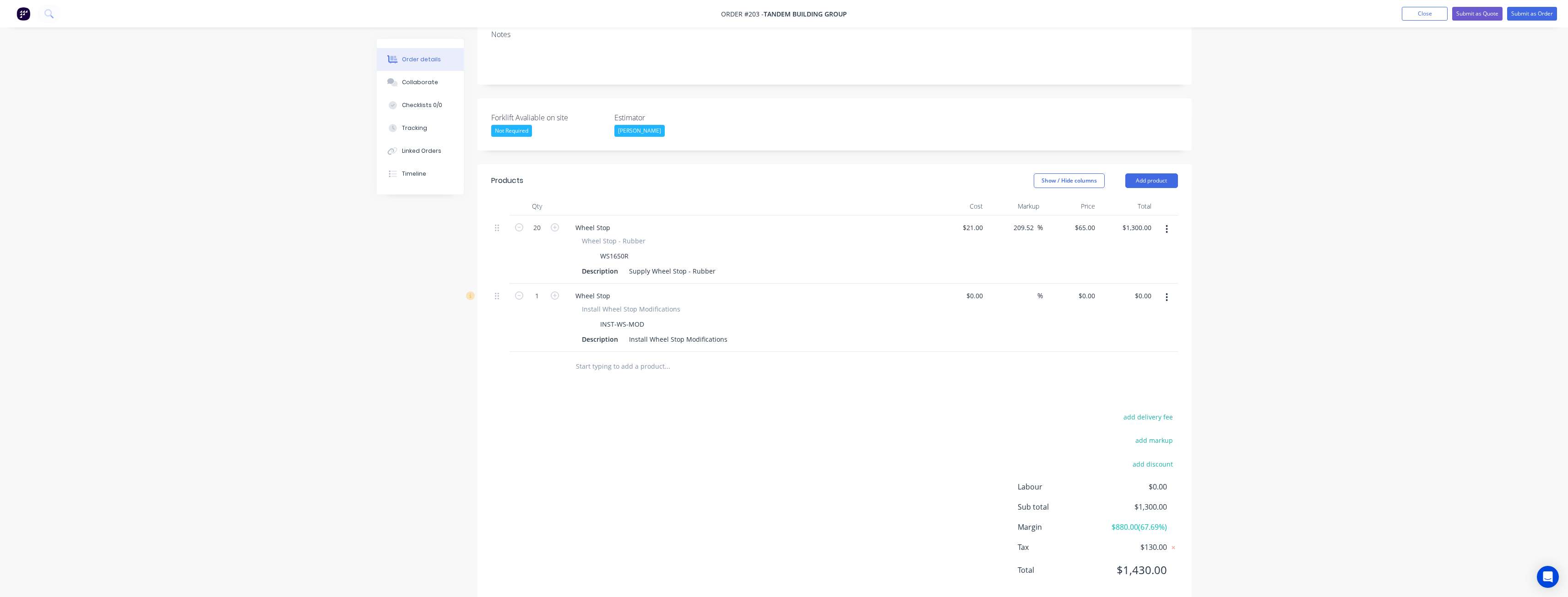
scroll to position [176, 0]
click at [541, 229] on input "1" at bounding box center [537, 223] width 24 height 14
type input "20"
click at [660, 413] on div "add delivery fee add markup add discount Labour $0.00 Sub total $1,300.00 Margi…" at bounding box center [835, 494] width 687 height 177
click at [1090, 284] on input "0" at bounding box center [1088, 291] width 21 height 13
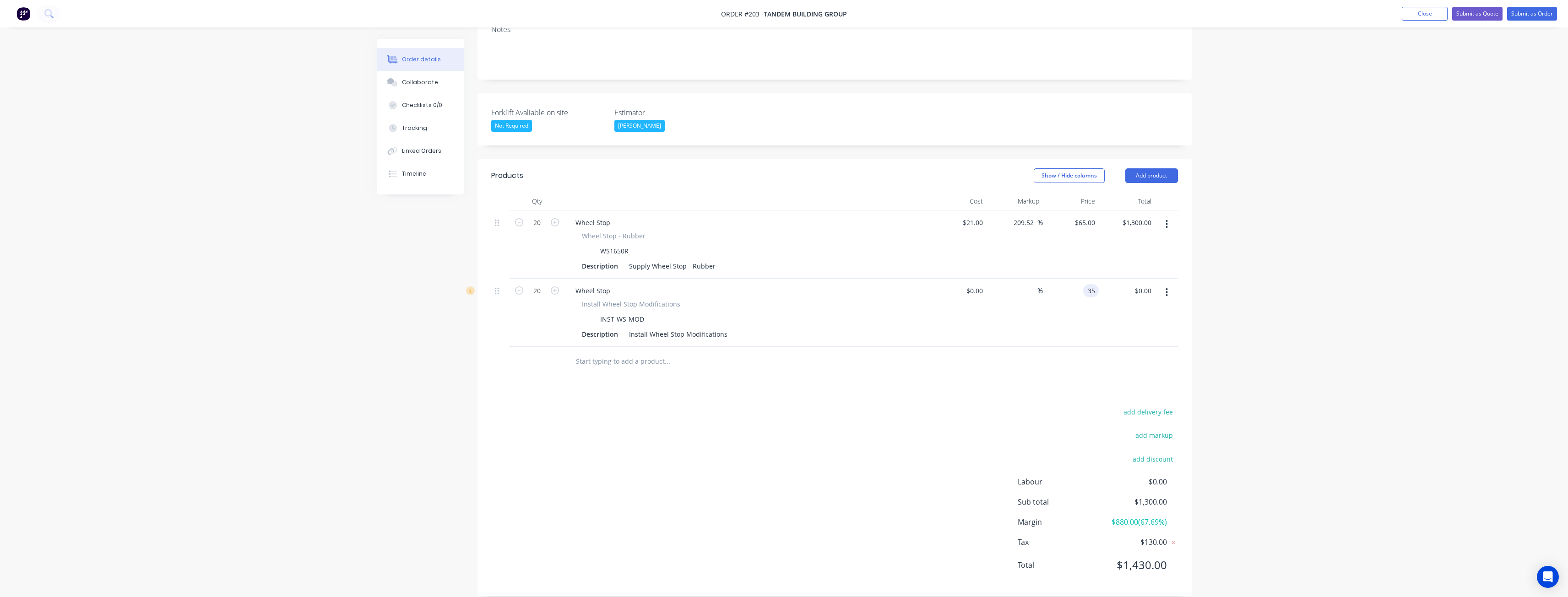
type input "$35.00"
type input "$700.00"
click at [915, 347] on div at bounding box center [835, 361] width 687 height 30
drag, startPoint x: 598, startPoint y: 438, endPoint x: 588, endPoint y: 442, distance: 10.8
click at [597, 439] on div "add delivery fee add markup add discount Labour $0.00 Sub total $2,000.00 Margi…" at bounding box center [835, 494] width 687 height 177
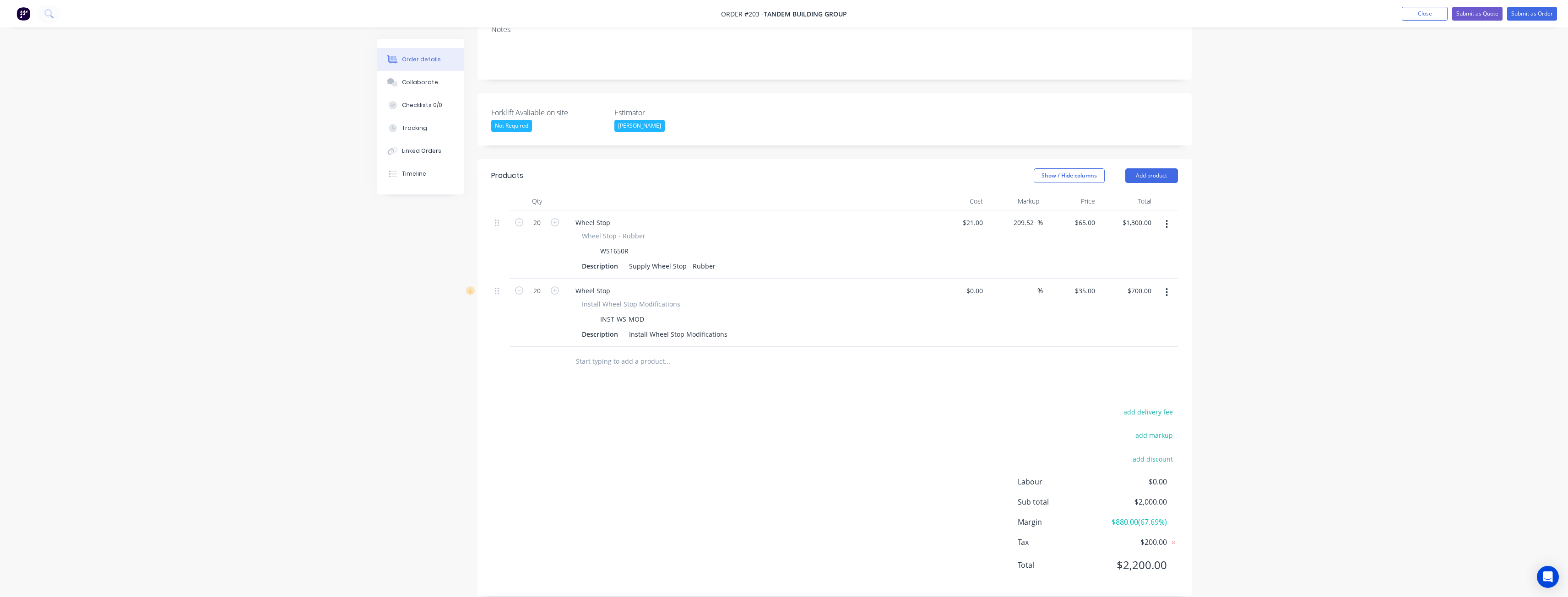
click at [391, 398] on div "Created by Budd Created 11/08/25 Required 11/08/25 Assigned to BM Invoiced No S…" at bounding box center [784, 236] width 815 height 747
click at [338, 317] on div "Order details Collaborate Checklists 0/0 Tracking Linked Orders Timeline Order …" at bounding box center [784, 217] width 1568 height 786
click at [311, 264] on div "Order details Collaborate Checklists 0/0 Tracking Linked Orders Timeline Order …" at bounding box center [784, 217] width 1568 height 786
click at [296, 258] on div "Order details Collaborate Checklists 0/0 Tracking Linked Orders Timeline Order …" at bounding box center [784, 217] width 1568 height 786
drag, startPoint x: 284, startPoint y: 255, endPoint x: 311, endPoint y: 251, distance: 27.3
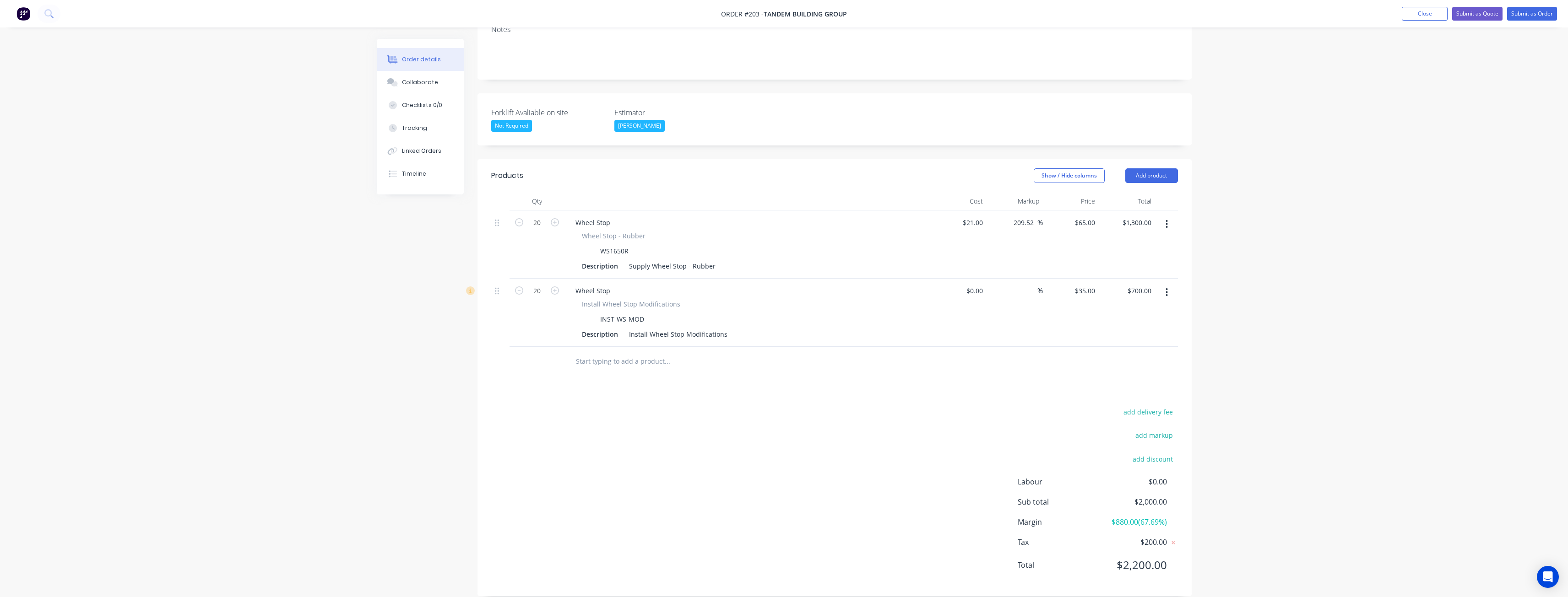
click at [285, 255] on div "Order details Collaborate Checklists 0/0 Tracking Linked Orders Timeline Order …" at bounding box center [784, 217] width 1568 height 786
click at [329, 211] on div "Order details Collaborate Checklists 0/0 Tracking Linked Orders Timeline Order …" at bounding box center [784, 217] width 1568 height 786
